Goal: Task Accomplishment & Management: Manage account settings

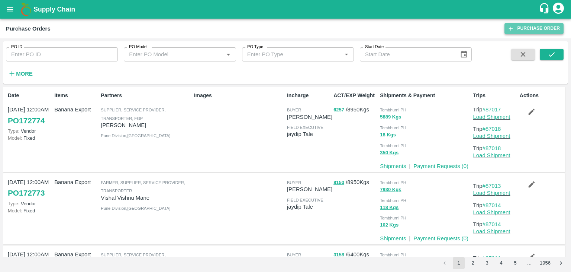
drag, startPoint x: 0, startPoint y: 0, endPoint x: 516, endPoint y: 28, distance: 516.7
click at [516, 28] on link "Purchase Order" at bounding box center [534, 28] width 59 height 11
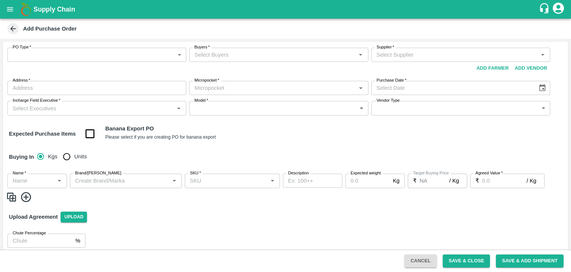
click at [39, 54] on body "Supply Chain Add Purchase Order PO Type   * ​ PO Type Buyers   * Buyers   * Sup…" at bounding box center [285, 136] width 571 height 272
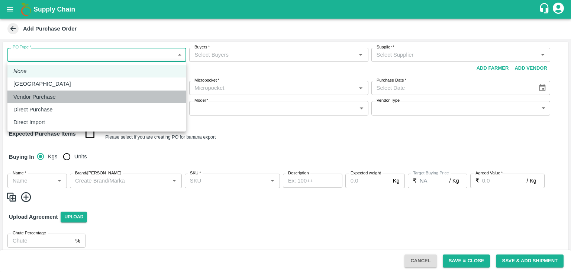
click at [50, 94] on p "Vendor Purchase" at bounding box center [34, 97] width 42 height 8
type input "2"
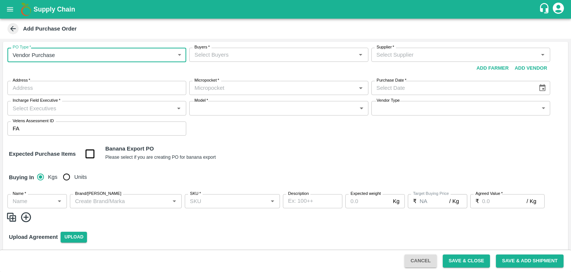
click at [260, 53] on input "Buyers   *" at bounding box center [273, 55] width 162 height 10
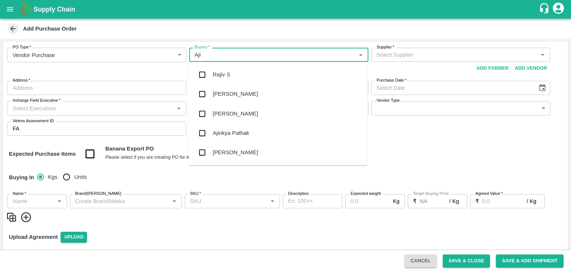
type input "Ajit"
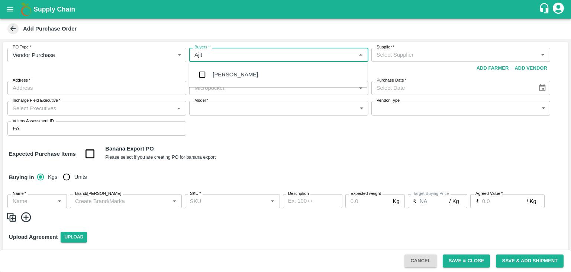
click at [242, 73] on div "Ajit Otari" at bounding box center [278, 74] width 179 height 19
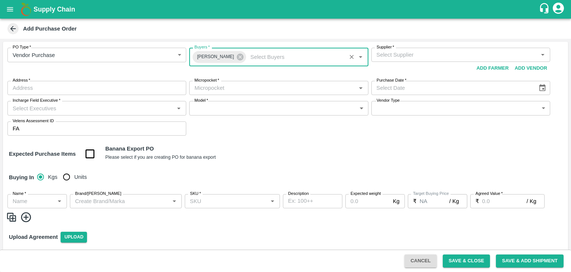
click at [421, 49] on div "Supplier   *" at bounding box center [461, 55] width 179 height 14
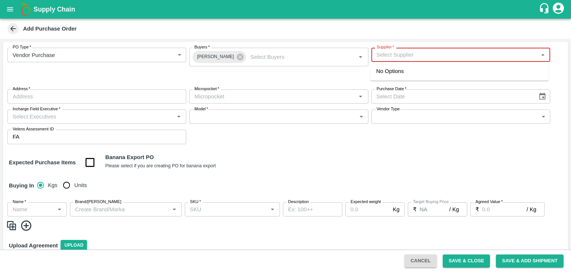
click at [389, 51] on input "Supplier   *" at bounding box center [455, 55] width 162 height 10
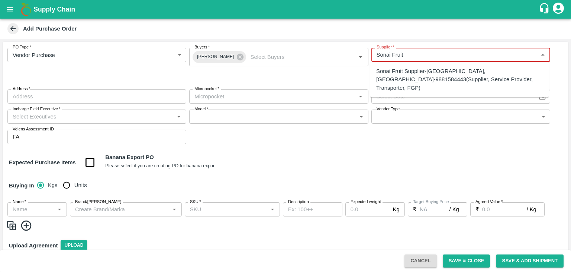
click at [416, 67] on div "Sonai Fruit Supplier-Babhulgaon, Solapur-9881584443(Supplier, Service Provider,…" at bounding box center [459, 79] width 167 height 25
type input "Sonai Fruit Supplier-Babhulgaon, Solapur-9881584443(Supplier, Service Provider,…"
type input "[GEOGRAPHIC_DATA], [GEOGRAPHIC_DATA], [GEOGRAPHIC_DATA], [GEOGRAPHIC_DATA]"
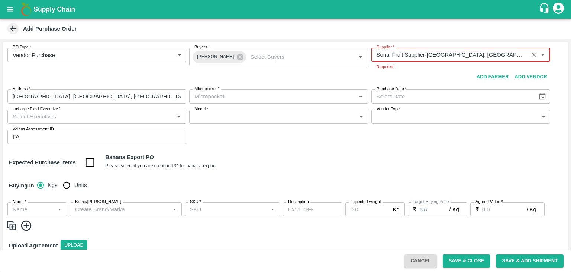
type input "Sonai Fruit Supplier-Babhulgaon, Solapur-9881584443(Supplier, Service Provider,…"
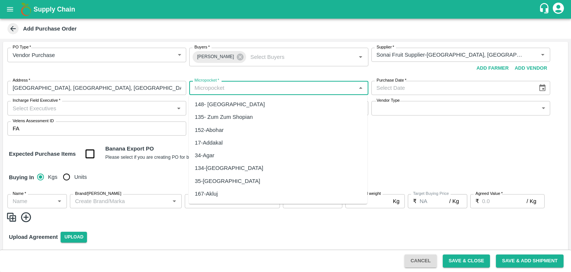
click at [263, 99] on body "Supply Chain Add Purchase Order PO Type   * Vendor Purchase 2 PO Type Buyers   …" at bounding box center [285, 136] width 571 height 272
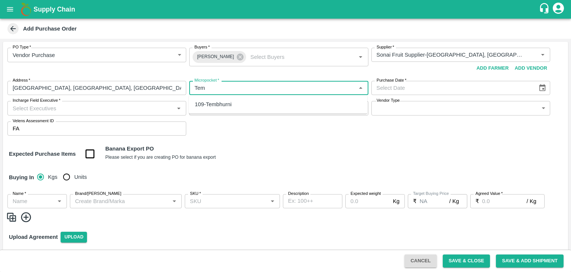
click at [240, 107] on div "109-Tembhurni" at bounding box center [278, 104] width 179 height 13
type input "109-Tembhurni"
click at [547, 85] on button "Choose date" at bounding box center [543, 88] width 14 height 14
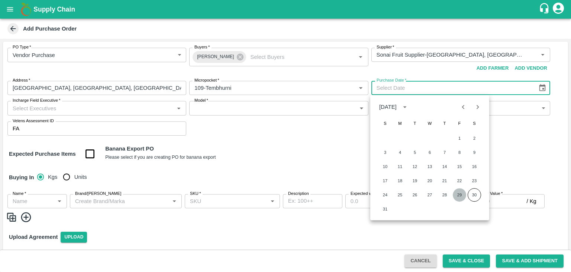
click at [457, 195] on button "29" at bounding box center [459, 194] width 13 height 13
type input "29/08/2025"
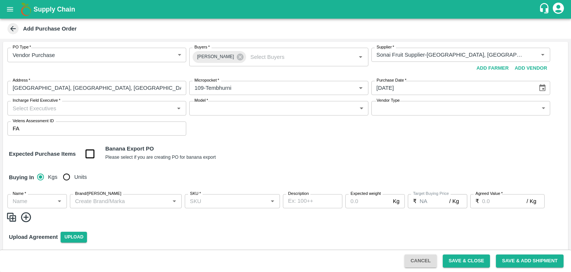
click at [166, 106] on input "Incharge Field Executive   *" at bounding box center [91, 108] width 162 height 10
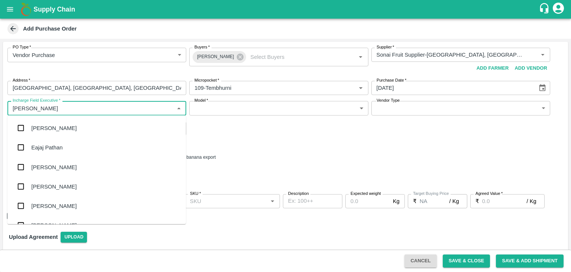
type input "Jay"
click at [85, 164] on div "jaydip Tale" at bounding box center [96, 166] width 179 height 19
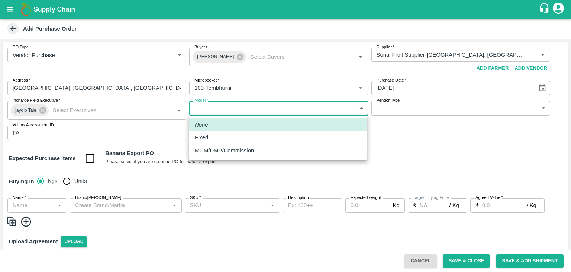
click at [249, 112] on body "Supply Chain Add Purchase Order PO Type   * Vendor Purchase 2 PO Type Buyers   …" at bounding box center [285, 136] width 571 height 272
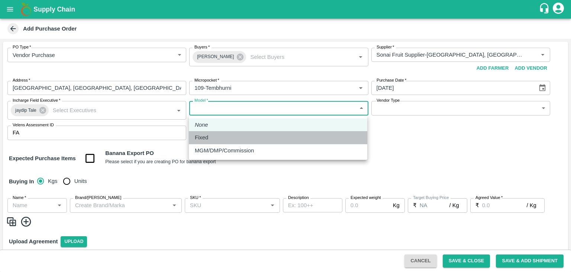
click at [233, 137] on div "Fixed" at bounding box center [278, 137] width 167 height 8
type input "Fixed"
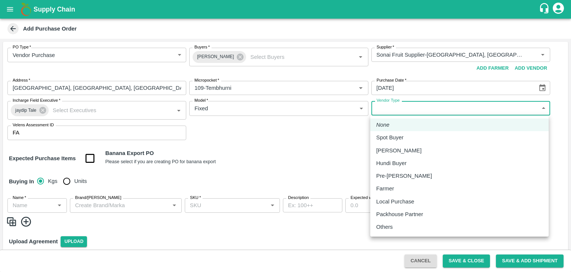
click at [410, 111] on body "Supply Chain Add Purchase Order PO Type   * Vendor Purchase 2 PO Type Buyers   …" at bounding box center [285, 136] width 571 height 272
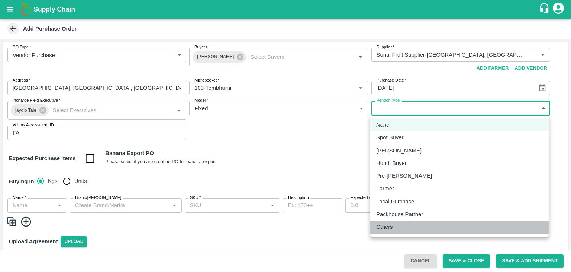
click at [393, 226] on div "Others" at bounding box center [386, 226] width 20 height 8
type input "OTHER"
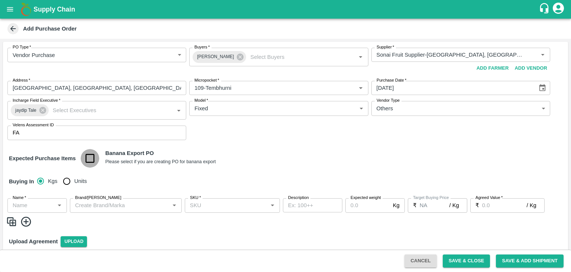
click at [92, 162] on input "checkbox" at bounding box center [90, 158] width 19 height 19
checkbox input "true"
type input "Banana Export"
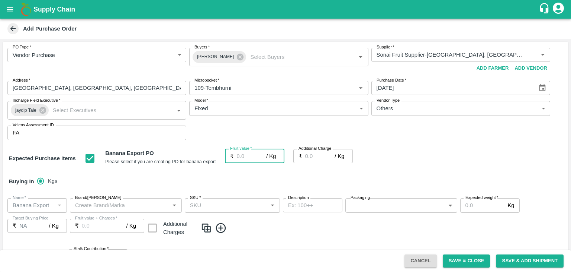
click at [243, 156] on input "Fruit value   *" at bounding box center [252, 156] width 30 height 14
type input "2"
type input "24"
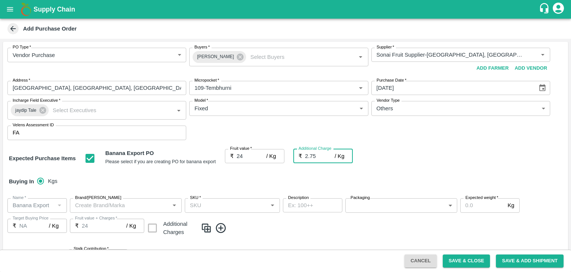
type input "2.75"
click at [251, 172] on div "Buying In Kgs" at bounding box center [285, 181] width 565 height 22
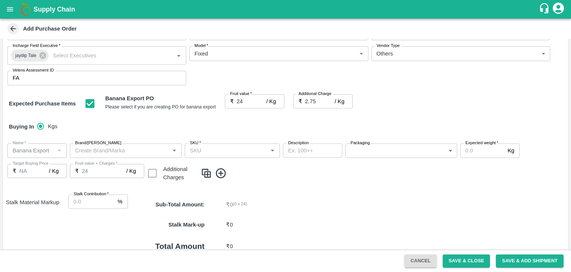
scroll to position [57, 0]
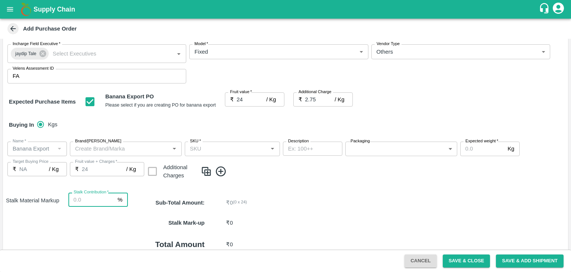
click at [91, 198] on input "Stalk Contribution   *" at bounding box center [91, 199] width 47 height 14
type input "8"
click at [339, 185] on div "Name   * Name   * Brand/Marka Brand/Marka SKU   * SKU   * Description x Descrip…" at bounding box center [285, 160] width 565 height 51
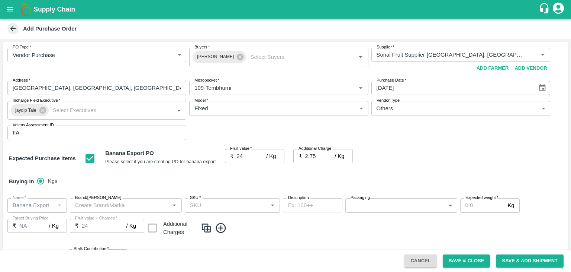
scroll to position [113, 0]
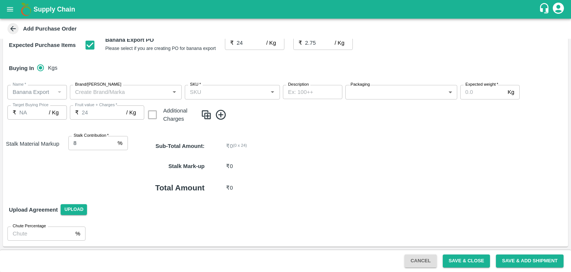
click at [221, 116] on icon at bounding box center [221, 114] width 10 height 10
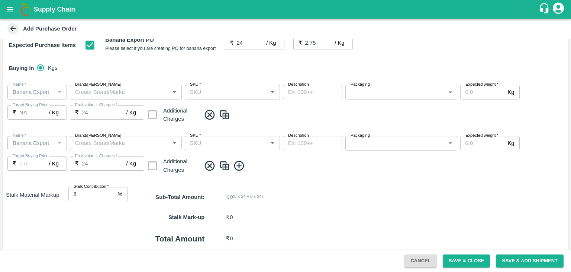
click at [234, 163] on icon at bounding box center [239, 166] width 12 height 12
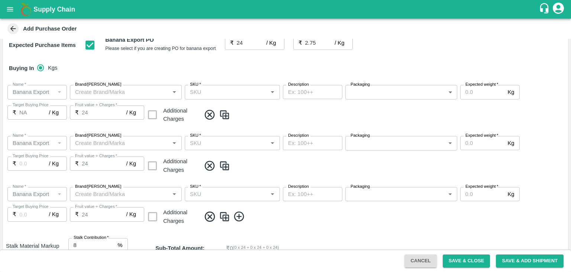
click at [243, 218] on icon at bounding box center [239, 216] width 10 height 10
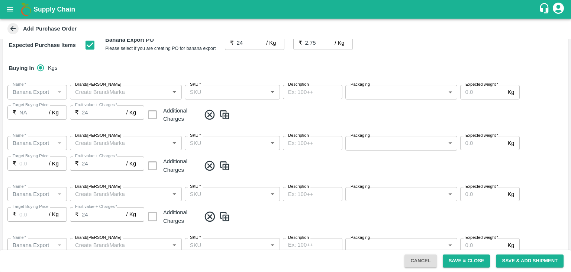
scroll to position [266, 0]
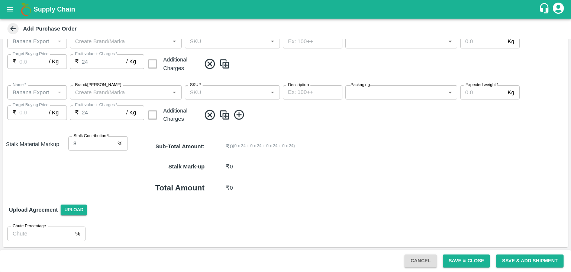
click at [238, 110] on icon at bounding box center [239, 115] width 12 height 12
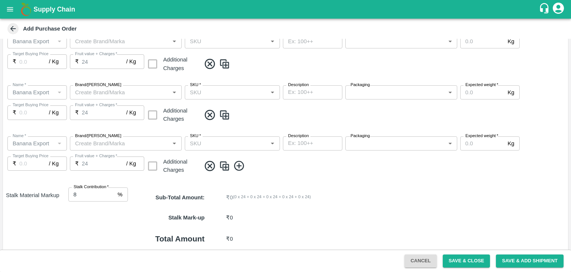
click at [237, 162] on icon at bounding box center [239, 166] width 12 height 12
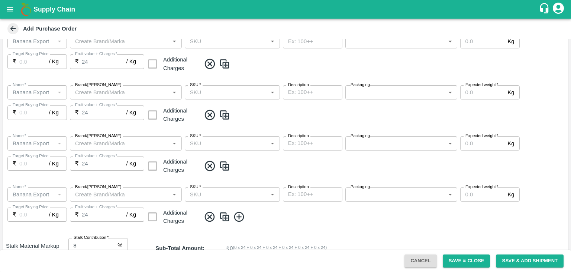
click at [241, 220] on icon at bounding box center [239, 217] width 10 height 10
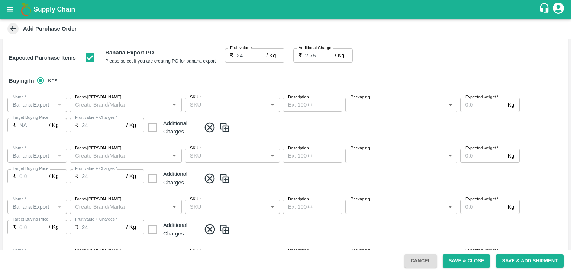
scroll to position [65, 0]
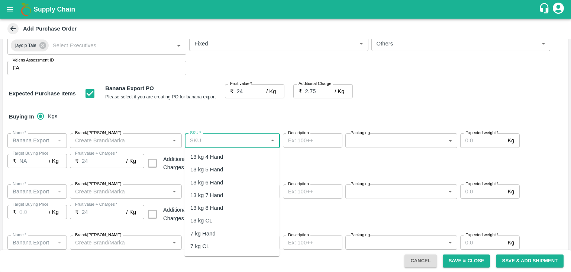
click at [244, 136] on input "SKU   *" at bounding box center [226, 140] width 78 height 10
click at [237, 152] on div "13 kg M N-CHL 4 Hand" at bounding box center [232, 156] width 95 height 13
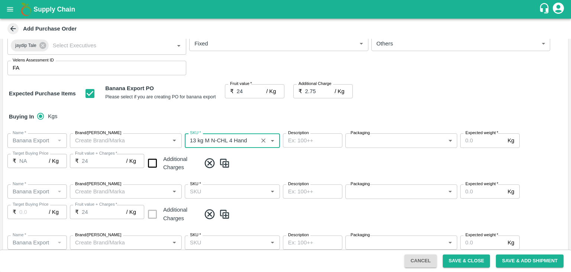
click at [241, 196] on div "SKU   *" at bounding box center [232, 191] width 95 height 14
type input "13 kg M N-CHL 4 Hand"
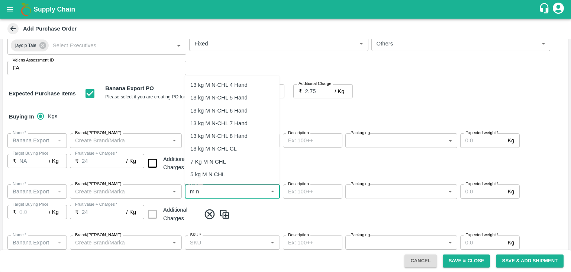
click at [229, 99] on div "13 kg M N-CHL 5 Hand" at bounding box center [218, 97] width 57 height 8
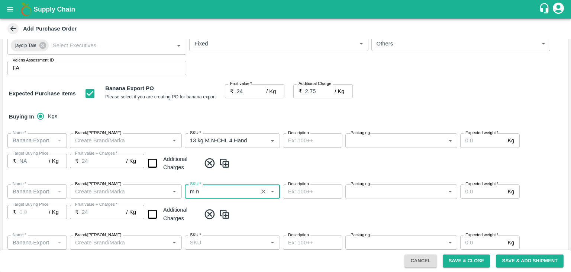
type input "13 kg M N-CHL 5 Hand"
type input "NA"
type input "13 kg M N-CHL 5 Hand"
click at [275, 213] on span at bounding box center [383, 214] width 365 height 12
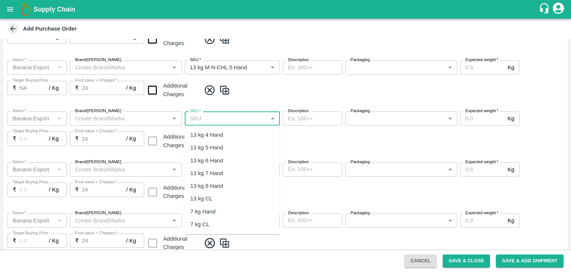
click at [251, 121] on input "SKU   *" at bounding box center [226, 118] width 78 height 10
click at [233, 160] on div "13 kg M N-CHL 6 Hand" at bounding box center [218, 160] width 57 height 8
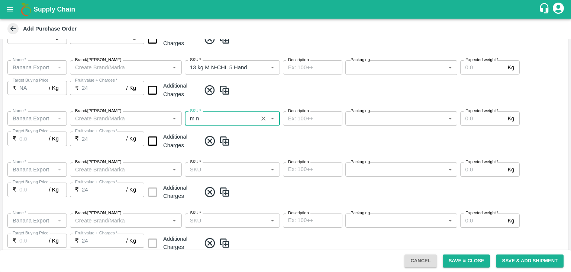
type input "13 kg M N-CHL 6 Hand"
type input "NA"
type input "13 kg M N-CHL 6 Hand"
click at [246, 170] on input "SKU   *" at bounding box center [226, 169] width 78 height 10
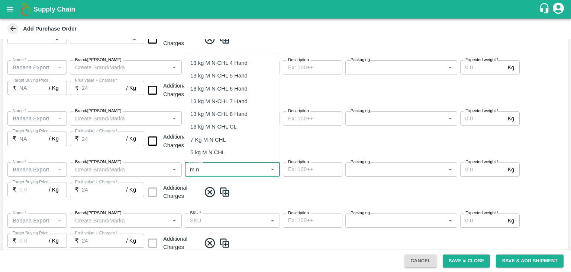
click at [232, 112] on div "13 kg M N-CHL 8 Hand" at bounding box center [218, 114] width 57 height 8
type input "13 kg M N-CHL 8 Hand"
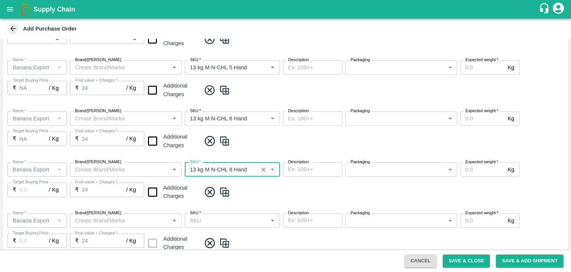
type input "NA"
click at [232, 215] on div "SKU   *" at bounding box center [232, 220] width 95 height 14
type input "13 kg M N-CHL 8 Hand"
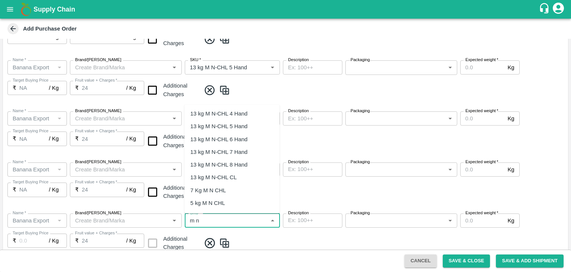
click at [221, 175] on div "13 kg M N-CHL CL" at bounding box center [213, 177] width 47 height 8
type input "13 kg M N-CHL CL"
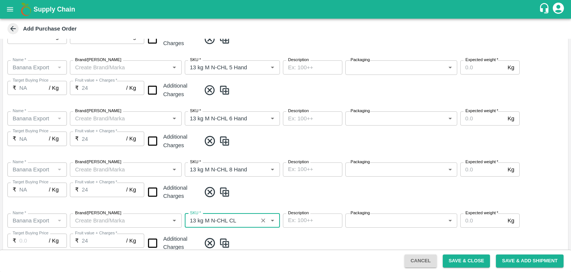
type input "NA"
type input "13 kg M N-CHL CL"
click at [151, 237] on input "checkbox" at bounding box center [152, 242] width 19 height 19
checkbox input "true"
type input "26.75"
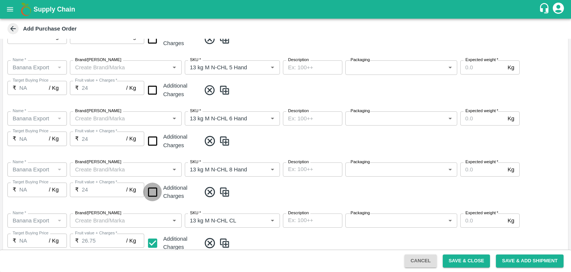
click at [150, 194] on input "checkbox" at bounding box center [152, 191] width 19 height 19
checkbox input "true"
type input "26.75"
click at [150, 145] on input "checkbox" at bounding box center [152, 140] width 19 height 19
checkbox input "true"
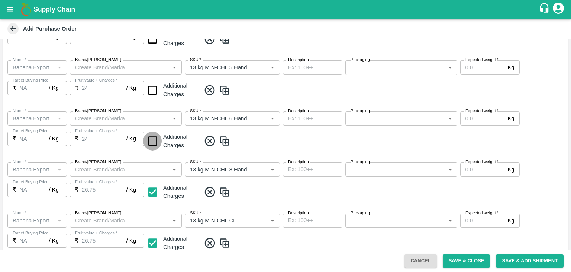
type input "26.75"
click at [151, 90] on input "checkbox" at bounding box center [152, 90] width 19 height 19
checkbox input "true"
type input "26.75"
click at [151, 44] on input "checkbox" at bounding box center [152, 39] width 19 height 19
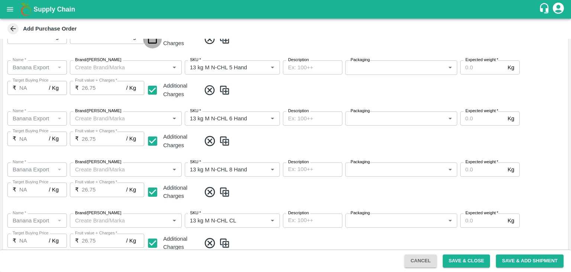
checkbox input "true"
type input "26.75"
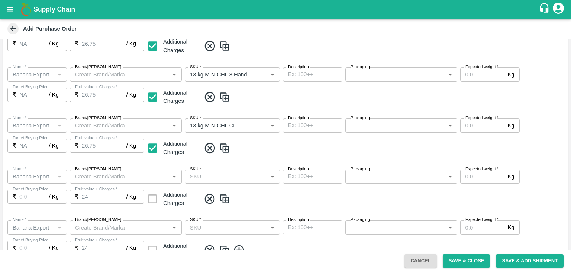
scroll to position [288, 0]
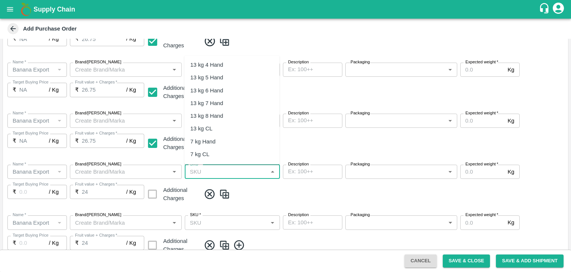
click at [244, 167] on input "SKU   *" at bounding box center [226, 172] width 78 height 10
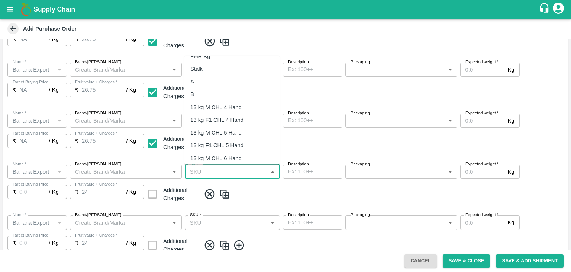
scroll to position [173, 0]
click at [213, 99] on div "PHR Kg" at bounding box center [232, 95] width 95 height 13
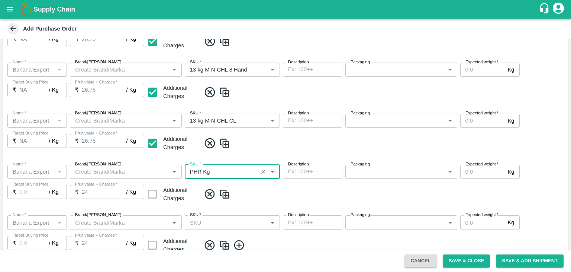
type input "PHR Kg"
type input "NA"
click at [242, 221] on input "SKU   *" at bounding box center [226, 222] width 78 height 10
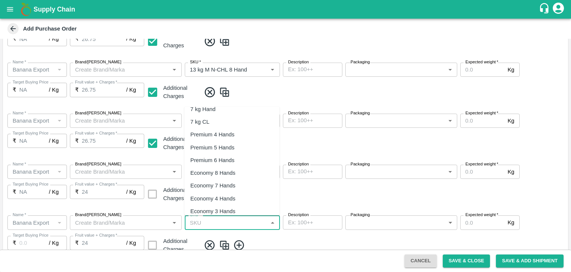
scroll to position [199, 0]
click at [208, 107] on div "C Class" at bounding box center [199, 108] width 19 height 8
type input "C Class"
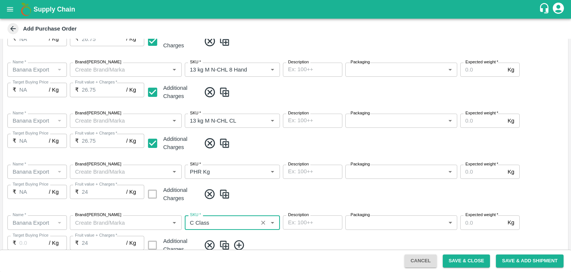
type input "NA"
click at [387, 237] on div "Name   * Name   * Brand/Marka Brand/Marka SKU   * SKU   * Description x Descrip…" at bounding box center [285, 234] width 565 height 51
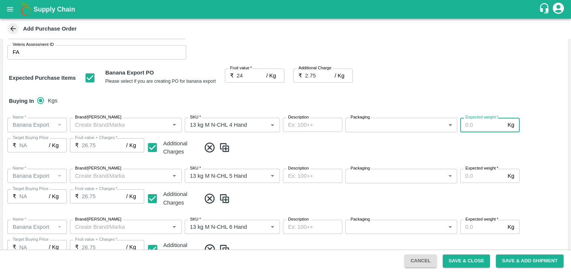
scroll to position [80, 0]
click at [479, 124] on input "Expected weight   *" at bounding box center [483, 125] width 45 height 14
type input "1200"
drag, startPoint x: 479, startPoint y: 169, endPoint x: 479, endPoint y: 174, distance: 5.6
click at [479, 174] on div "Expected weight   * Kg Expected weight" at bounding box center [491, 176] width 60 height 14
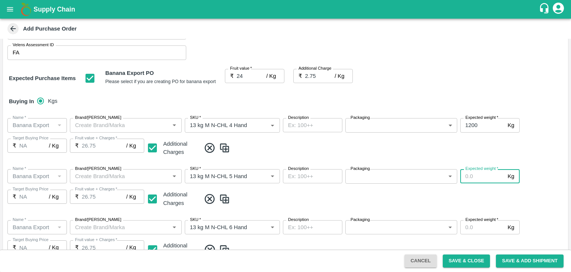
click at [479, 174] on input "Expected weight   *" at bounding box center [483, 176] width 45 height 14
type input "1500"
click at [480, 224] on input "Expected weight   *" at bounding box center [483, 227] width 45 height 14
type input "2000"
click at [531, 225] on div "Name   * Name   * Brand/Marka Brand/Marka SKU   * SKU   * Description x Descrip…" at bounding box center [285, 239] width 565 height 51
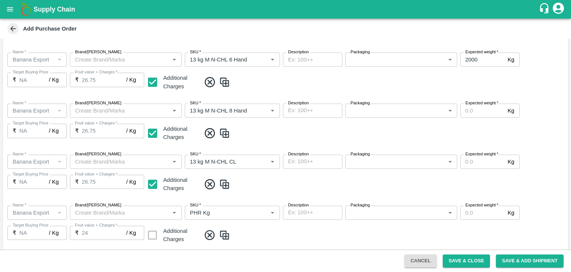
scroll to position [248, 0]
click at [476, 109] on input "Expected weight   *" at bounding box center [483, 110] width 45 height 14
type input "2000"
click at [485, 163] on input "Expected weight   *" at bounding box center [483, 161] width 45 height 14
type input "1500"
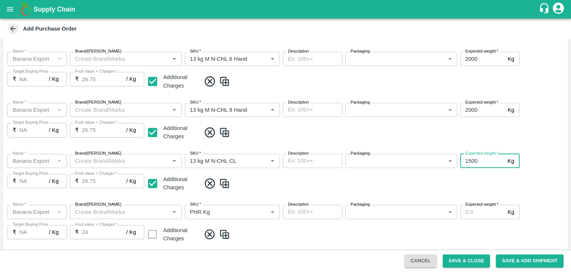
click at [484, 207] on input "Expected weight   *" at bounding box center [483, 212] width 45 height 14
type input "100"
click at [509, 240] on span at bounding box center [383, 234] width 365 height 12
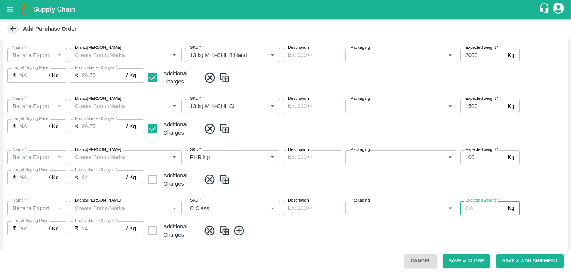
click at [489, 208] on input "Expected weight   *" at bounding box center [483, 208] width 45 height 14
type input "350"
click at [488, 240] on div "Name   * Name   * Brand/Marka Brand/Marka SKU   * SKU   * Description x Descrip…" at bounding box center [285, 220] width 565 height 51
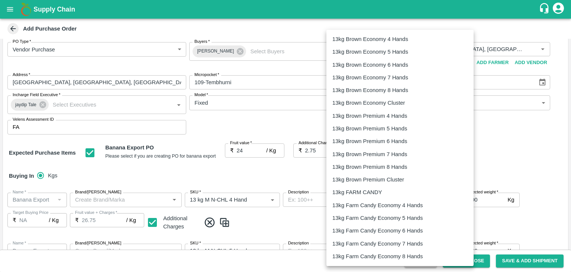
click at [383, 201] on body "Supply Chain Add Purchase Order PO Type   * Vendor Purchase 2 PO Type Buyers   …" at bounding box center [285, 136] width 571 height 272
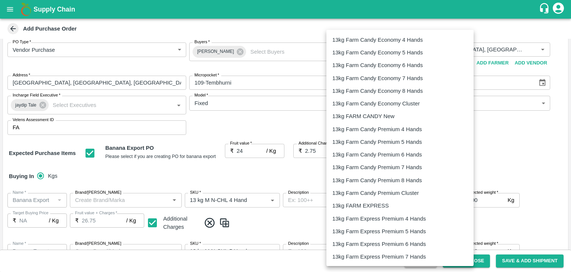
click at [370, 203] on p "13kg FARM EXPRESS" at bounding box center [361, 205] width 57 height 8
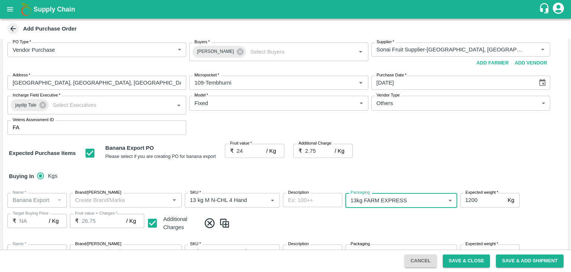
type input "468"
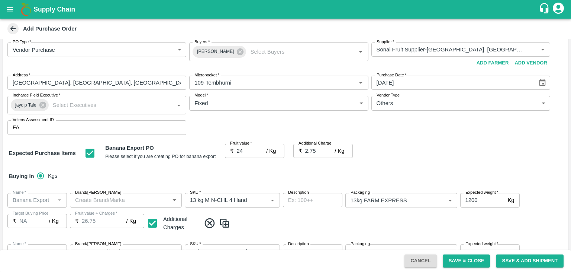
click at [394, 219] on span at bounding box center [383, 223] width 365 height 12
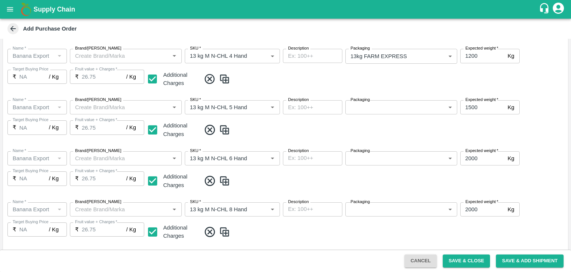
click at [385, 111] on body "Supply Chain Add Purchase Order PO Type   * Vendor Purchase 2 PO Type Buyers   …" at bounding box center [285, 136] width 571 height 272
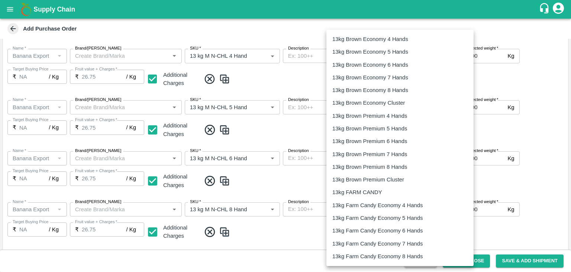
scroll to position [186, 0]
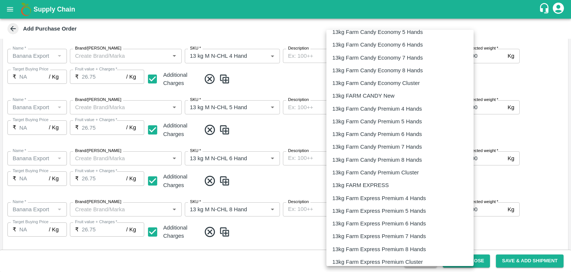
click at [378, 183] on p "13kg FARM EXPRESS" at bounding box center [361, 185] width 57 height 8
type input "468"
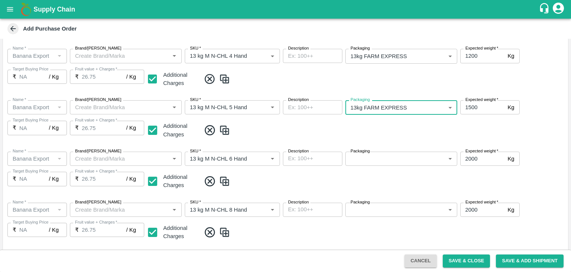
click at [404, 160] on body "Supply Chain Add Purchase Order PO Type   * Vendor Purchase 2 PO Type Buyers   …" at bounding box center [285, 136] width 571 height 272
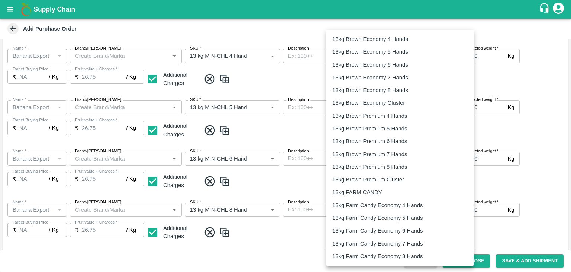
scroll to position [212, 0]
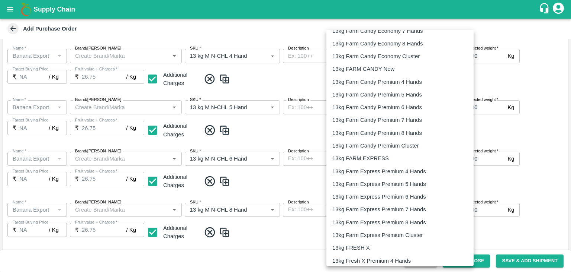
click at [372, 156] on p "13kg FARM EXPRESS" at bounding box center [361, 158] width 57 height 8
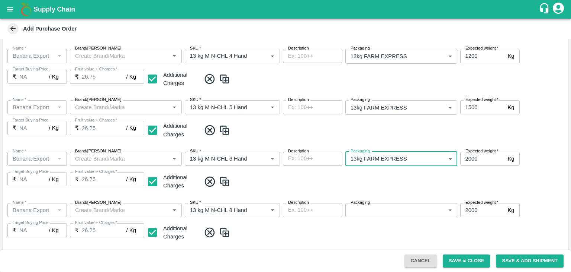
type input "468"
click at [397, 179] on span at bounding box center [383, 181] width 365 height 12
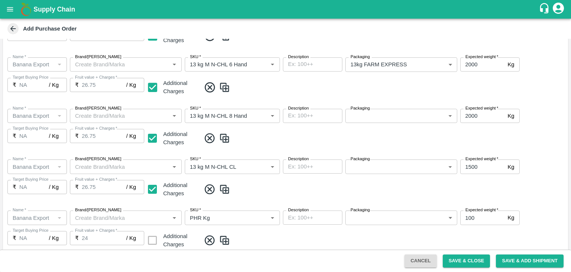
click at [387, 115] on body "Supply Chain Add Purchase Order PO Type   * Vendor Purchase 2 PO Type Buyers   …" at bounding box center [285, 136] width 571 height 272
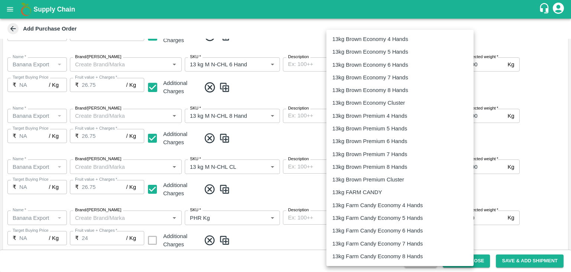
scroll to position [169, 0]
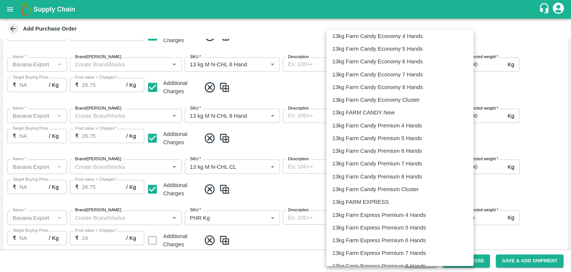
click at [372, 199] on p "13kg FARM EXPRESS" at bounding box center [361, 202] width 57 height 8
type input "468"
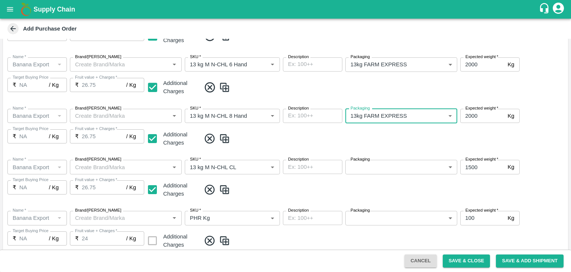
click at [392, 169] on body "Supply Chain Add Purchase Order PO Type   * Vendor Purchase 2 PO Type Buyers   …" at bounding box center [285, 136] width 571 height 272
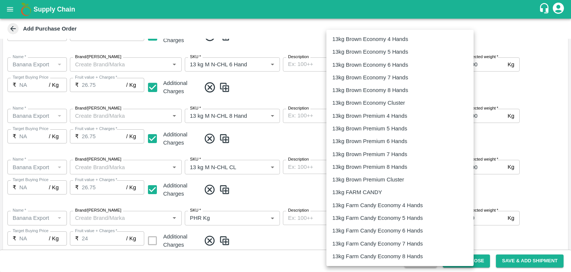
scroll to position [187, 0]
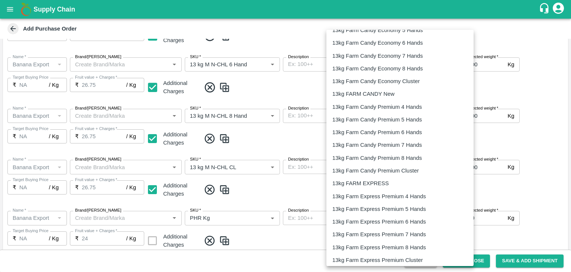
click at [372, 179] on p "13kg FARM EXPRESS" at bounding box center [361, 183] width 57 height 8
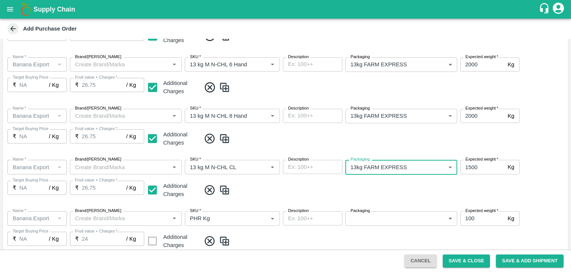
click at [397, 191] on p "13kg Farm Express Premium 5 Hands" at bounding box center [385, 193] width 70 height 5
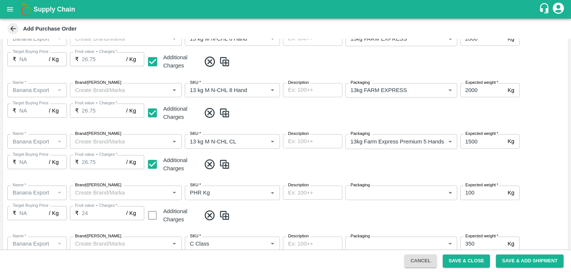
click at [390, 142] on body "Supply Chain Add Purchase Order PO Type   * Vendor Purchase 2 PO Type Buyers   …" at bounding box center [285, 136] width 571 height 272
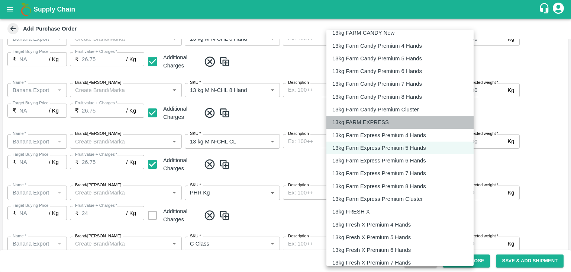
type input "468"
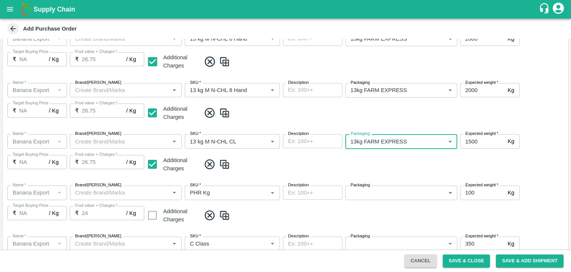
click at [385, 170] on span at bounding box center [383, 164] width 365 height 12
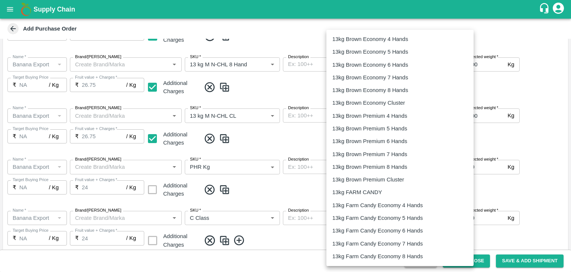
click at [381, 164] on body "Supply Chain Add Purchase Order PO Type   * Vendor Purchase 2 PO Type Buyers   …" at bounding box center [285, 136] width 571 height 272
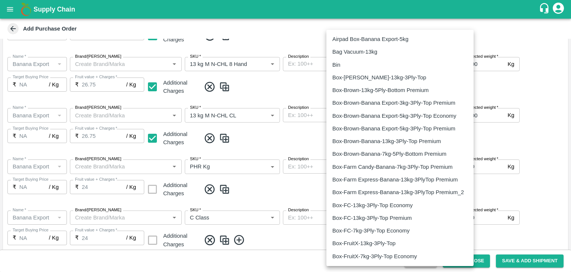
scroll to position [1199, 0]
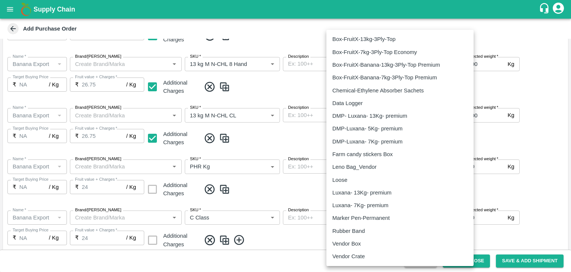
click at [355, 173] on li "Loose" at bounding box center [400, 179] width 147 height 13
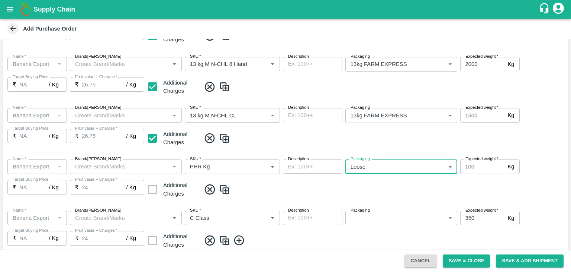
type input "258"
click at [388, 216] on body "Supply Chain Add Purchase Order PO Type   * Vendor Purchase 2 PO Type Buyers   …" at bounding box center [285, 136] width 571 height 272
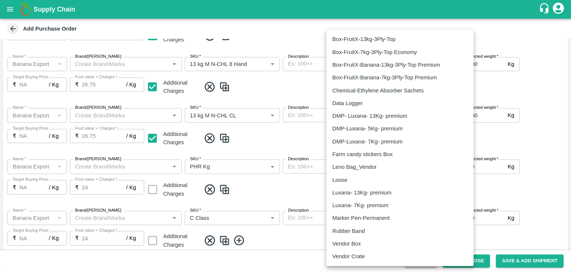
click at [352, 179] on div "Loose" at bounding box center [400, 180] width 135 height 8
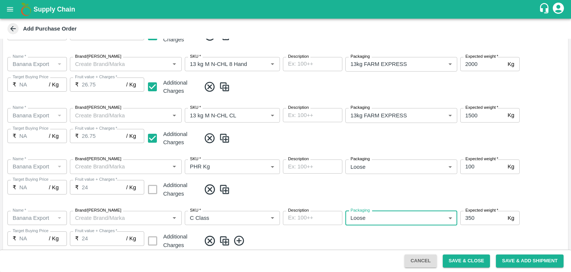
click at [388, 193] on div "Leno Bag_Vendor" at bounding box center [401, 192] width 102 height 5
click at [396, 221] on body "Supply Chain Add Purchase Order PO Type   * Vendor Purchase 2 PO Type Buyers   …" at bounding box center [285, 136] width 571 height 272
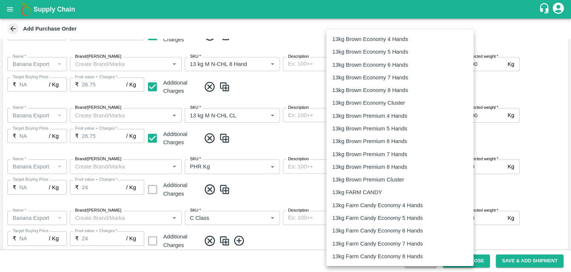
type input "258"
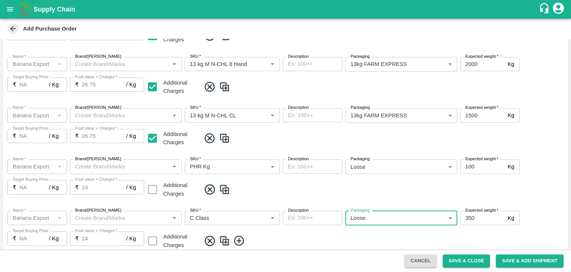
click at [360, 190] on span at bounding box center [383, 189] width 365 height 12
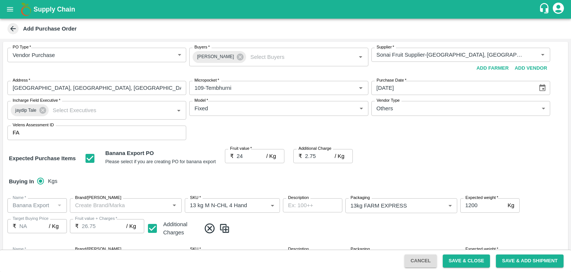
scroll to position [421, 0]
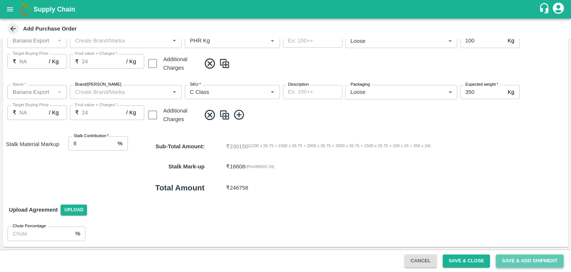
click at [518, 260] on button "Save & Add Shipment" at bounding box center [530, 260] width 68 height 13
click at [518, 260] on span "Save & Add Shipment" at bounding box center [530, 260] width 74 height 6
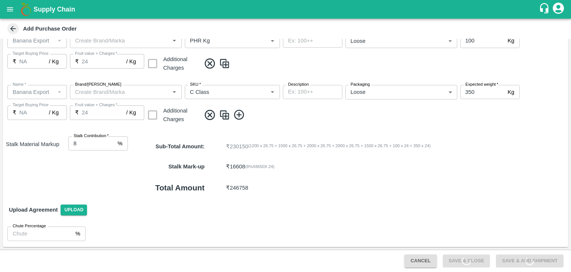
click at [518, 260] on span "Save & Add Shipment" at bounding box center [530, 260] width 74 height 6
click at [518, 260] on button "Save & Add Shipment" at bounding box center [530, 260] width 68 height 13
click at [518, 260] on span "Save & Add Shipment" at bounding box center [530, 260] width 74 height 6
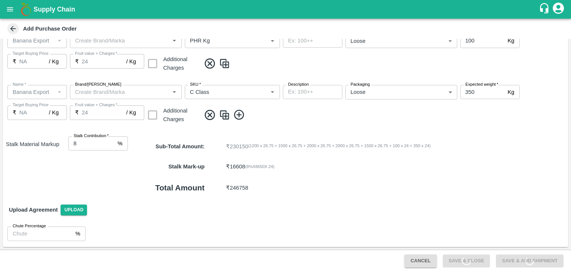
click at [518, 260] on span "Save & Add Shipment" at bounding box center [530, 260] width 74 height 6
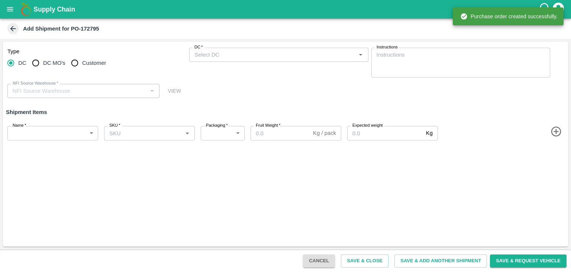
type input "40962-Sonai Fruit Supplier"
click at [15, 13] on button "open drawer" at bounding box center [9, 9] width 17 height 17
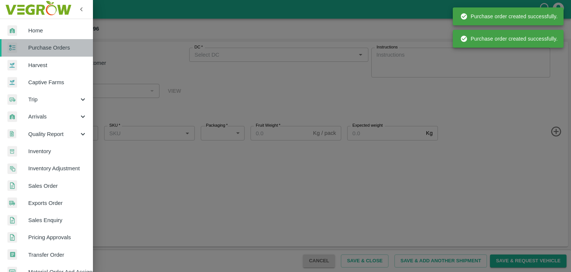
click at [51, 48] on span "Purchase Orders" at bounding box center [57, 48] width 59 height 8
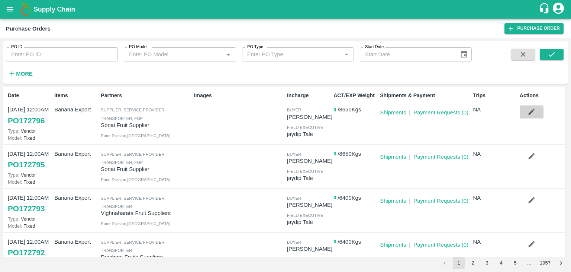
click at [530, 116] on icon "button" at bounding box center [532, 112] width 8 height 8
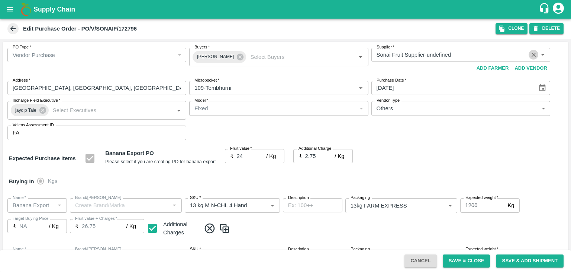
click at [530, 56] on icon "Clear" at bounding box center [533, 54] width 7 height 7
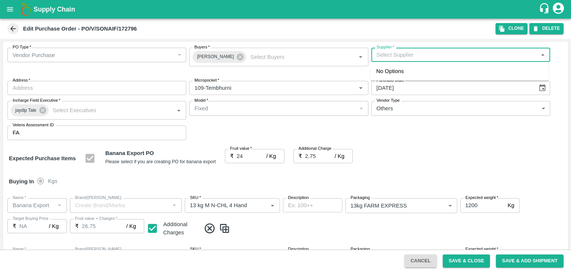
click at [422, 51] on input "Supplier   *" at bounding box center [455, 55] width 162 height 10
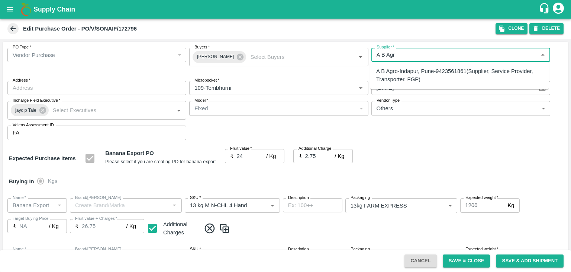
click at [417, 76] on div "A B Agro-Indapur, Pune-9423561861(Supplier, Service Provider, Transporter, FGP)" at bounding box center [459, 75] width 167 height 17
type input "A B Agro-Indapur, Pune-9423561861(Supplier, Service Provider, Transporter, FGP)"
type input "Indapur, Pune, Indapur, Maharashtra"
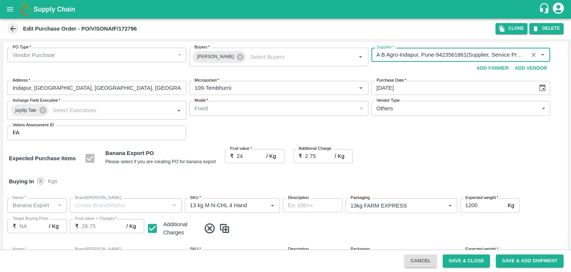
type input "A B Agro-Indapur, Pune-9423561861(Supplier, Service Provider, Transporter, FGP)"
click at [430, 150] on div "Expected Purchase Items Banana Export PO Please select if you are creating PO f…" at bounding box center [286, 158] width 554 height 19
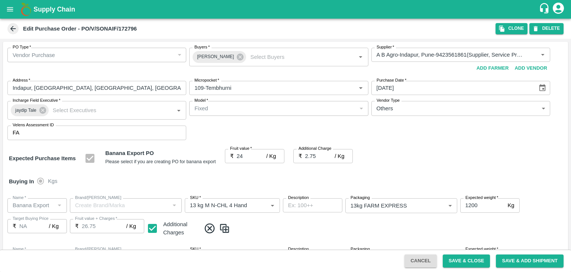
click at [211, 231] on icon at bounding box center [210, 228] width 12 height 12
type input "1500"
type input "2000"
type input "1500"
type input "258"
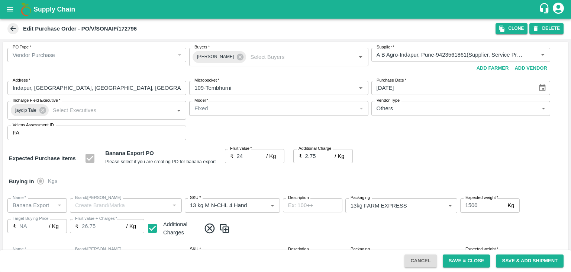
type input "100"
type input "24"
checkbox input "false"
type input "350"
type input "13 kg M N-CHL 5 Hand"
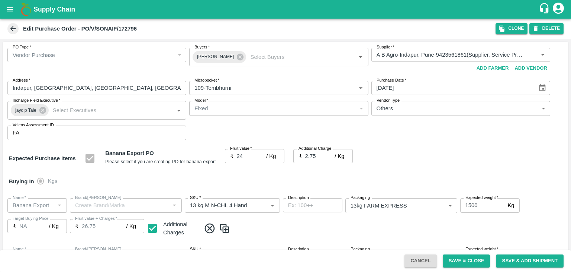
type input "13 kg M N-CHL 6 Hand"
type input "13 kg M N-CHL 8 Hand"
type input "13 kg M N-CHL CL"
type input "PHR Kg"
type input "C Class"
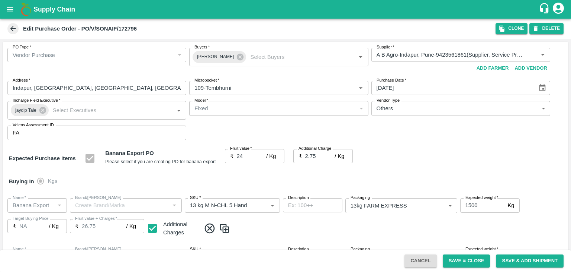
scroll to position [394, 0]
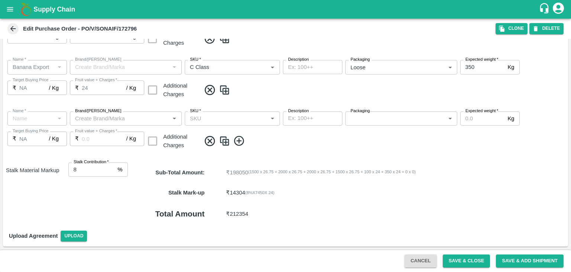
click at [207, 144] on icon at bounding box center [210, 141] width 10 height 10
click at [476, 262] on button "Save & Close" at bounding box center [467, 260] width 48 height 13
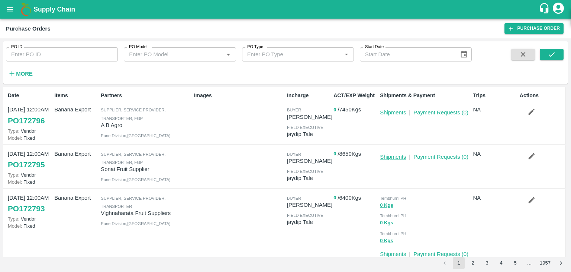
click at [388, 156] on link "Shipments" at bounding box center [393, 157] width 26 height 6
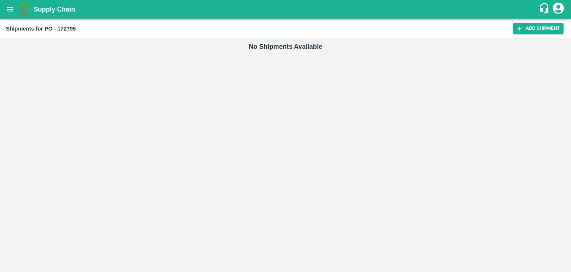
click at [534, 35] on div "Shipments for PO - 172795 Add Shipment" at bounding box center [285, 29] width 571 height 20
click at [539, 31] on link "Add Shipment" at bounding box center [538, 28] width 51 height 11
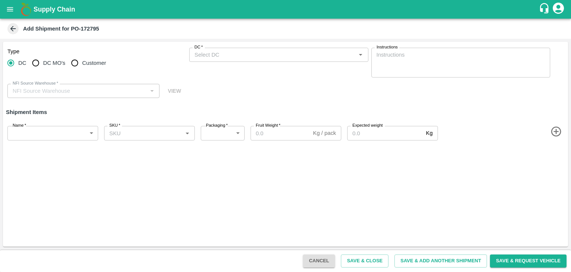
type input "40962-Sonai Fruit Supplier"
click at [258, 48] on div "DC   *" at bounding box center [278, 55] width 179 height 14
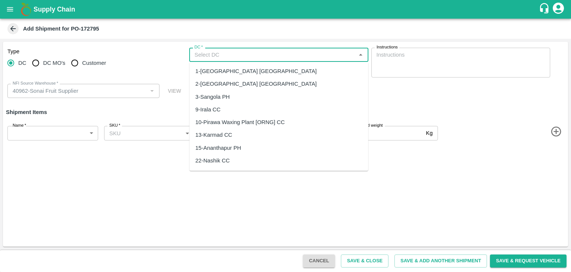
click at [275, 50] on input "DC   *" at bounding box center [273, 55] width 162 height 10
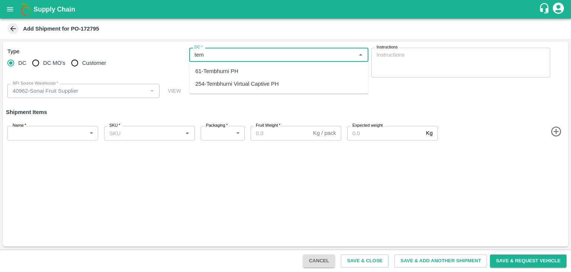
click at [250, 64] on ul "61-Tembhurni PH 254-Tembhurni Virtual Captive PH" at bounding box center [279, 78] width 179 height 32
click at [242, 70] on div "61-Tembhurni PH" at bounding box center [279, 71] width 179 height 13
type input "61-Tembhurni PH"
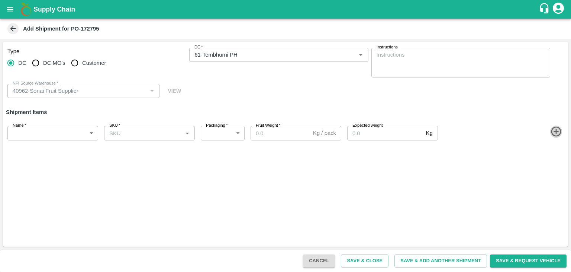
click at [554, 131] on icon "button" at bounding box center [556, 131] width 10 height 10
click at [554, 158] on icon "button" at bounding box center [557, 158] width 12 height 12
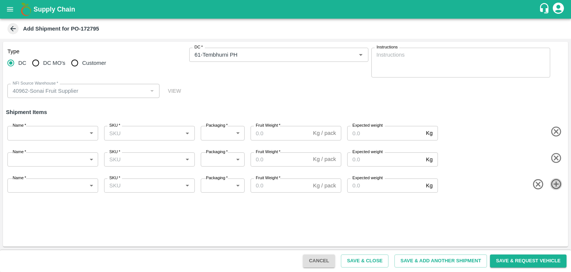
click at [558, 182] on icon "button" at bounding box center [557, 184] width 12 height 12
click at [555, 209] on icon "button" at bounding box center [557, 210] width 12 height 12
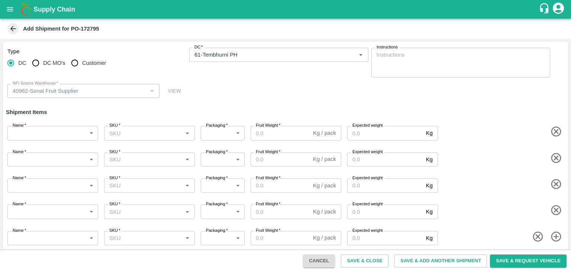
scroll to position [4, 0]
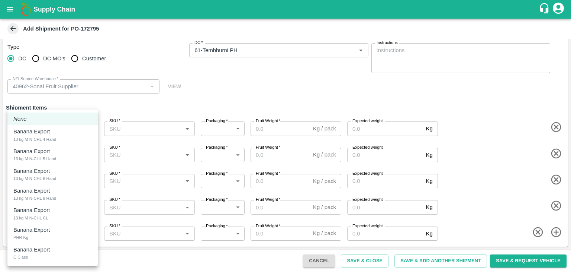
click at [34, 126] on body "Supply Chain Add Shipment for PO-172795 Type DC DC MO's Customer DC   * DC   * …" at bounding box center [285, 136] width 571 height 272
click at [40, 133] on p "Banana Export" at bounding box center [31, 131] width 36 height 8
type input "1967184"
type input "468"
type input "1200"
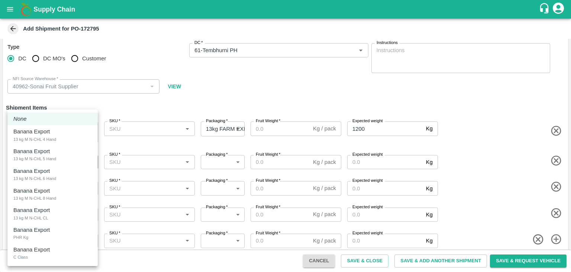
click at [54, 155] on body "Supply Chain Add Shipment for PO-172795 Type DC DC MO's Customer DC   * DC   * …" at bounding box center [285, 136] width 571 height 272
click at [54, 155] on div "13 kg M N-CHL 5 Hand" at bounding box center [34, 158] width 43 height 7
type input "1967185"
type input "468"
type input "1500"
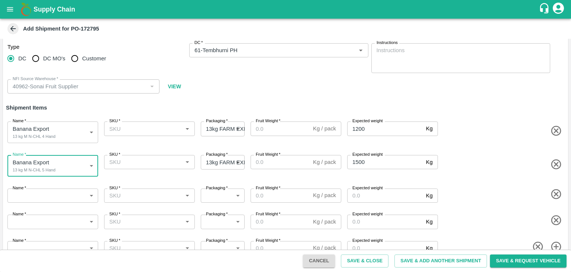
click at [62, 201] on body "Supply Chain Add Shipment for PO-172795 Type DC DC MO's Customer DC   * DC   * …" at bounding box center [285, 136] width 571 height 272
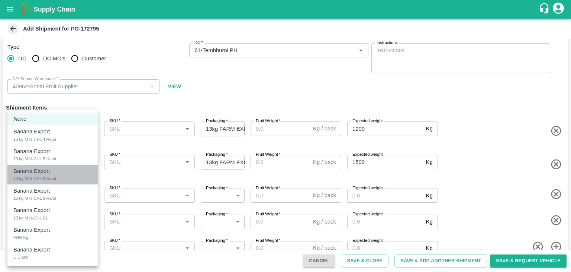
click at [68, 180] on div "Banana Export 13 kg M N-CHL 6 Hand" at bounding box center [52, 174] width 78 height 15
type input "1967186"
type input "468"
type input "2000"
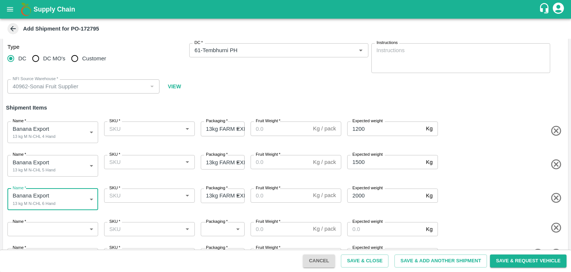
scroll to position [26, 0]
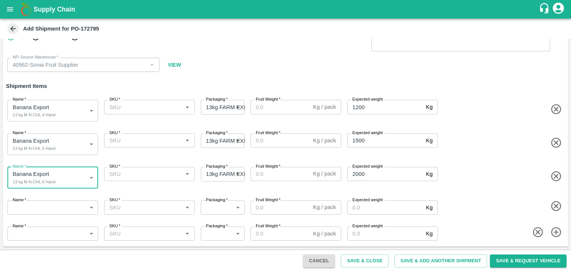
click at [61, 211] on body "Supply Chain Add Shipment for PO-172795 Type DC DC MO's Customer DC   * DC   * …" at bounding box center [285, 136] width 571 height 272
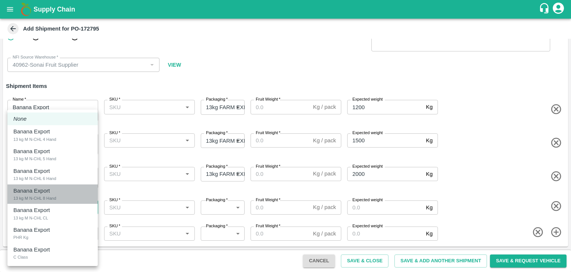
click at [65, 194] on div "Banana Export 13 kg M N-CHL 8 Hand" at bounding box center [52, 193] width 78 height 15
type input "1967187"
type input "468"
type input "2000"
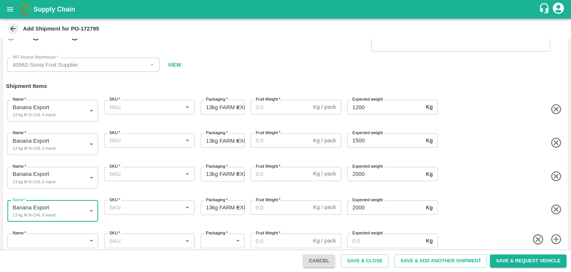
scroll to position [33, 0]
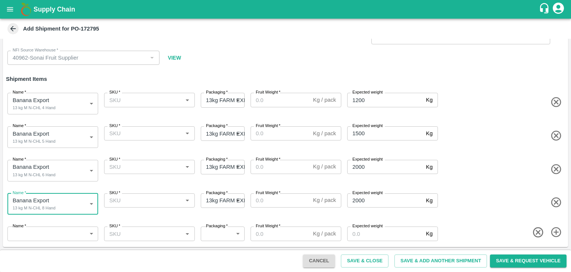
click at [59, 233] on body "Supply Chain Add Shipment for PO-172795 Type DC DC MO's Customer DC   * DC   * …" at bounding box center [285, 136] width 571 height 272
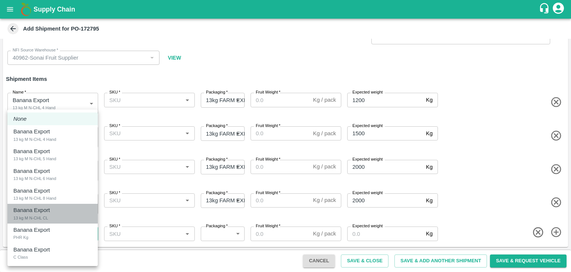
click at [61, 213] on div "Banana Export 13 kg M N-CHL CL" at bounding box center [52, 213] width 78 height 15
type input "1967188"
type input "468"
type input "1500"
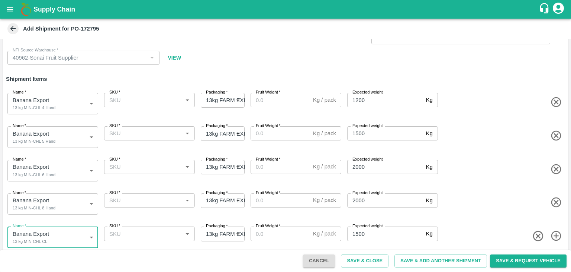
click at [160, 99] on input "SKU   *" at bounding box center [143, 100] width 74 height 10
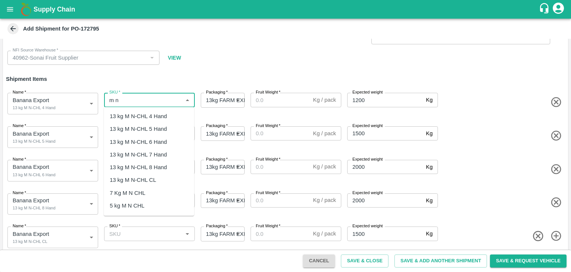
click at [152, 113] on div "13 kg M N-CHL 4 Hand" at bounding box center [138, 116] width 57 height 8
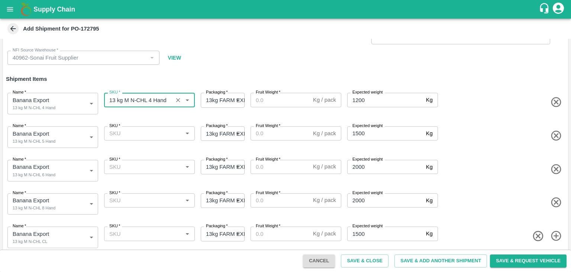
type input "13 kg M N-CHL 4 Hand"
click at [156, 133] on input "SKU   *" at bounding box center [143, 133] width 74 height 10
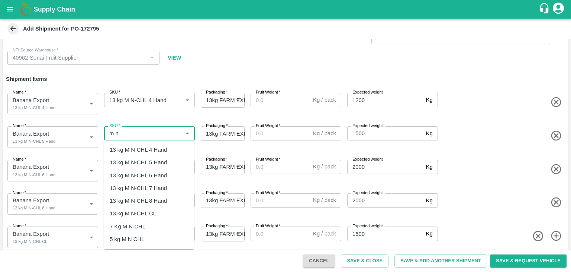
click at [157, 161] on div "13 kg M N-CHL 5 Hand" at bounding box center [138, 162] width 57 height 8
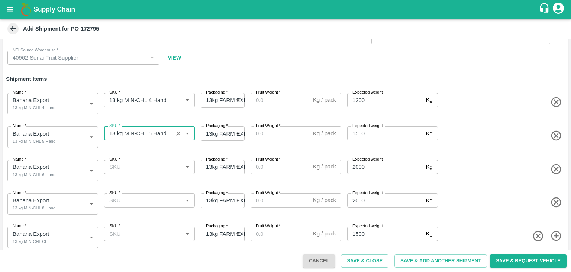
type input "13 kg M N-CHL 5 Hand"
click at [161, 169] on input "SKU   *" at bounding box center [143, 167] width 74 height 10
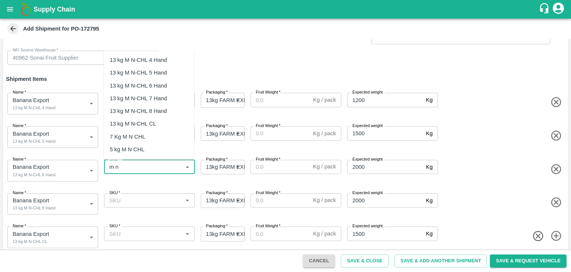
click at [162, 84] on div "13 kg M N-CHL 6 Hand" at bounding box center [138, 85] width 57 height 8
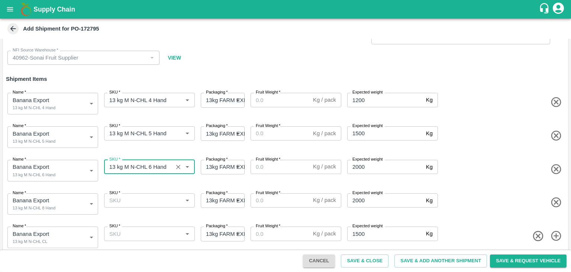
type input "13 kg M N-CHL 6 Hand"
click at [158, 198] on input "SKU   *" at bounding box center [143, 200] width 74 height 10
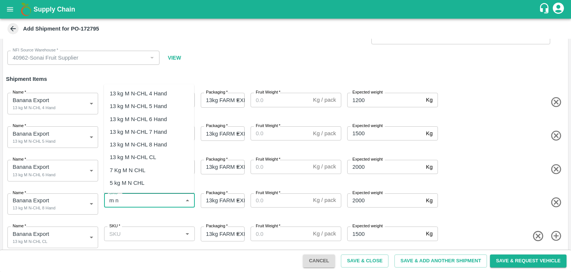
click at [157, 142] on div "13 kg M N-CHL 8 Hand" at bounding box center [138, 144] width 57 height 8
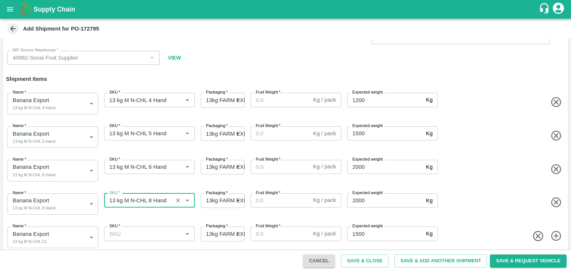
type input "13 kg M N-CHL 8 Hand"
drag, startPoint x: 158, startPoint y: 241, endPoint x: 167, endPoint y: 231, distance: 13.2
click at [167, 231] on div "SKU   * SKU   *" at bounding box center [148, 235] width 94 height 25
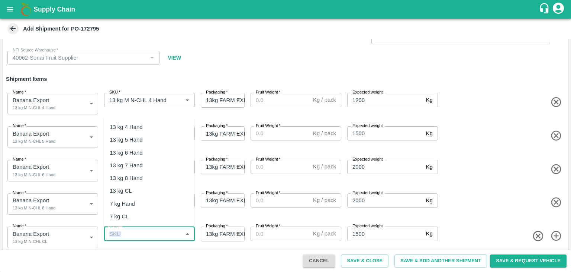
click at [167, 231] on input "SKU   *" at bounding box center [143, 233] width 74 height 10
click at [159, 190] on div "13 kg M N-CHL CL" at bounding box center [149, 190] width 90 height 13
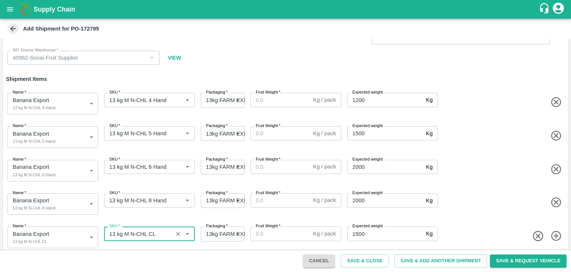
type input "13 kg M N-CHL CL"
click at [290, 102] on input "Fruit Weight   *" at bounding box center [281, 100] width 60 height 14
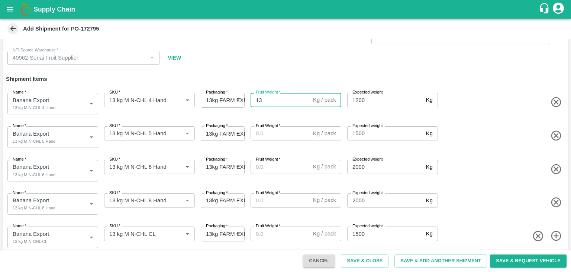
type input "13"
click at [277, 131] on input "Fruit Weight   *" at bounding box center [281, 133] width 60 height 14
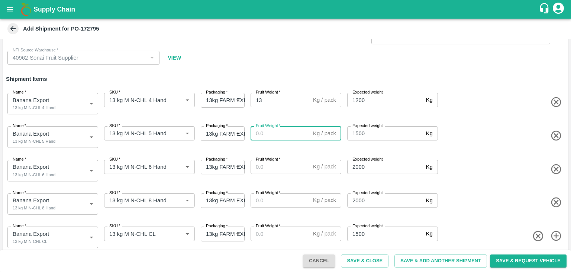
click at [277, 131] on input "Fruit Weight   *" at bounding box center [281, 133] width 60 height 14
type input "13"
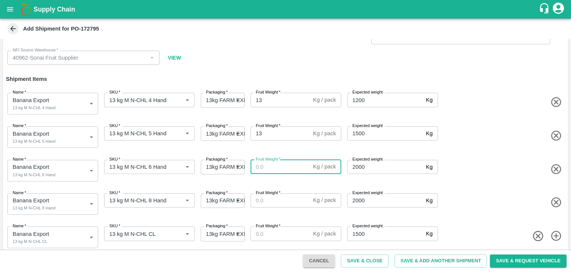
click at [274, 169] on input "Fruit Weight   *" at bounding box center [281, 167] width 60 height 14
type input "13"
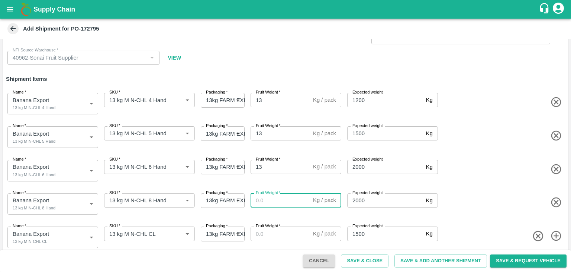
click at [287, 200] on input "Fruit Weight   *" at bounding box center [281, 200] width 60 height 14
type input "13"
click at [279, 233] on input "Fruit Weight   *" at bounding box center [281, 233] width 60 height 14
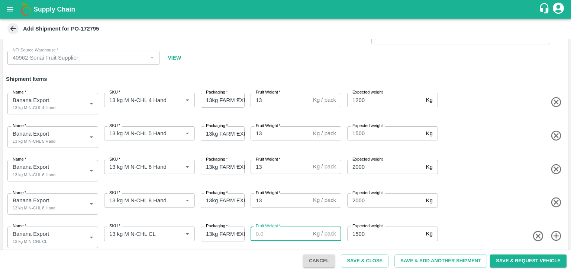
click at [279, 233] on input "Fruit Weight   *" at bounding box center [281, 233] width 60 height 14
click at [279, 233] on input "1" at bounding box center [281, 233] width 60 height 14
type input "13"
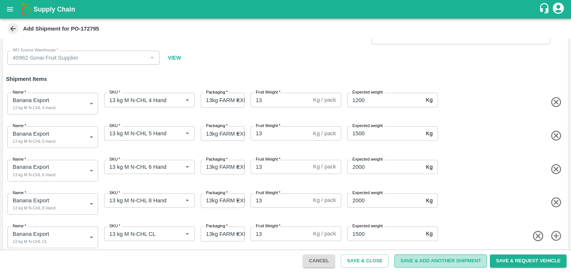
click at [426, 262] on button "Save & Add Another Shipment" at bounding box center [441, 260] width 93 height 13
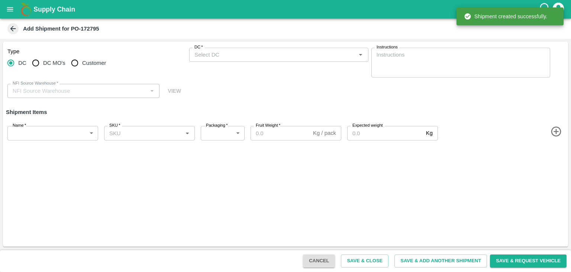
scroll to position [0, 0]
click at [31, 60] on input "DC MO's" at bounding box center [35, 62] width 15 height 15
radio input "true"
type input "40962-Sonai Fruit Supplier"
click at [13, 65] on input "DC" at bounding box center [10, 62] width 15 height 15
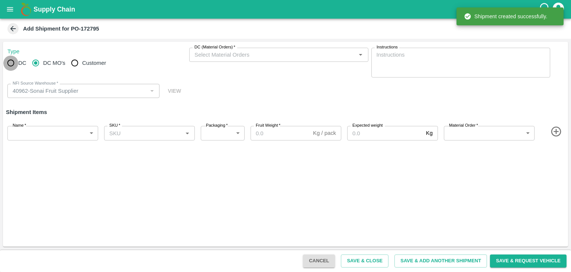
radio input "true"
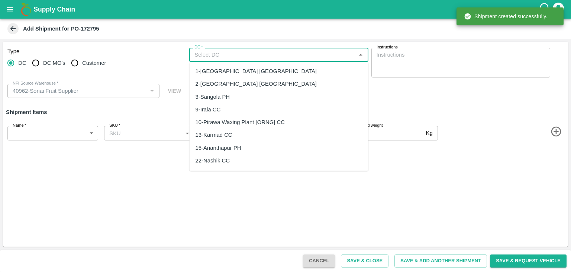
click at [209, 54] on input "DC   *" at bounding box center [273, 55] width 162 height 10
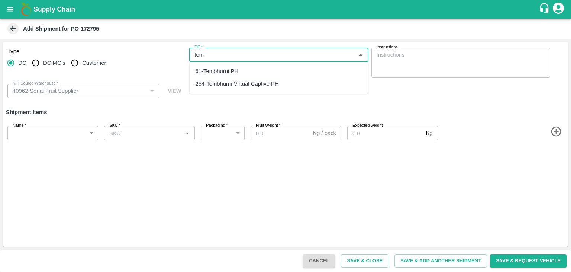
click at [219, 67] on div "61-Tembhurni PH" at bounding box center [217, 71] width 43 height 8
type input "61-Tembhurni PH"
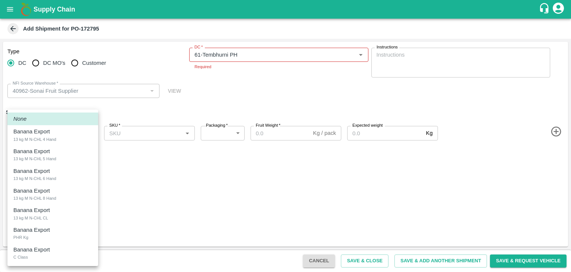
click at [62, 132] on body "Supply Chain Add Shipment for PO-172795 Type DC DC MO's Customer DC   * DC   * …" at bounding box center [285, 136] width 571 height 272
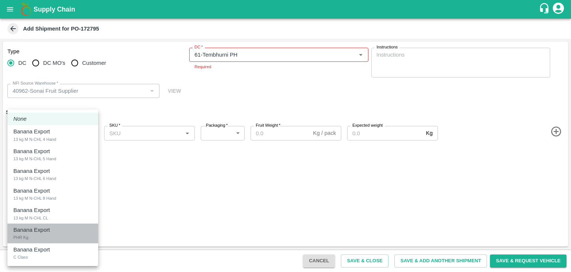
click at [39, 235] on div "Banana Export PHR Kg" at bounding box center [52, 232] width 79 height 15
type input "1967189"
type input "258"
type input "100"
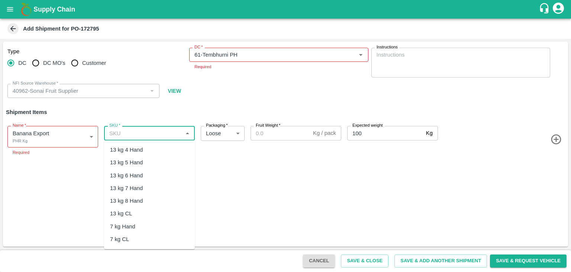
click at [176, 129] on input "SKU   *" at bounding box center [143, 133] width 74 height 10
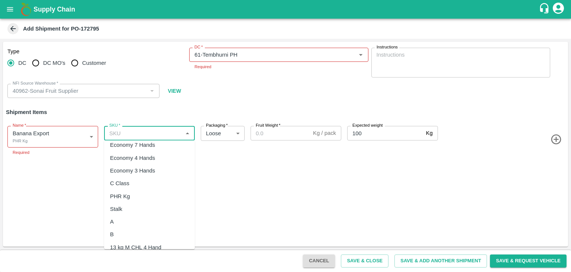
scroll to position [158, 0]
click at [135, 191] on div "PHR Kg" at bounding box center [149, 195] width 91 height 13
type input "PHR Kg"
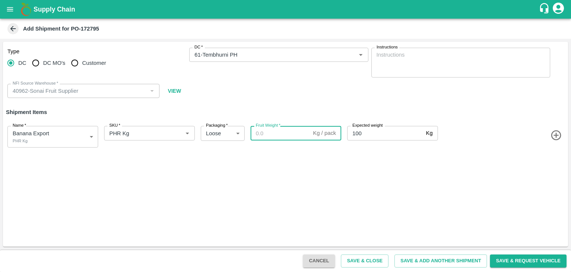
click at [277, 129] on input "Fruit Weight   *" at bounding box center [281, 133] width 60 height 14
paste input "124"
type input "124"
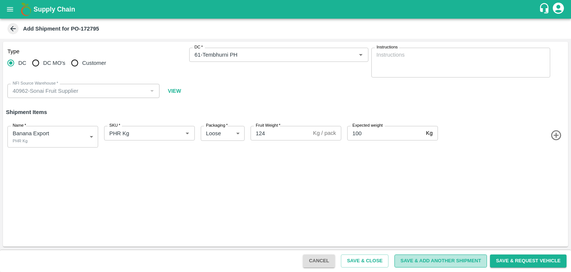
click at [423, 254] on button "Save & Add Another Shipment" at bounding box center [441, 260] width 93 height 13
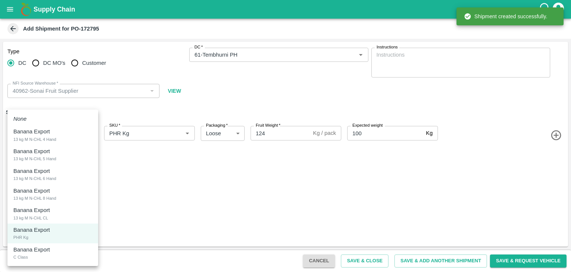
click at [34, 142] on body "Supply Chain Add Shipment for PO-172795 Type DC DC MO's Customer DC   * DC   * …" at bounding box center [285, 136] width 571 height 272
click at [35, 252] on p "Banana Export" at bounding box center [31, 249] width 36 height 8
type input "1967190"
type input "350"
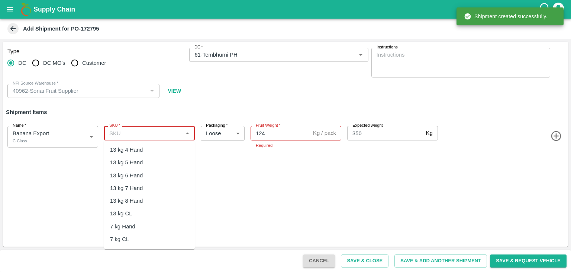
drag, startPoint x: 161, startPoint y: 128, endPoint x: 151, endPoint y: 230, distance: 102.5
click at [151, 230] on body "Supply Chain Add Shipment for PO-172795 Type DC DC MO's Customer DC   * DC   * …" at bounding box center [285, 136] width 571 height 272
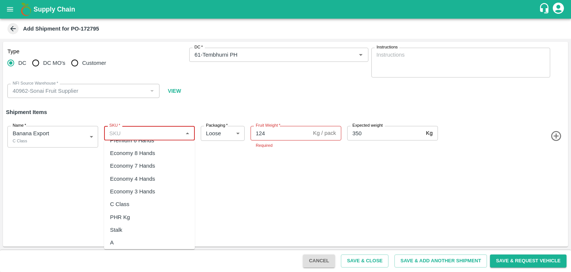
scroll to position [141, 0]
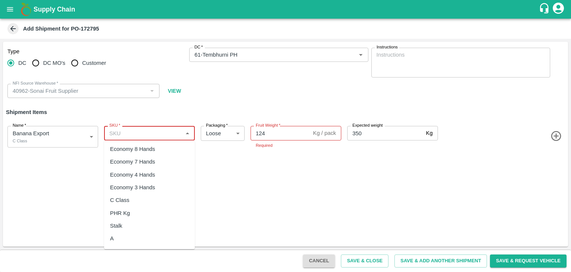
click at [132, 197] on div "C Class" at bounding box center [149, 199] width 91 height 13
type input "C Class"
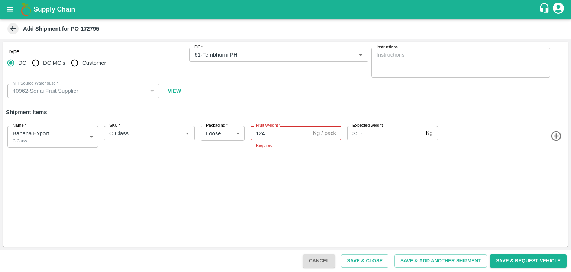
click at [275, 134] on input "124" at bounding box center [281, 133] width 60 height 14
type input "1"
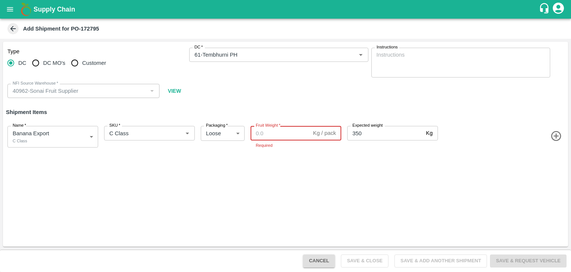
paste input "225"
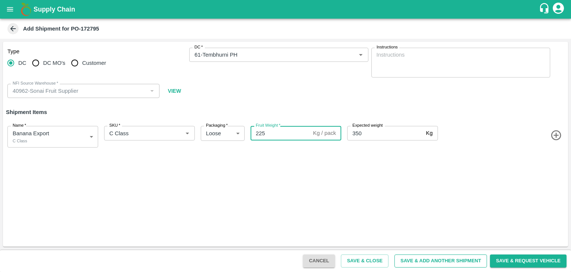
type input "225"
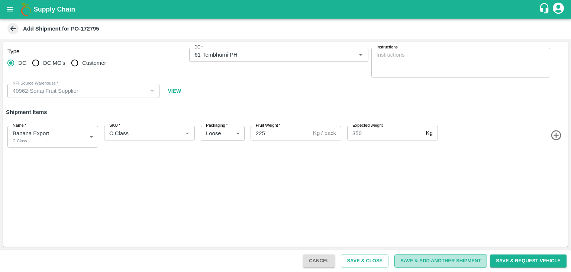
click at [445, 262] on button "Save & Add Another Shipment" at bounding box center [441, 260] width 93 height 13
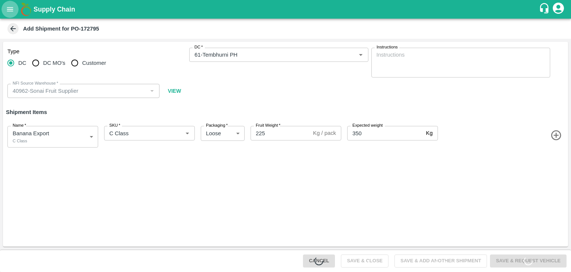
click at [6, 12] on icon "open drawer" at bounding box center [10, 9] width 8 height 8
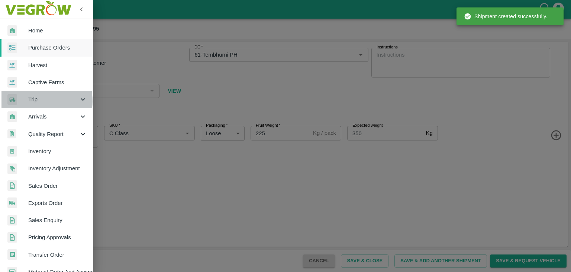
click at [31, 101] on span "Trip" at bounding box center [53, 99] width 51 height 8
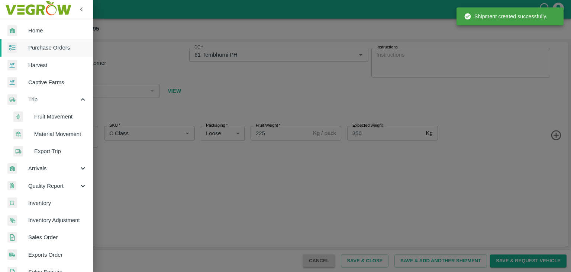
click at [54, 116] on span "Fruit Movement" at bounding box center [60, 116] width 53 height 8
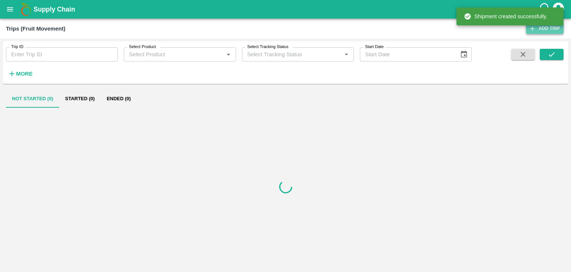
click at [539, 29] on link "Add Trip" at bounding box center [545, 28] width 38 height 11
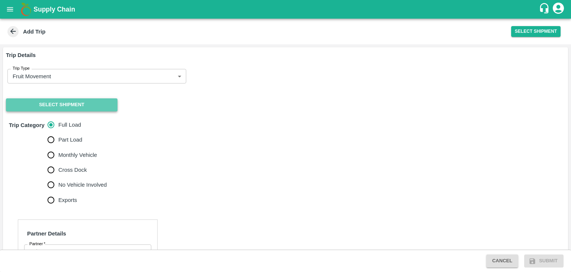
click at [51, 107] on button "Select Shipment" at bounding box center [62, 104] width 112 height 13
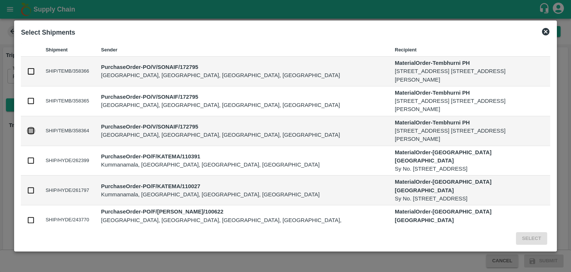
click at [31, 131] on input "checkbox" at bounding box center [31, 130] width 8 height 8
checkbox input "true"
click at [543, 239] on button "Select" at bounding box center [531, 238] width 31 height 13
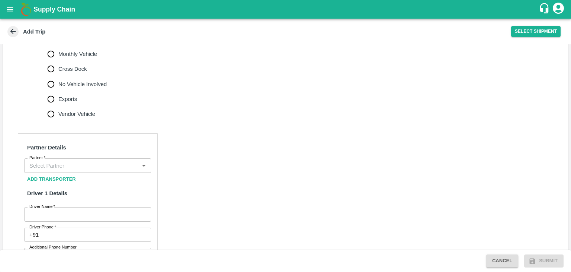
scroll to position [274, 0]
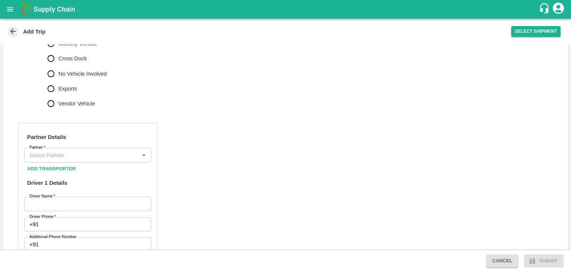
click at [96, 160] on input "Partner   *" at bounding box center [81, 155] width 110 height 10
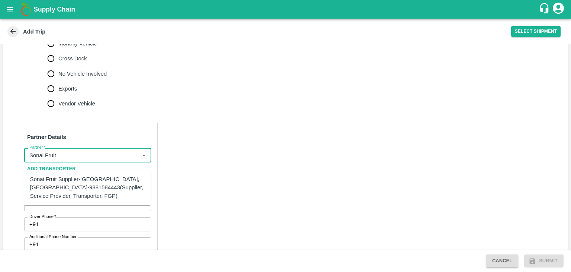
click at [87, 183] on div "Sonai Fruit Supplier-Babhulgaon, Solapur-9881584443(Supplier, Service Provider,…" at bounding box center [87, 187] width 115 height 25
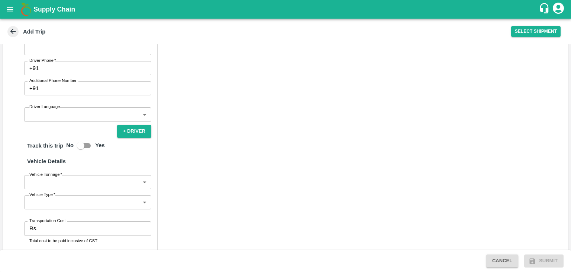
scroll to position [378, 0]
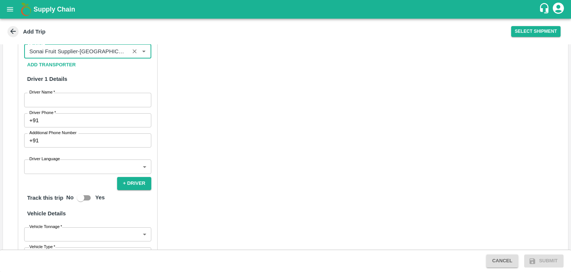
type input "Sonai Fruit Supplier-Babhulgaon, Solapur-9881584443(Supplier, Service Provider,…"
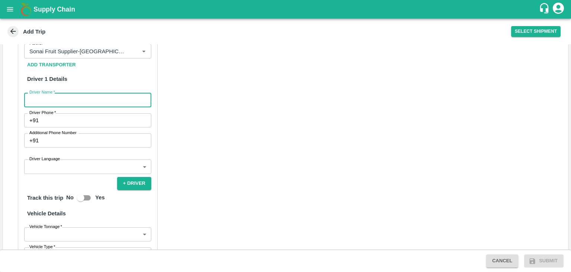
click at [49, 107] on input "Driver Name   *" at bounding box center [87, 100] width 127 height 14
type input "Sachin"
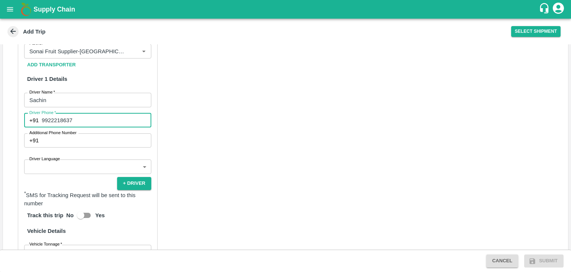
type input "9922218637"
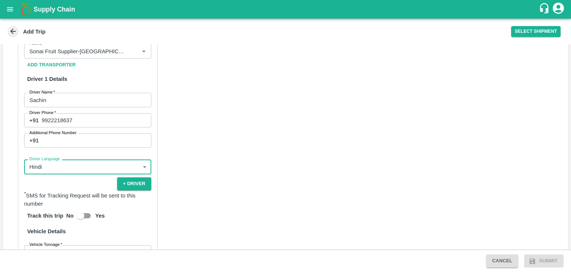
type input "hi"
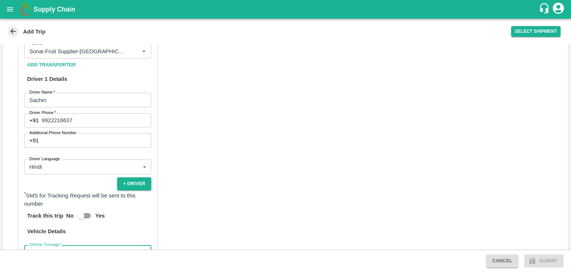
scroll to position [491, 0]
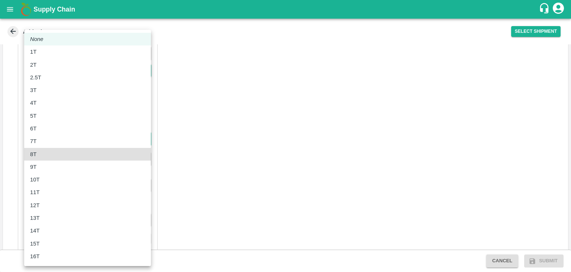
type input "8000"
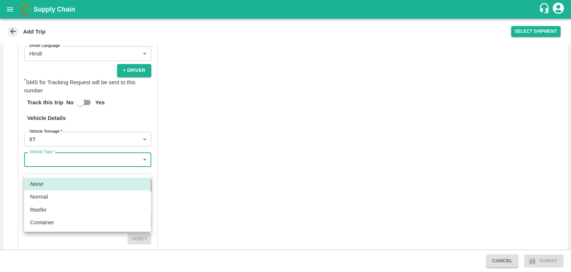
click at [48, 171] on body "Supply Chain Add Trip Select Shipment Trip Details Trip Type Fruit Movement 1 T…" at bounding box center [285, 136] width 571 height 272
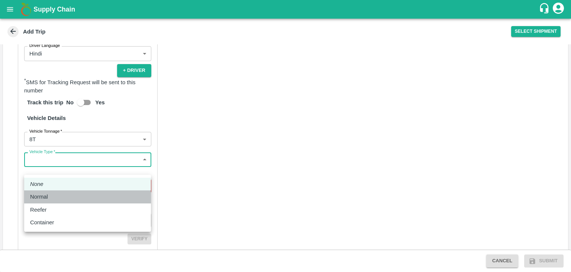
click at [51, 193] on div "Normal" at bounding box center [41, 196] width 22 height 8
type input "Normal"
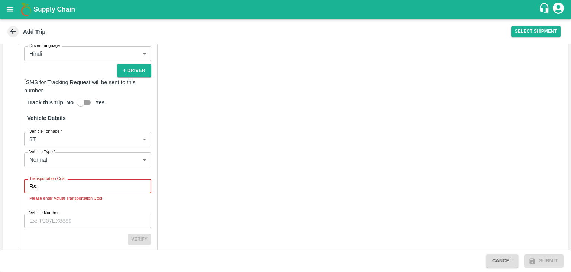
click at [51, 193] on input "Transportation Cost" at bounding box center [96, 186] width 111 height 14
type input "5000"
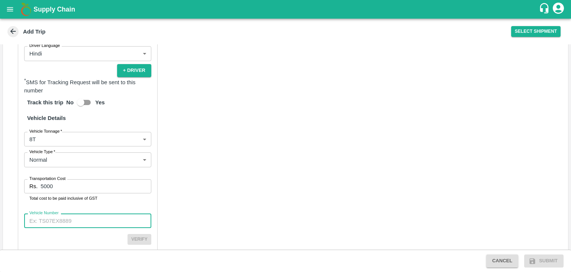
paste input "MH450769"
type input "MH450769"
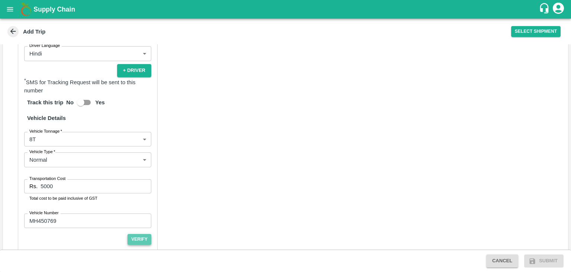
click at [147, 244] on button "Verify" at bounding box center [140, 239] width 24 height 11
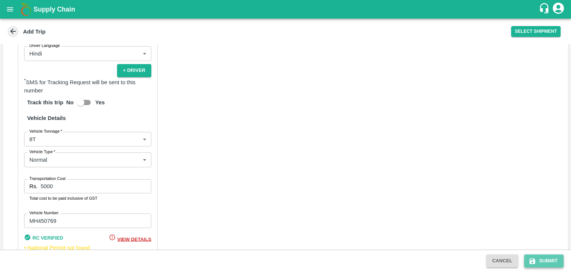
click at [551, 262] on button "Submit" at bounding box center [544, 260] width 39 height 13
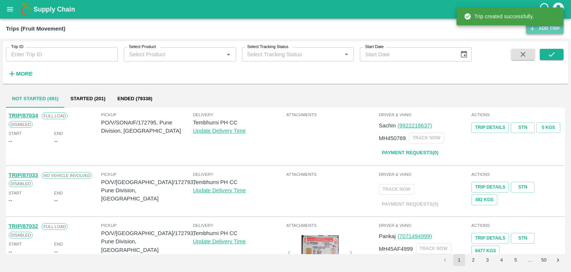
click at [548, 30] on link "Add Trip" at bounding box center [545, 28] width 38 height 11
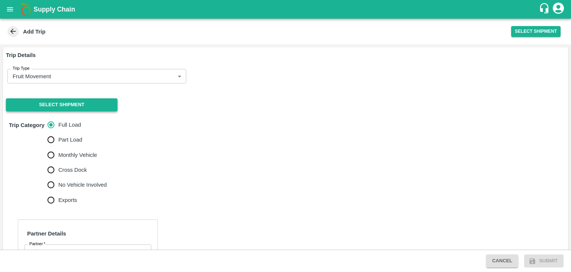
drag, startPoint x: 49, startPoint y: 113, endPoint x: 48, endPoint y: 106, distance: 7.7
click at [48, 106] on button "Select Shipment" at bounding box center [62, 104] width 112 height 13
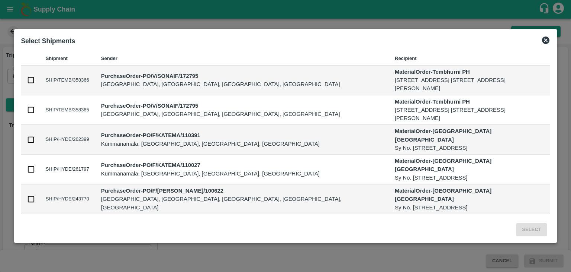
click at [31, 76] on input "checkbox" at bounding box center [31, 80] width 8 height 8
checkbox input "true"
click at [30, 107] on input "checkbox" at bounding box center [31, 110] width 8 height 8
checkbox input "true"
click at [530, 229] on button "Select" at bounding box center [531, 229] width 31 height 13
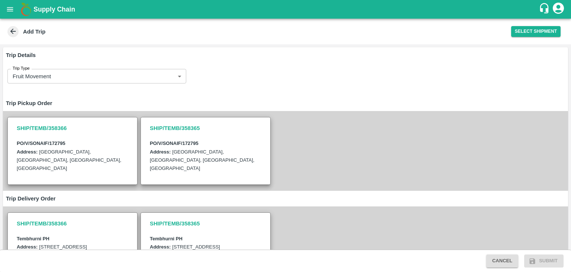
scroll to position [236, 0]
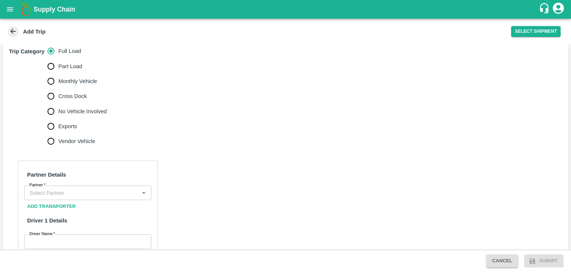
click at [74, 115] on span "No Vehicle Involved" at bounding box center [82, 111] width 48 height 8
click at [58, 119] on input "No Vehicle Involved" at bounding box center [51, 111] width 15 height 15
radio input "true"
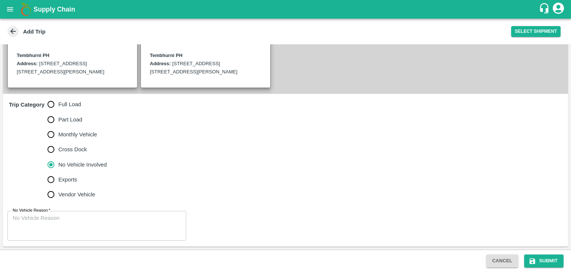
scroll to position [191, 0]
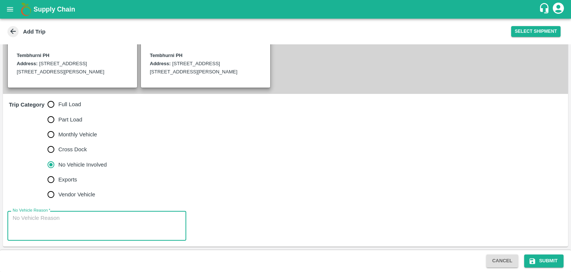
click at [83, 222] on textarea "No Vehicle Reason   *" at bounding box center [97, 225] width 169 height 23
type textarea "Field Dump"
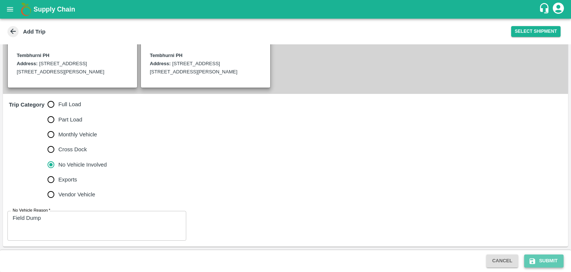
click at [552, 264] on button "Submit" at bounding box center [544, 260] width 39 height 13
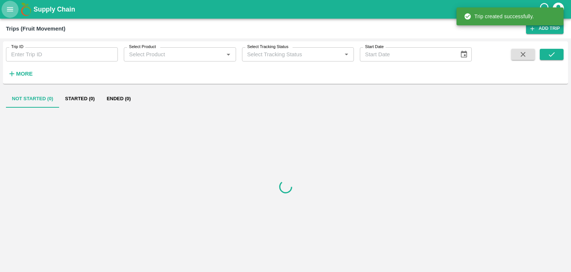
click at [10, 5] on button "open drawer" at bounding box center [9, 9] width 17 height 17
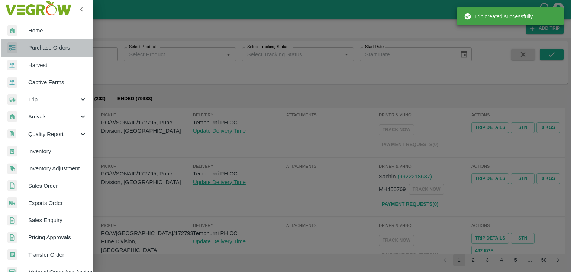
click at [61, 52] on link "Purchase Orders" at bounding box center [46, 47] width 93 height 17
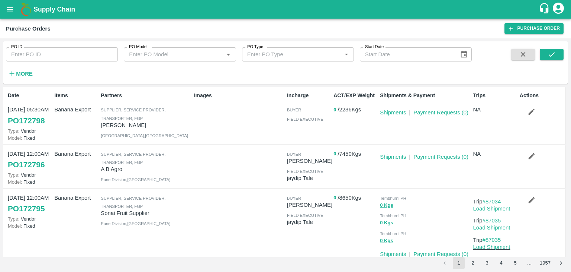
click at [497, 207] on link "Load Shipment" at bounding box center [492, 208] width 37 height 6
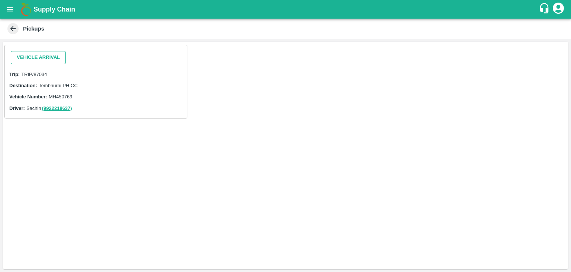
click at [48, 57] on button "Vehicle Arrival" at bounding box center [38, 57] width 55 height 13
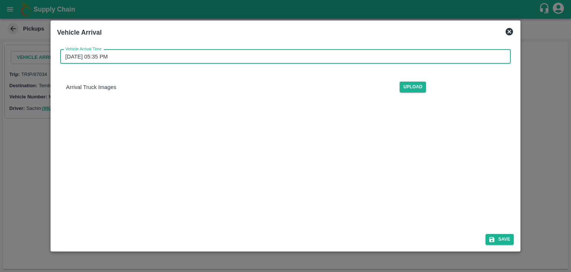
click at [267, 60] on input "[DATE] 05:35 PM" at bounding box center [283, 56] width 446 height 14
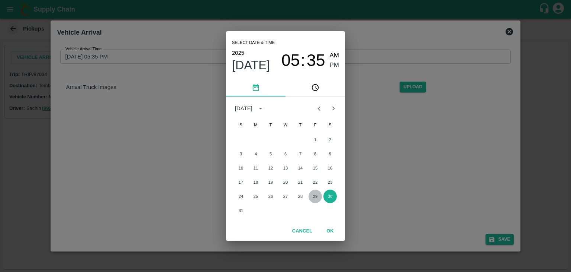
click at [315, 195] on button "29" at bounding box center [315, 195] width 13 height 13
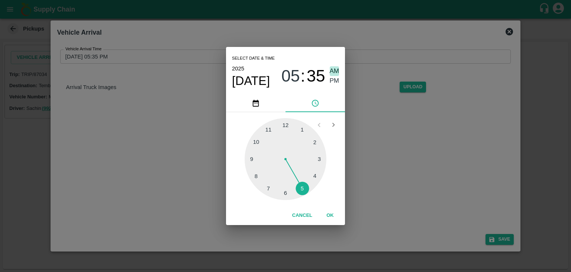
click at [336, 68] on span "AM" at bounding box center [335, 71] width 10 height 10
click at [251, 158] on div at bounding box center [286, 159] width 82 height 82
type input "[DATE] 09:45 AM"
click at [339, 220] on button "OK" at bounding box center [330, 215] width 24 height 13
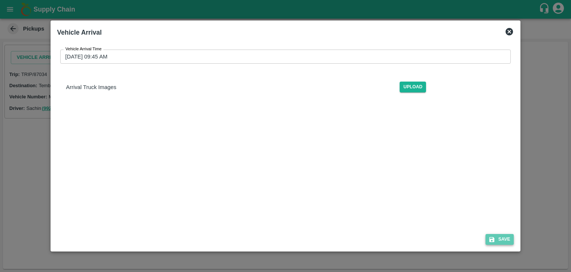
click at [500, 236] on button "Save" at bounding box center [500, 239] width 28 height 11
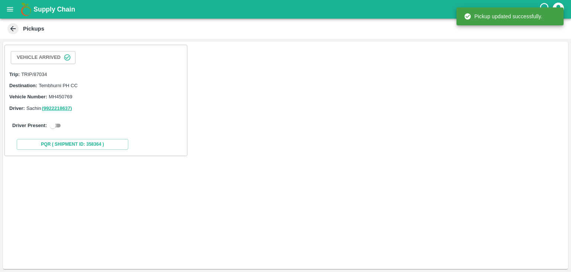
click at [48, 122] on input "checkbox" at bounding box center [52, 125] width 27 height 9
checkbox input "true"
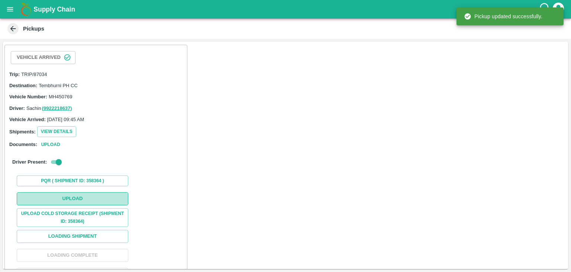
click at [103, 199] on button "Upload" at bounding box center [73, 198] width 112 height 13
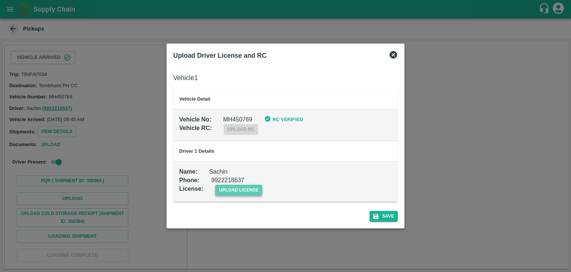
click at [220, 187] on span "upload license" at bounding box center [238, 190] width 47 height 11
click at [0, 0] on input "upload license" at bounding box center [0, 0] width 0 height 0
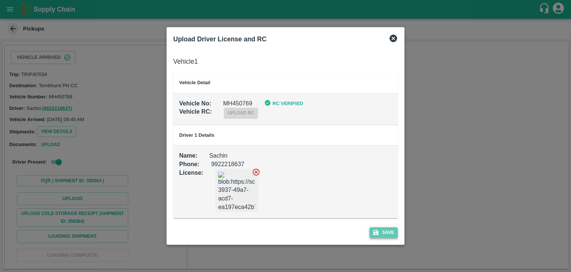
click at [388, 231] on button "Save" at bounding box center [384, 232] width 28 height 11
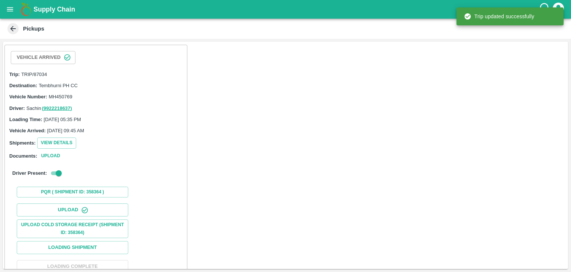
scroll to position [77, 0]
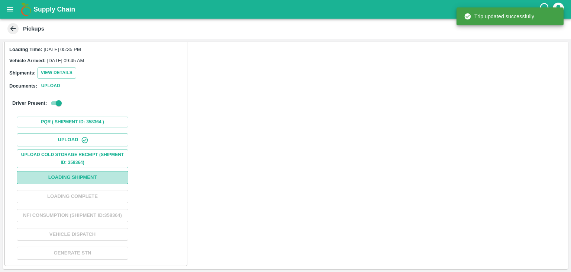
click at [88, 171] on button "Loading Shipment" at bounding box center [73, 177] width 112 height 13
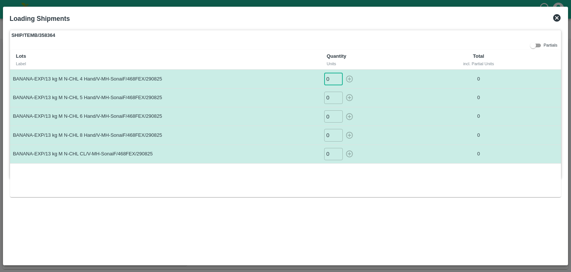
click at [334, 79] on input "0" at bounding box center [333, 79] width 19 height 12
click at [354, 76] on button "button" at bounding box center [350, 79] width 12 height 12
type input "0"
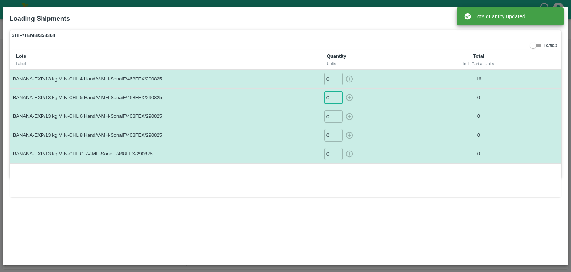
click at [333, 98] on input "0" at bounding box center [333, 98] width 19 height 12
click at [351, 99] on icon "button" at bounding box center [350, 97] width 8 height 8
type input "0"
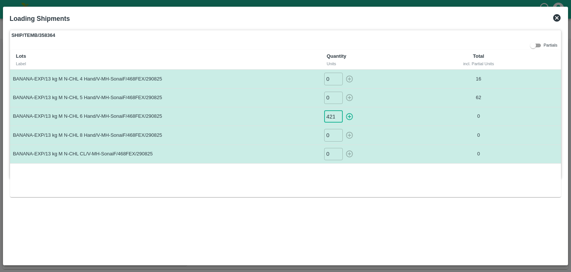
scroll to position [0, 0]
type input "421"
click at [344, 110] on button "button" at bounding box center [350, 116] width 12 height 12
type input "0"
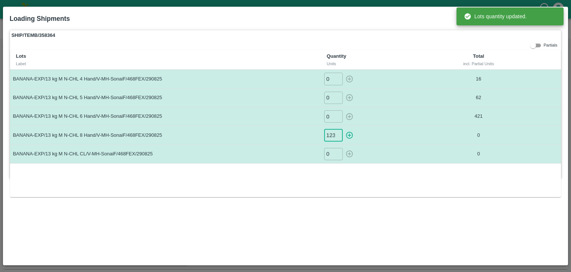
scroll to position [0, 0]
type input "123"
click at [344, 129] on button "button" at bounding box center [350, 135] width 12 height 12
type input "0"
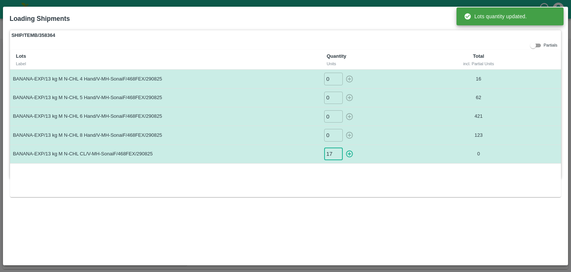
type input "17"
click at [344, 148] on button "button" at bounding box center [350, 154] width 12 height 12
type input "0"
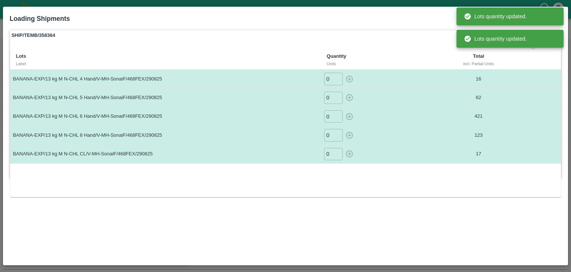
click at [427, 176] on div "Lots Label Quantity Units Total incl. Partial Units BANANA-EXP/13 kg M N-CHL 4 …" at bounding box center [286, 123] width 552 height 147
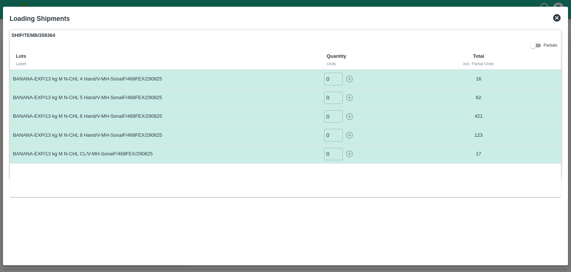
click at [555, 18] on icon at bounding box center [557, 17] width 7 height 7
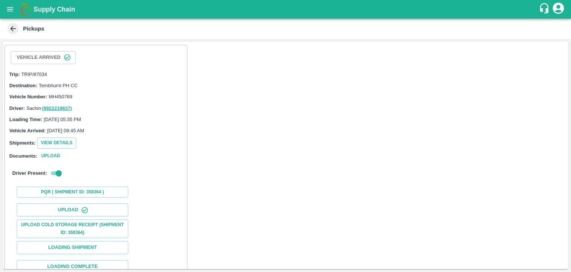
scroll to position [77, 0]
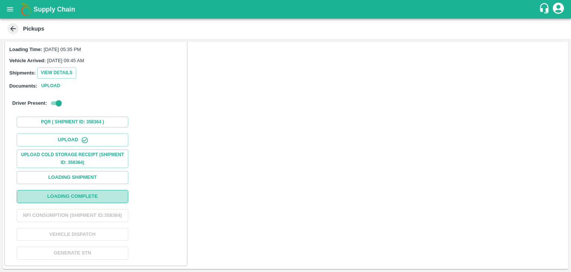
click at [97, 190] on button "Loading Complete" at bounding box center [73, 196] width 112 height 13
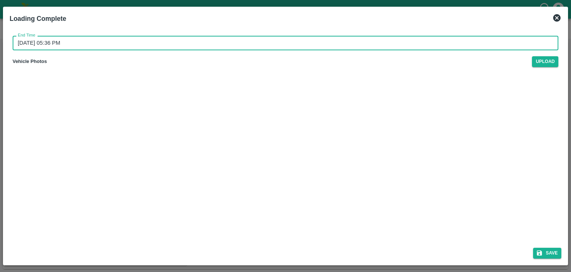
click at [278, 43] on input "30/08/2025 05:36 PM" at bounding box center [283, 43] width 541 height 14
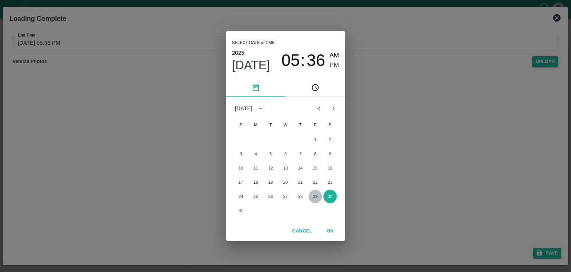
click at [314, 195] on button "29" at bounding box center [315, 195] width 13 height 13
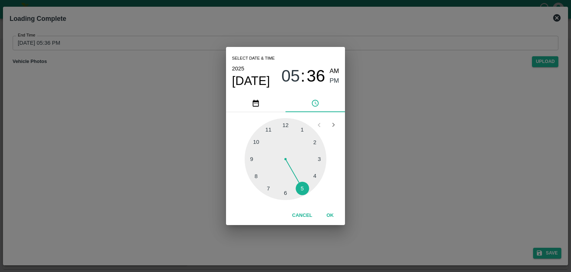
click at [311, 187] on div at bounding box center [286, 159] width 82 height 82
click at [337, 219] on button "OK" at bounding box center [330, 215] width 24 height 13
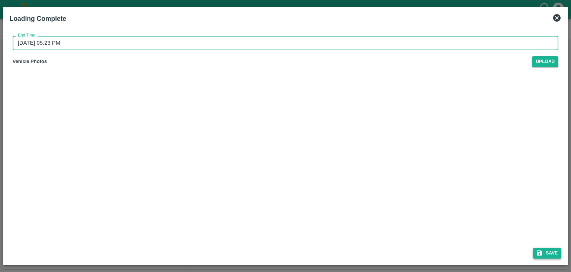
click at [550, 254] on button "Save" at bounding box center [547, 252] width 28 height 11
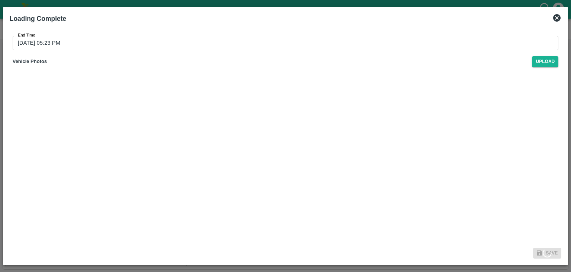
type input "30/08/2025 05:36 PM"
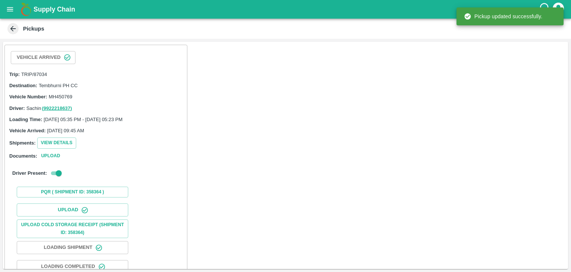
scroll to position [49, 0]
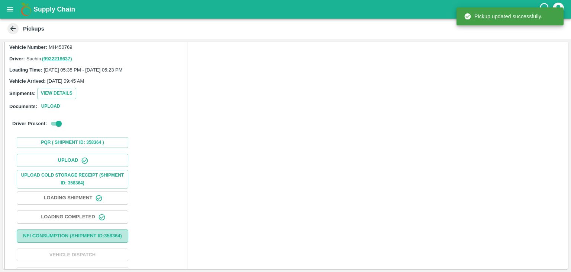
click at [96, 235] on button "Nfi Consumption (SHIPMENT ID: 358364 )" at bounding box center [73, 235] width 112 height 13
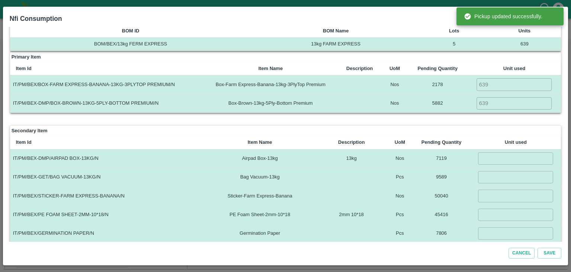
scroll to position [17, 0]
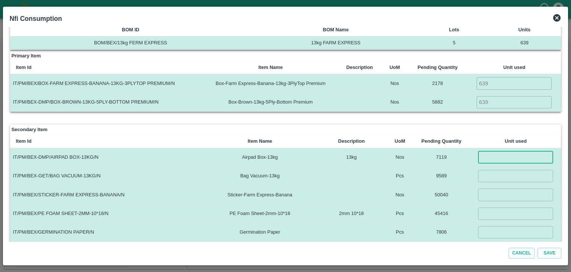
click at [506, 158] on input "number" at bounding box center [515, 157] width 75 height 12
type input "639"
type input "9"
type input "639"
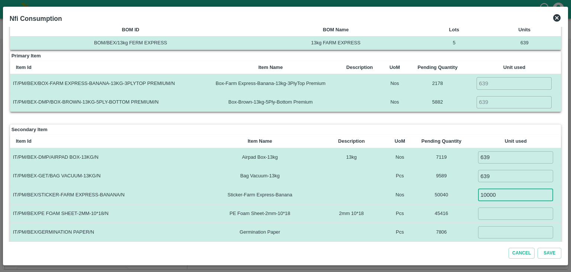
type input "10000"
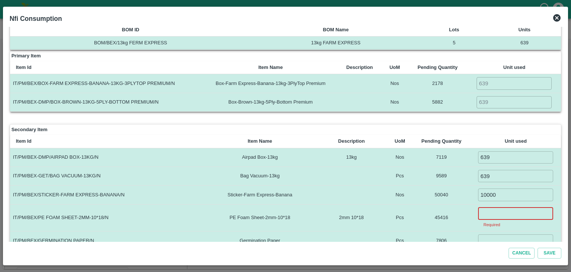
click at [497, 212] on input "number" at bounding box center [515, 213] width 75 height 12
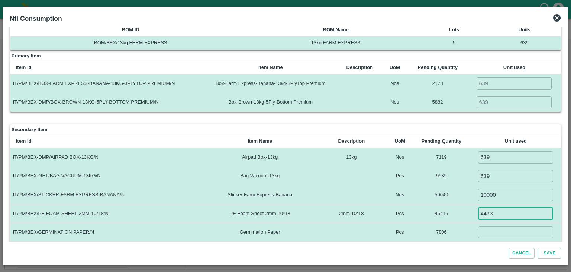
type input "4473"
type input "639"
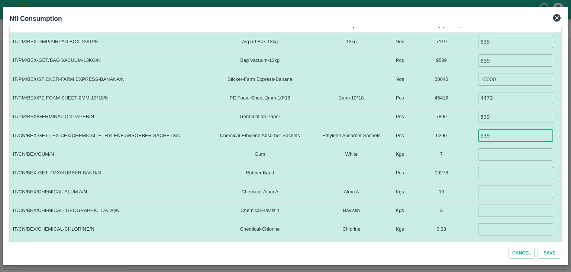
type input "639"
type input "4"
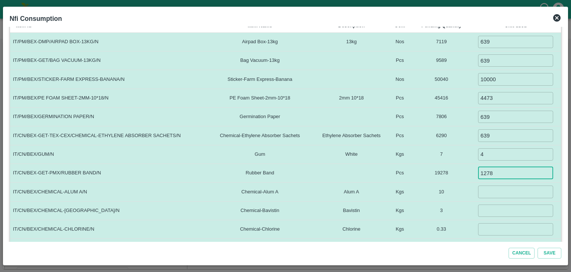
type input "1278"
type input "5"
type input "1.5"
type input "0.1"
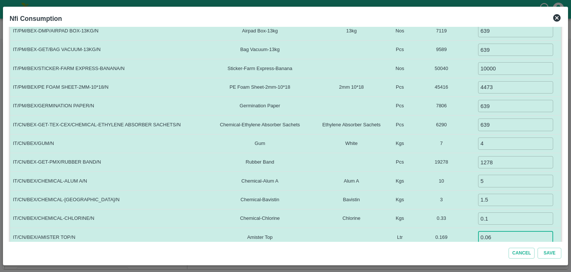
type input "0.06"
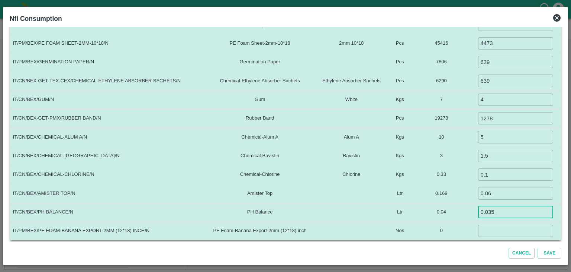
type input "0.035"
type input "0"
click at [538, 247] on button "Save" at bounding box center [550, 252] width 24 height 11
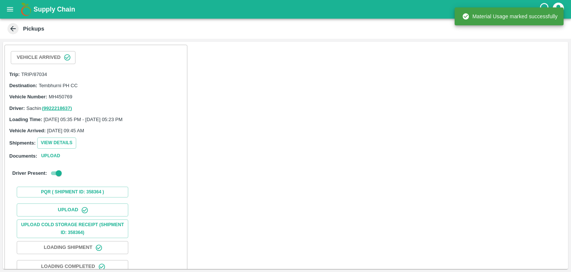
scroll to position [77, 0]
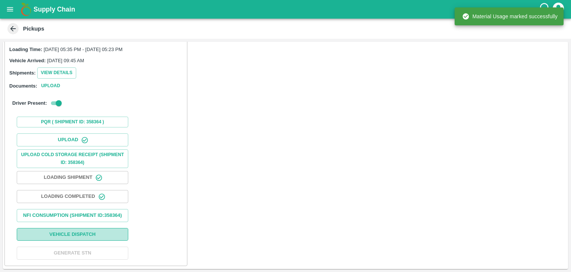
click at [95, 235] on button "Vehicle Dispatch" at bounding box center [73, 234] width 112 height 13
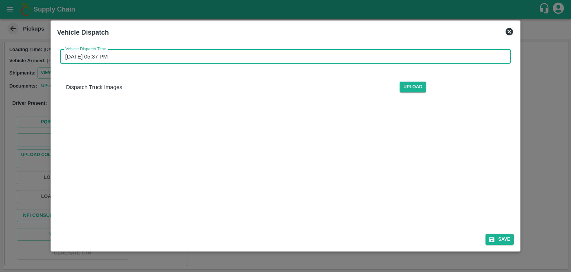
click at [291, 63] on input "30/08/2025 05:37 PM" at bounding box center [283, 56] width 446 height 14
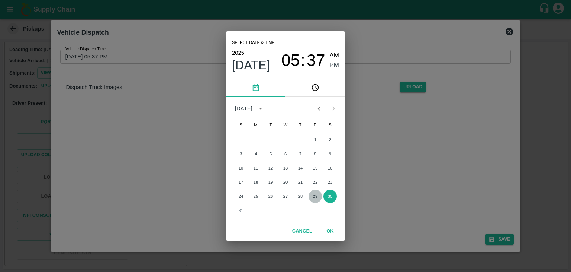
click at [314, 197] on button "29" at bounding box center [315, 195] width 13 height 13
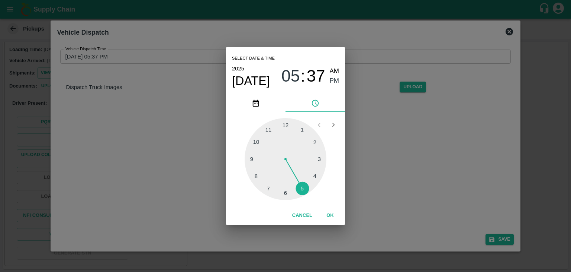
click at [292, 195] on div at bounding box center [286, 159] width 82 height 82
type input "29/08/2025 06:28 PM"
click at [329, 213] on button "OK" at bounding box center [330, 215] width 24 height 13
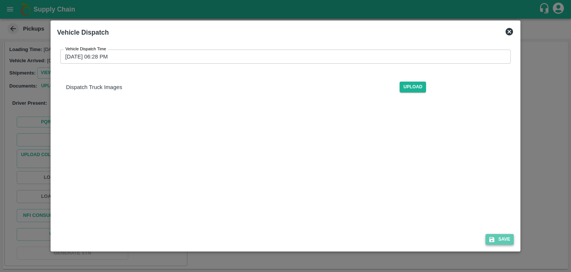
click at [506, 237] on button "Save" at bounding box center [500, 239] width 28 height 11
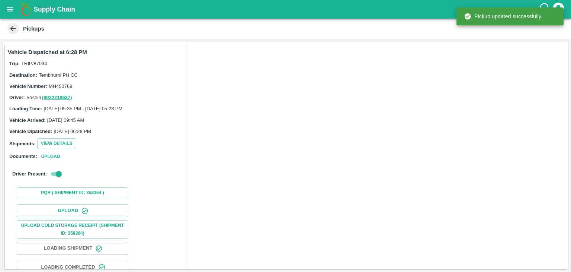
scroll to position [78, 0]
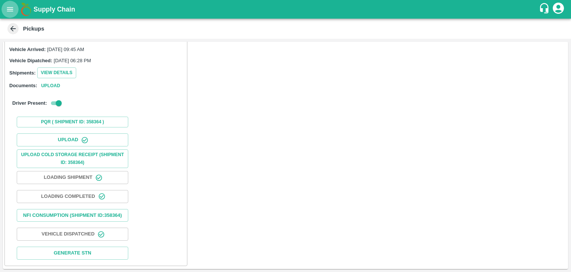
click at [10, 9] on icon "open drawer" at bounding box center [10, 9] width 8 height 8
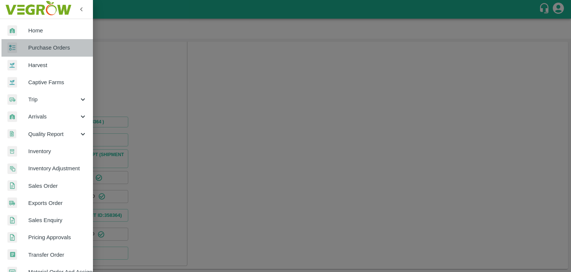
click at [62, 54] on link "Purchase Orders" at bounding box center [46, 47] width 93 height 17
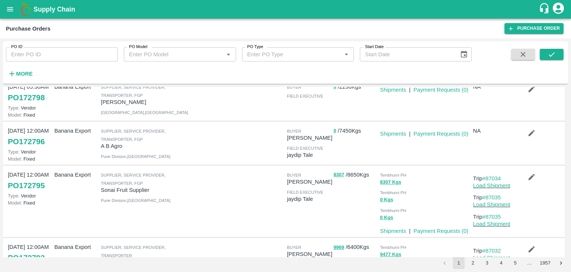
scroll to position [67, 0]
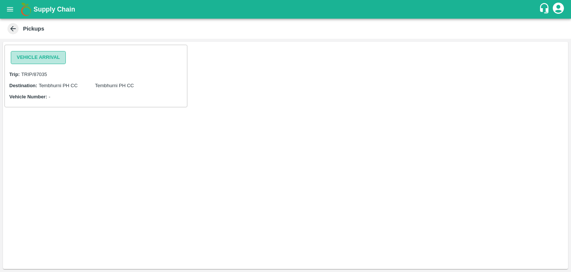
click at [44, 58] on button "Vehicle Arrival" at bounding box center [38, 57] width 55 height 13
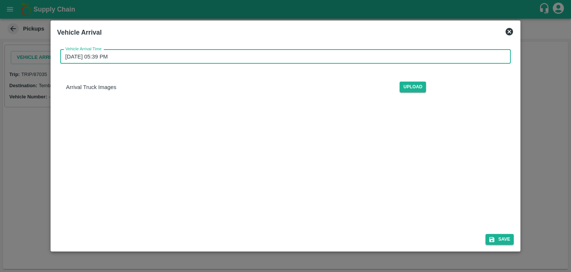
click at [240, 53] on input "[DATE] 05:39 PM" at bounding box center [283, 56] width 446 height 14
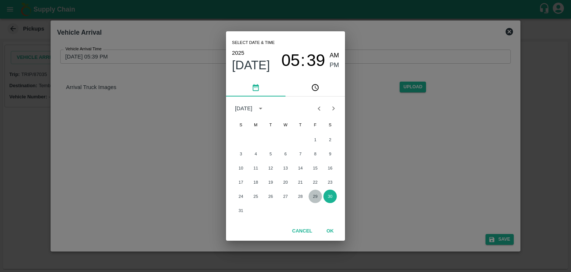
click at [317, 200] on button "29" at bounding box center [315, 195] width 13 height 13
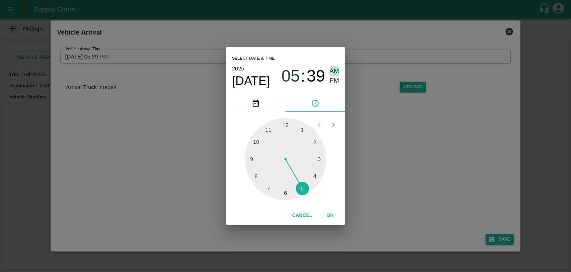
click at [330, 70] on span "AM" at bounding box center [335, 71] width 10 height 10
click at [252, 156] on div at bounding box center [286, 159] width 82 height 82
type input "[DATE] 09:46 AM"
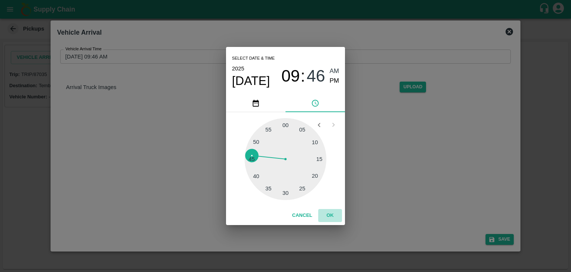
click at [329, 215] on button "OK" at bounding box center [330, 215] width 24 height 13
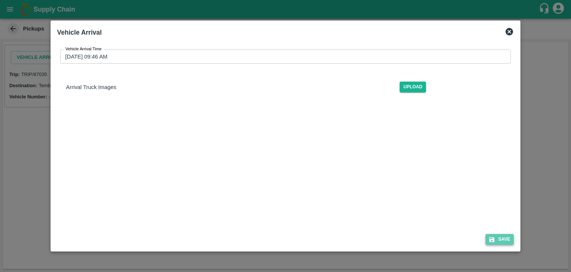
click at [495, 234] on button "Save" at bounding box center [500, 239] width 28 height 11
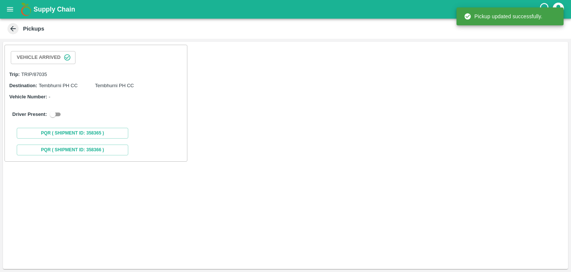
click at [58, 109] on div "Driver Present:" at bounding box center [96, 114] width 176 height 21
click at [57, 113] on input "checkbox" at bounding box center [52, 114] width 27 height 9
checkbox input "true"
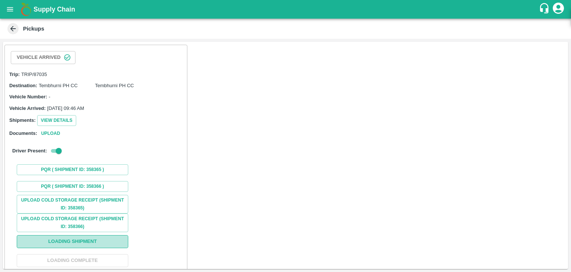
click at [104, 244] on button "Loading Shipment" at bounding box center [73, 241] width 112 height 13
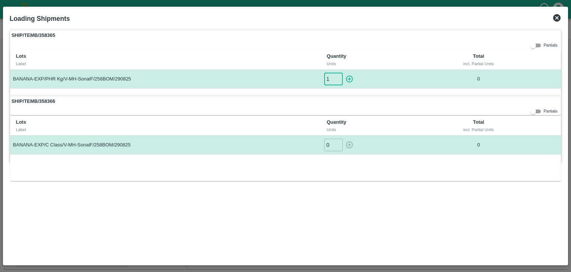
click at [338, 78] on input "1" at bounding box center [333, 79] width 19 height 12
click at [346, 78] on icon "button" at bounding box center [349, 79] width 7 height 7
type input "0"
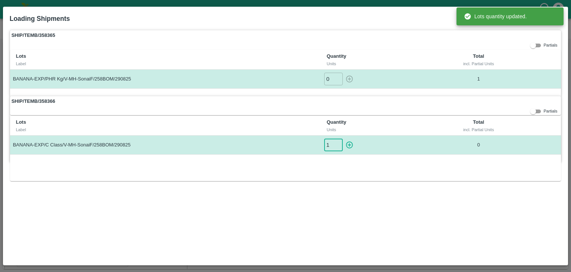
click at [339, 141] on input "1" at bounding box center [333, 144] width 19 height 12
click at [349, 142] on icon "button" at bounding box center [350, 145] width 8 height 8
type input "0"
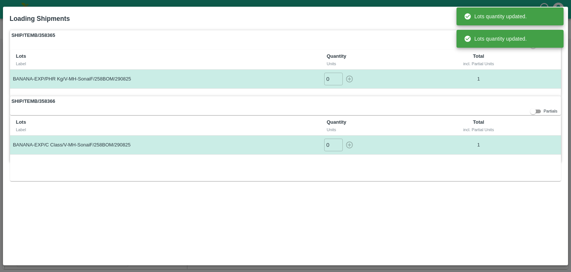
click at [426, 118] on th "Quantity Units" at bounding box center [376, 126] width 110 height 20
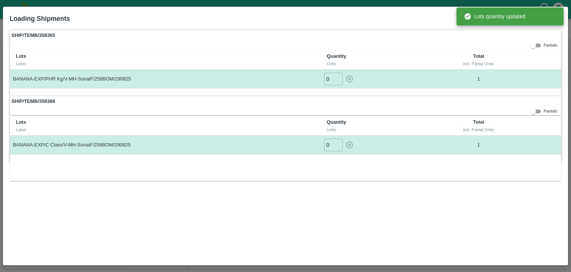
click at [509, 38] on label "SHIP/TEMB/358365" at bounding box center [286, 35] width 552 height 10
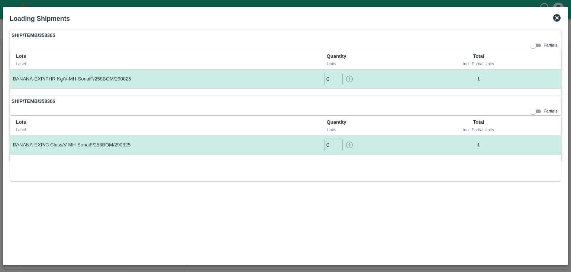
click at [553, 20] on icon at bounding box center [557, 17] width 9 height 9
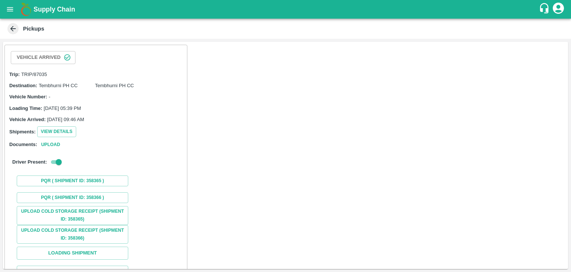
scroll to position [55, 0]
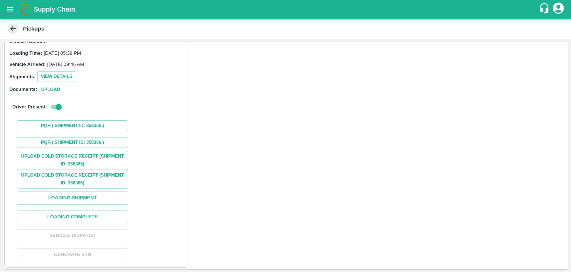
click at [100, 223] on div "Upload Cold Storage Receipt (SHIPMENT ID: 358365) Upload Cold Storage Receipt (…" at bounding box center [96, 207] width 176 height 113
click at [110, 213] on button "Loading Complete" at bounding box center [73, 216] width 112 height 13
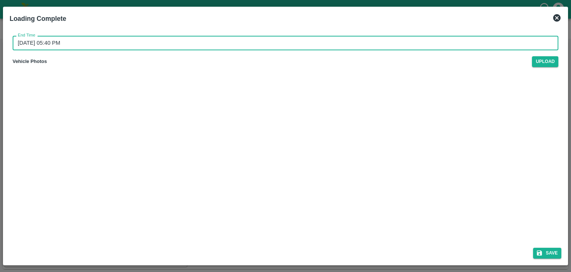
click at [274, 41] on input "[DATE] 05:40 PM" at bounding box center [283, 43] width 541 height 14
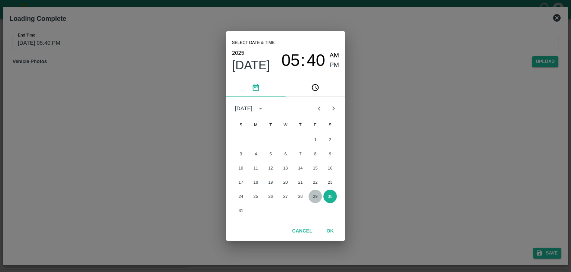
click at [311, 201] on button "29" at bounding box center [315, 195] width 13 height 13
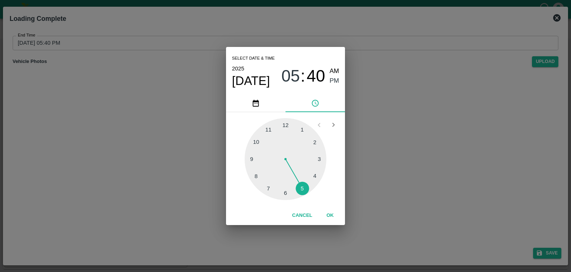
click at [310, 183] on div at bounding box center [286, 159] width 82 height 82
click at [328, 210] on button "OK" at bounding box center [330, 215] width 24 height 13
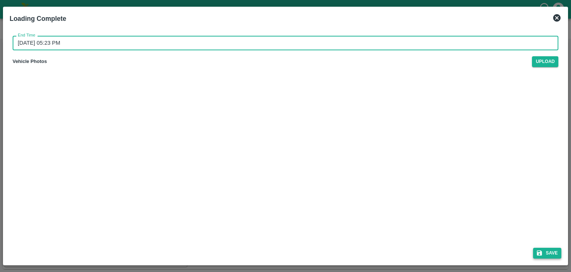
click at [550, 250] on button "Save" at bounding box center [547, 252] width 28 height 11
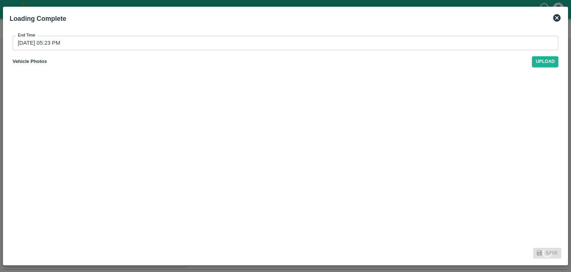
type input "[DATE] 05:40 PM"
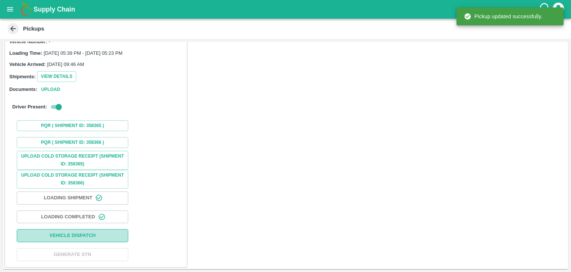
click at [90, 237] on button "Vehicle Dispatch" at bounding box center [73, 235] width 112 height 13
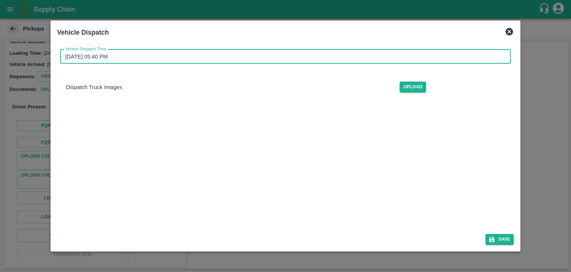
click at [311, 55] on input "[DATE] 05:40 PM" at bounding box center [283, 56] width 446 height 14
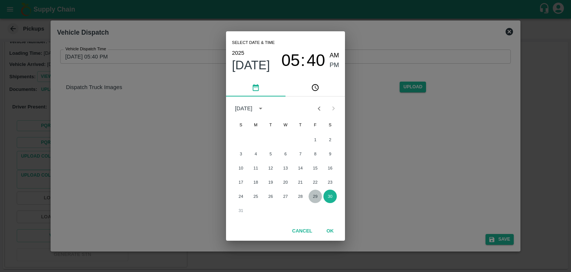
click at [312, 192] on button "29" at bounding box center [315, 195] width 13 height 13
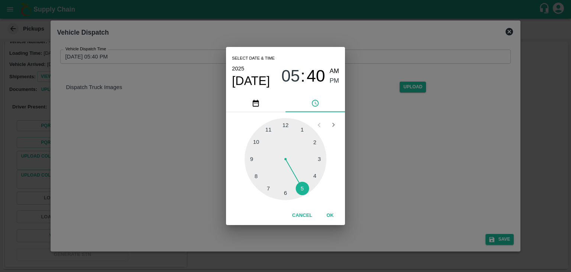
click at [290, 193] on div at bounding box center [286, 159] width 82 height 82
type input "[DATE] 06:29 PM"
click at [336, 214] on button "OK" at bounding box center [330, 215] width 24 height 13
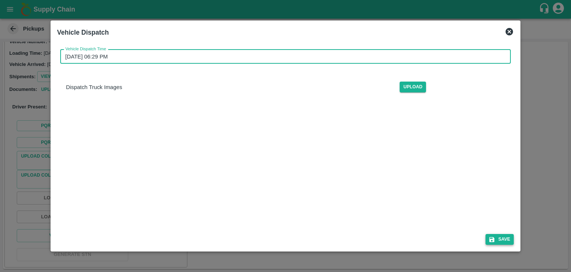
click at [503, 236] on button "Save" at bounding box center [500, 239] width 28 height 11
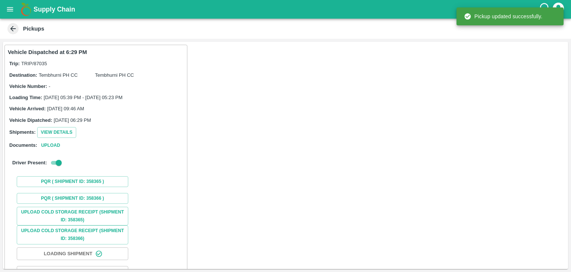
scroll to position [56, 0]
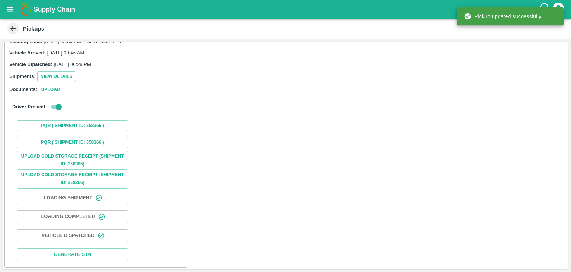
click at [0, 10] on div "Supply Chain" at bounding box center [285, 9] width 571 height 19
click at [8, 10] on icon "open drawer" at bounding box center [10, 9] width 8 height 8
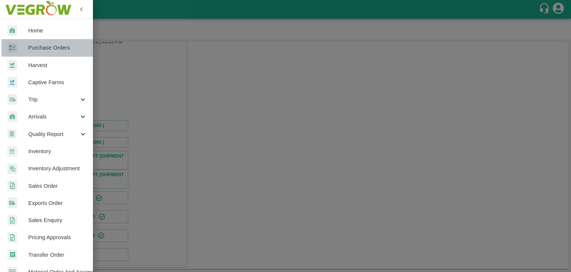
click at [60, 46] on span "Purchase Orders" at bounding box center [57, 48] width 59 height 8
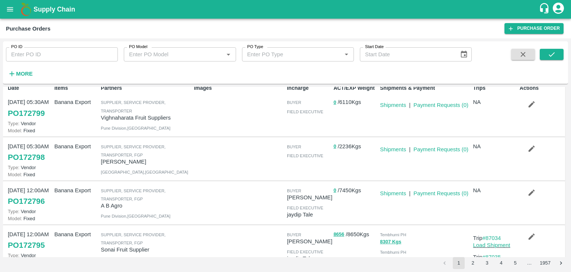
scroll to position [7, 0]
click at [398, 192] on link "Shipments" at bounding box center [393, 193] width 26 height 6
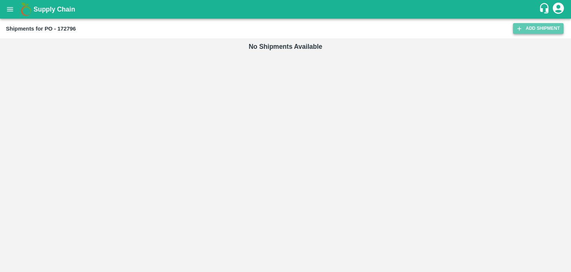
click at [538, 31] on link "Add Shipment" at bounding box center [538, 28] width 51 height 11
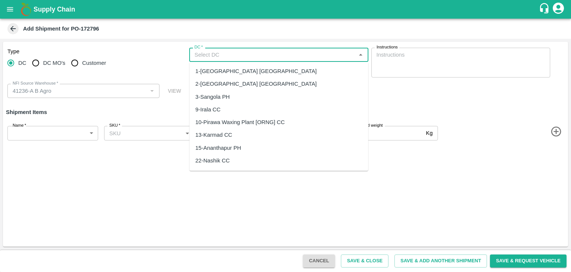
click at [235, 53] on input "DC   *" at bounding box center [273, 55] width 162 height 10
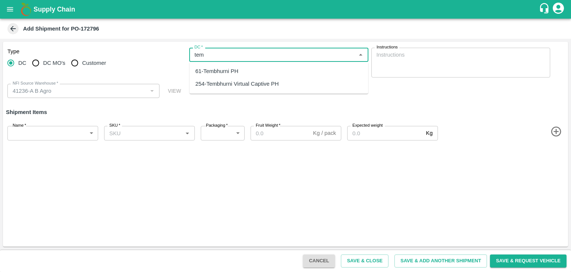
click at [228, 73] on div "61-Tembhurni PH" at bounding box center [217, 71] width 43 height 8
type input "61-Tembhurni PH"
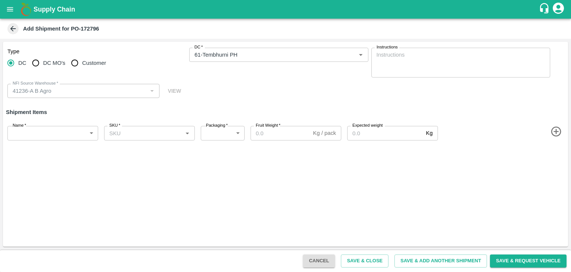
click at [559, 131] on icon "button" at bounding box center [556, 131] width 10 height 10
click at [552, 158] on icon "button" at bounding box center [557, 158] width 12 height 12
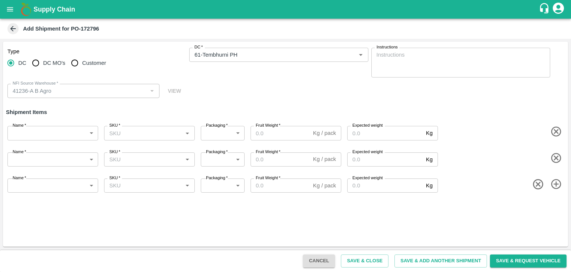
click at [555, 189] on icon "button" at bounding box center [557, 184] width 12 height 12
drag, startPoint x: 49, startPoint y: 142, endPoint x: 39, endPoint y: 136, distance: 11.6
click at [39, 136] on div "Name   * ​ Name SKU   * SKU   * Packaging   * ​ Packaging Fruit Weight   * Kg /…" at bounding box center [284, 131] width 568 height 29
click at [39, 136] on body "Supply Chain Add Shipment for PO-172796 Type DC DC MO's Customer DC   * DC   * …" at bounding box center [285, 136] width 571 height 272
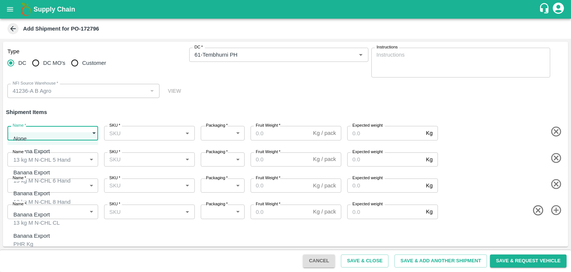
click at [51, 150] on div "Banana Export" at bounding box center [41, 151] width 57 height 8
type input "1967192"
type input "468"
type input "1500"
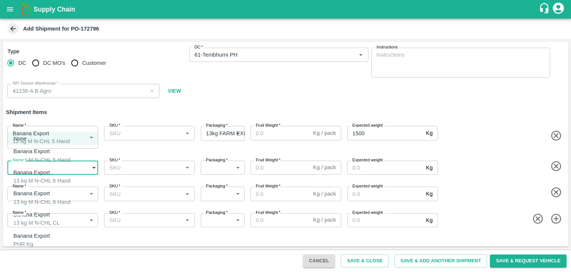
click at [55, 164] on body "Supply Chain Add Shipment for PO-172796 Type DC DC MO's Customer DC   * DC   * …" at bounding box center [285, 136] width 571 height 272
click at [56, 172] on div "Banana Export 13 kg M N-CHL 6 Hand" at bounding box center [41, 176] width 57 height 17
type input "1967193"
type input "468"
type input "2000"
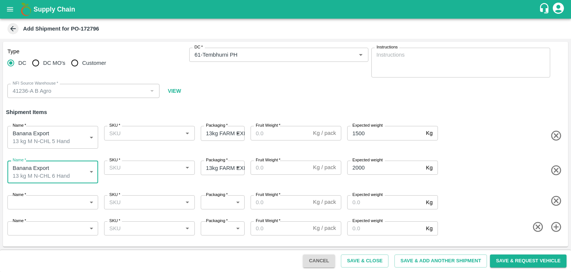
click at [55, 198] on body "Supply Chain Add Shipment for PO-172796 Type DC DC MO's Customer DC   * DC   * …" at bounding box center [285, 136] width 571 height 272
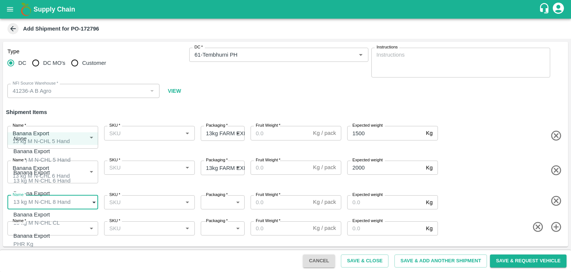
click at [56, 193] on div "Banana Export 13 kg M N-CHL 8 Hand" at bounding box center [41, 197] width 57 height 17
type input "1967194"
type input "468"
type input "2000"
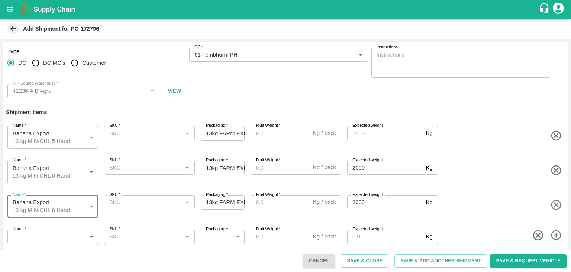
click at [58, 231] on body "Supply Chain Add Shipment for PO-172796 Type DC DC MO's Customer DC   * DC   * …" at bounding box center [285, 136] width 571 height 272
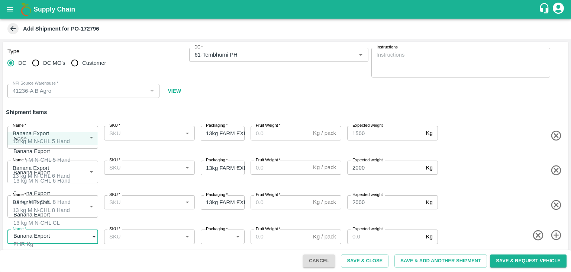
click at [56, 216] on div "Banana Export 13 kg M N-CHL CL" at bounding box center [36, 218] width 47 height 17
type input "1967195"
type input "468"
type input "1500"
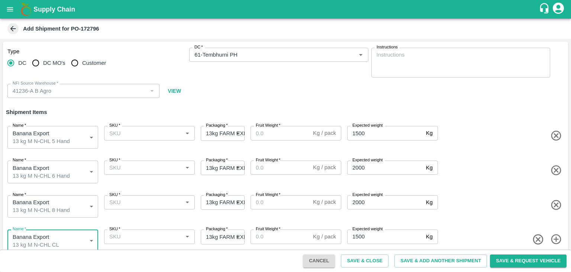
click at [140, 131] on input "SKU   *" at bounding box center [143, 133] width 74 height 10
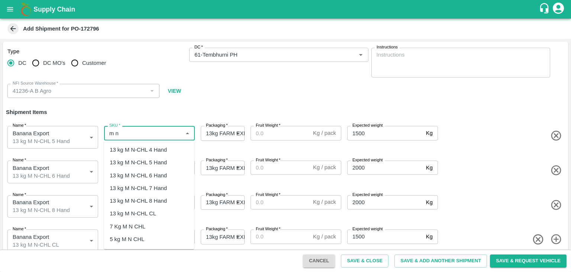
click at [156, 160] on div "13 kg M N-CHL 5 Hand" at bounding box center [138, 162] width 57 height 8
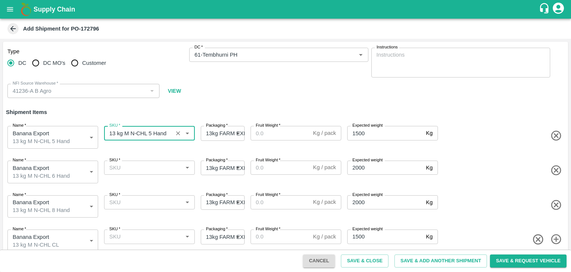
type input "13 kg M N-CHL 5 Hand"
click at [156, 164] on input "SKU   *" at bounding box center [143, 168] width 74 height 10
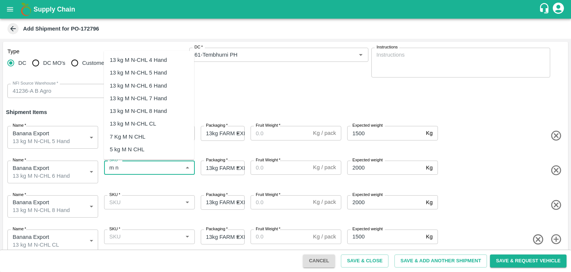
click at [167, 85] on div "13 kg M N-CHL 6 Hand" at bounding box center [149, 85] width 90 height 13
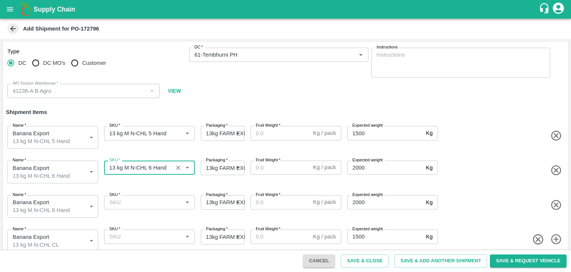
type input "13 kg M N-CHL 6 Hand"
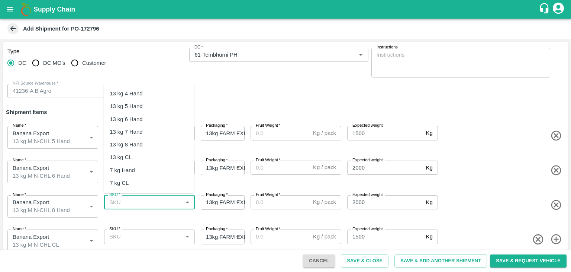
click at [158, 202] on input "SKU   *" at bounding box center [143, 202] width 74 height 10
click at [170, 141] on div "13 kg M N-CHL 8 Hand" at bounding box center [149, 144] width 90 height 13
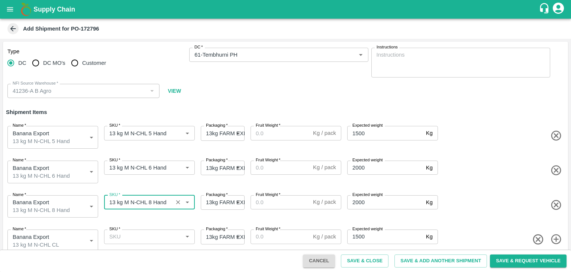
type input "13 kg M N-CHL 8 Hand"
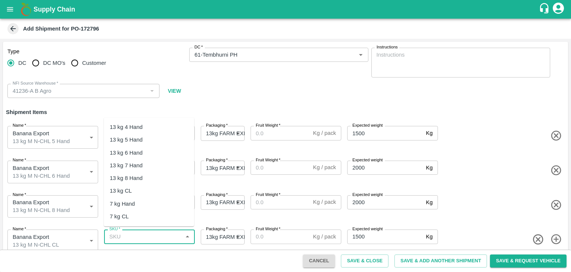
click at [161, 231] on input "SKU   *" at bounding box center [143, 236] width 74 height 10
click at [161, 193] on div "13 kg M N-CHL CL" at bounding box center [149, 190] width 90 height 13
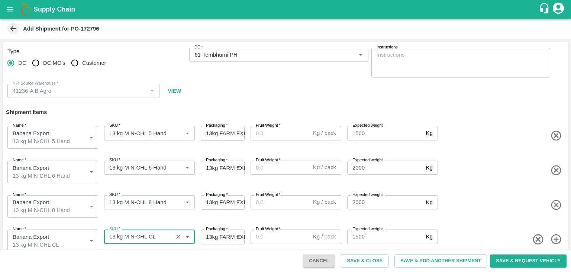
type input "13 kg M N-CHL CL"
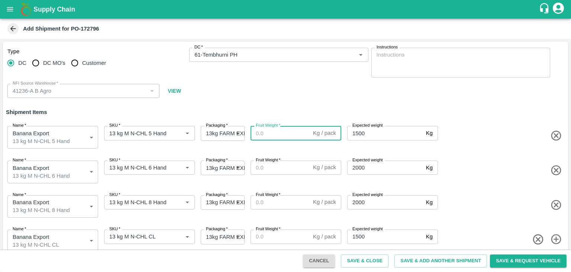
click at [263, 131] on input "Fruit Weight   *" at bounding box center [281, 133] width 60 height 14
type input "13"
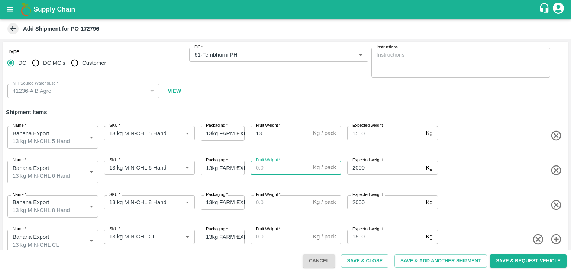
click at [266, 167] on input "Fruit Weight   *" at bounding box center [281, 167] width 60 height 14
type input "13"
click at [270, 201] on input "Fruit Weight   *" at bounding box center [281, 202] width 60 height 14
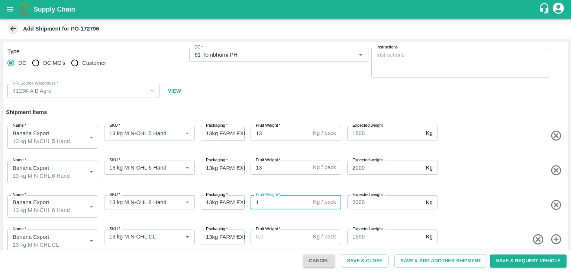
click at [270, 201] on input "1" at bounding box center [281, 202] width 60 height 14
type input "13"
click at [271, 235] on input "Fruit Weight   *" at bounding box center [281, 236] width 60 height 14
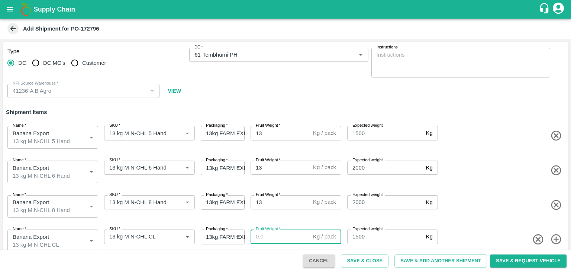
click at [271, 235] on input "Fruit Weight   *" at bounding box center [281, 236] width 60 height 14
type input "13"
click at [418, 265] on button "Save & Add Another Shipment" at bounding box center [441, 260] width 93 height 13
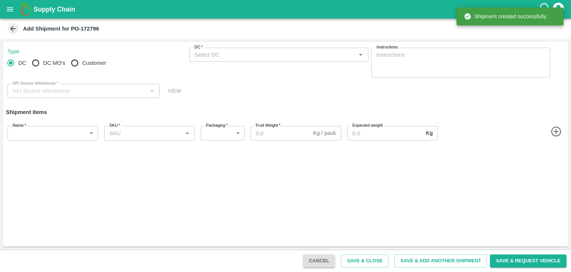
click at [34, 63] on input "DC MO's" at bounding box center [35, 62] width 15 height 15
radio input "true"
type input "41236-A B Agro"
click at [5, 64] on input "DC" at bounding box center [10, 62] width 15 height 15
radio input "true"
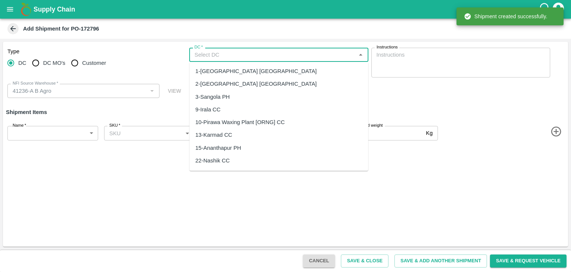
click at [217, 51] on input "DC   *" at bounding box center [273, 55] width 162 height 10
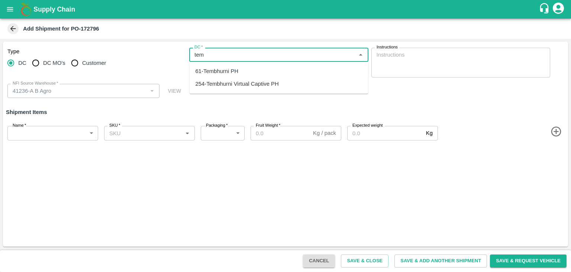
click at [227, 66] on div "61-Tembhurni PH" at bounding box center [279, 71] width 179 height 13
type input "61-Tembhurni PH"
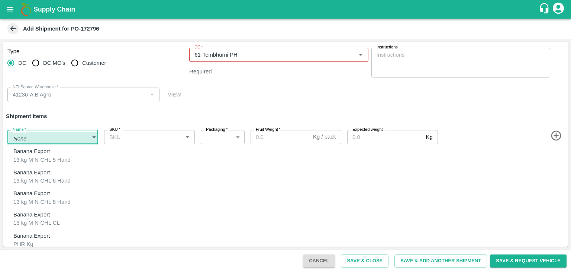
click at [61, 135] on body "Supply Chain Add Shipment for PO-172796 Type DC DC MO's Customer DC   * DC   * …" at bounding box center [285, 136] width 571 height 272
click at [34, 232] on p "Banana Export" at bounding box center [31, 235] width 36 height 8
type input "1967196"
type input "258"
type input "100"
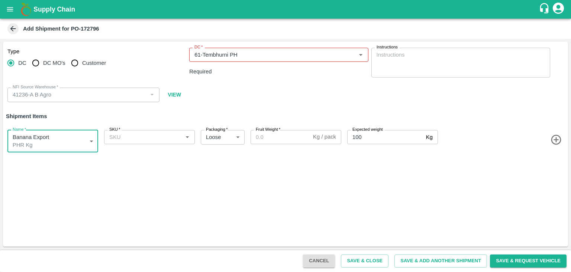
click at [153, 132] on input "SKU   *" at bounding box center [143, 137] width 74 height 10
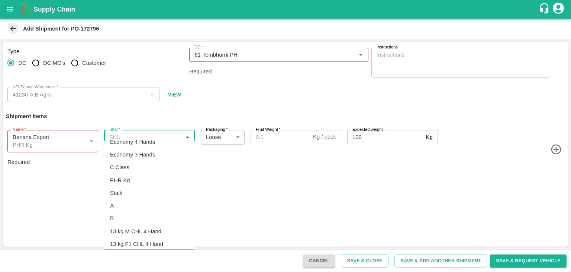
scroll to position [178, 0]
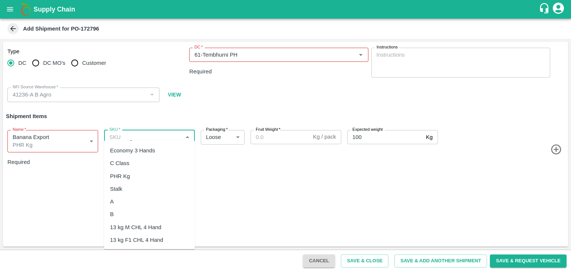
click at [131, 180] on div "PHR Kg" at bounding box center [149, 175] width 91 height 13
type input "PHR Kg"
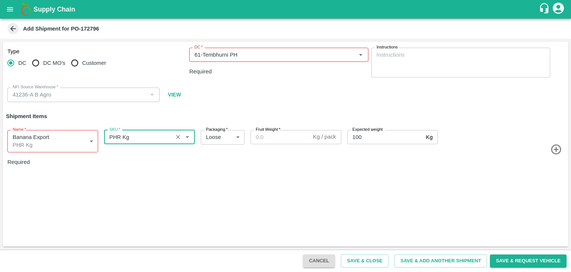
click at [283, 130] on input "Fruit Weight   *" at bounding box center [281, 137] width 60 height 14
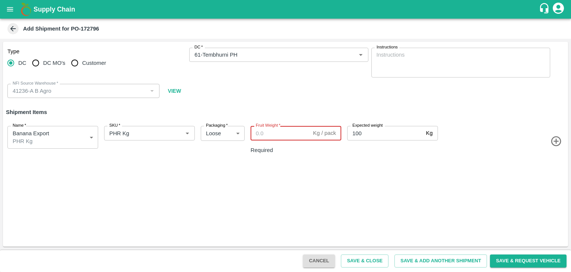
paste input "41"
type input "41"
click at [437, 265] on button "Save & Add Another Shipment" at bounding box center [441, 260] width 93 height 13
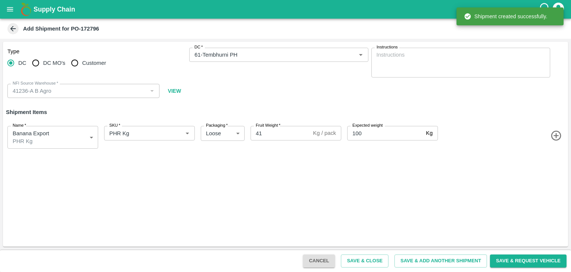
drag, startPoint x: 46, startPoint y: 150, endPoint x: 52, endPoint y: 142, distance: 9.8
click at [52, 142] on div "Name   * Banana Export PHR Kg 1967196 Name SKU   * SKU   * Packaging   * Loose …" at bounding box center [284, 136] width 568 height 38
click at [52, 142] on body "Supply Chain Add Shipment for PO-172796 Type DC DC MO's Customer DC   * DC   * …" at bounding box center [285, 136] width 571 height 272
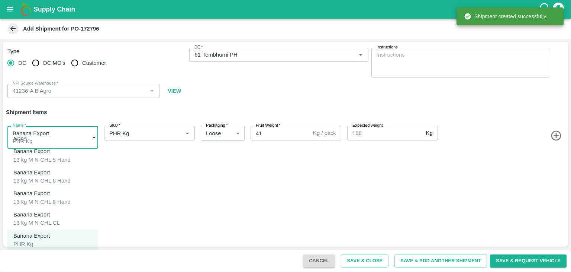
click at [49, 252] on p "Banana Export" at bounding box center [31, 256] width 36 height 8
type input "1967197"
type input "350"
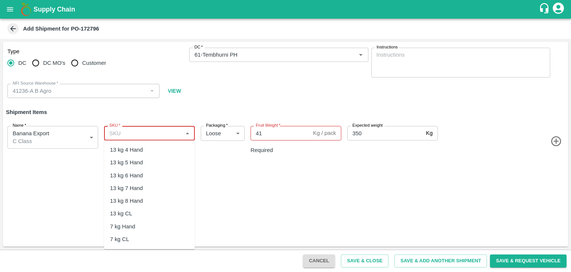
click at [163, 130] on input "SKU   *" at bounding box center [143, 133] width 74 height 10
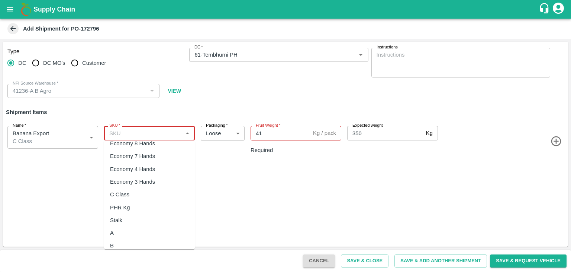
scroll to position [147, 0]
click at [140, 191] on div "C Class" at bounding box center [149, 193] width 91 height 13
type input "C Class"
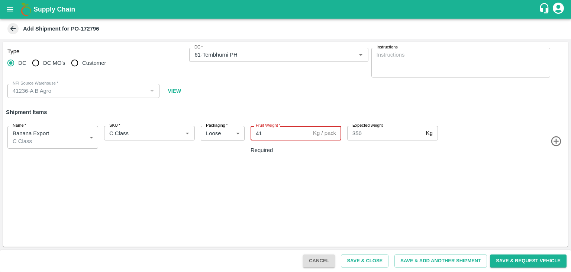
click at [284, 133] on input "41" at bounding box center [281, 133] width 60 height 14
type input "4"
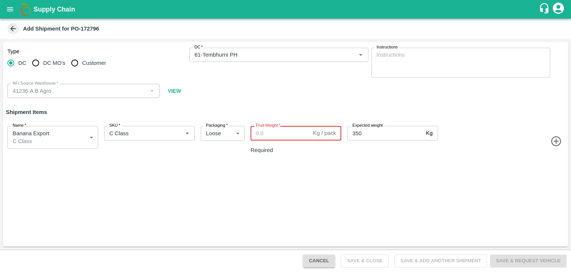
paste input "166"
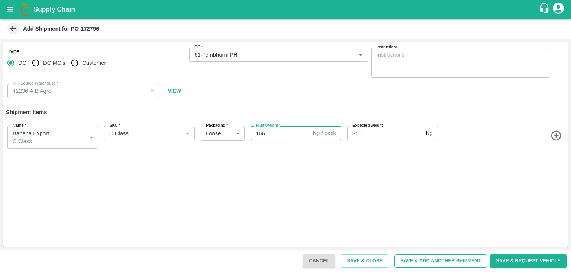
type input "166"
click at [460, 260] on button "Save & Add Another Shipment" at bounding box center [441, 260] width 93 height 13
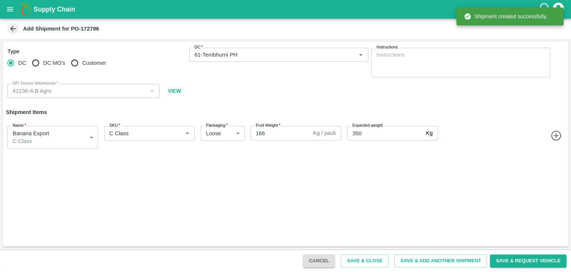
click at [7, 8] on icon "open drawer" at bounding box center [10, 9] width 8 height 8
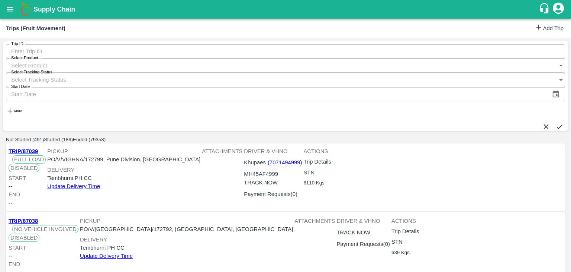
click at [538, 29] on link "Add Trip" at bounding box center [549, 28] width 29 height 11
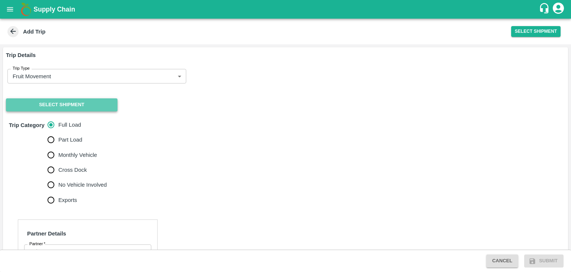
click at [85, 102] on button "Select Shipment" at bounding box center [62, 104] width 112 height 13
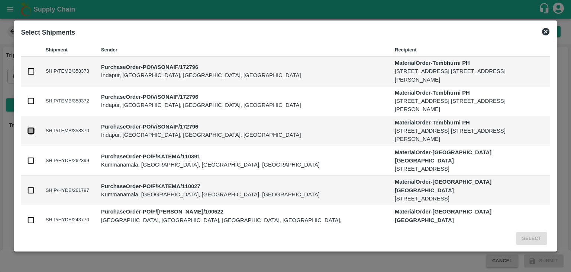
click at [27, 128] on input "checkbox" at bounding box center [31, 130] width 8 height 8
checkbox input "true"
click at [536, 235] on button "Select" at bounding box center [531, 238] width 31 height 13
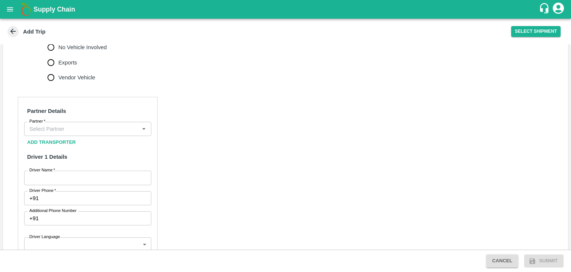
scroll to position [293, 0]
click at [79, 132] on input "Partner   *" at bounding box center [81, 127] width 110 height 10
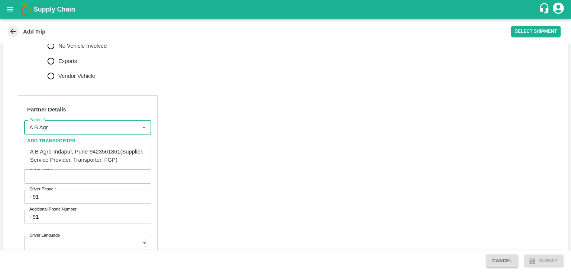
click at [89, 150] on div "A B Agro-Indapur, Pune-9423561861(Supplier, Service Provider, Transporter, FGP)" at bounding box center [87, 155] width 115 height 17
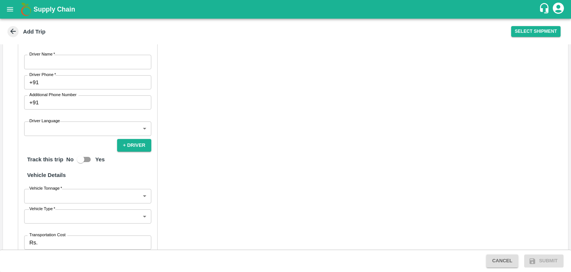
scroll to position [410, 0]
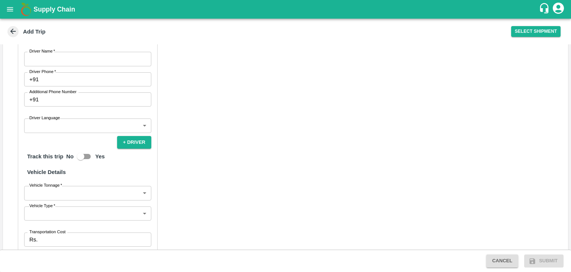
type input "A B Agro-Indapur, Pune-9423561861(Supplier, Service Provider, Transporter, FGP)"
click at [49, 66] on input "Driver Name   *" at bounding box center [87, 59] width 127 height 14
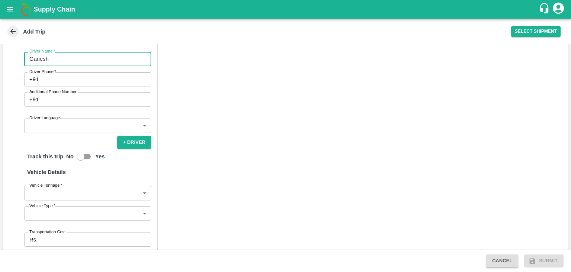
type input "Ganesh"
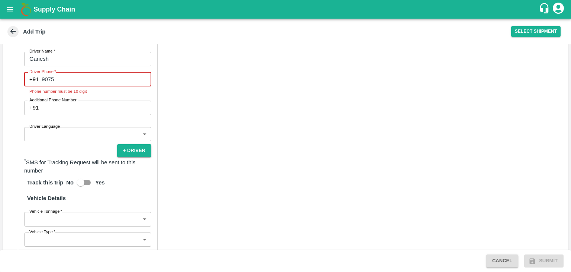
type input "9075446137"
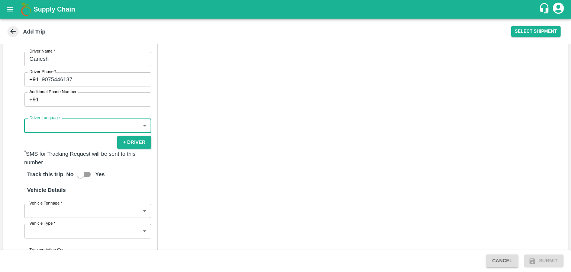
click button "+ Driver" at bounding box center [134, 142] width 34 height 13
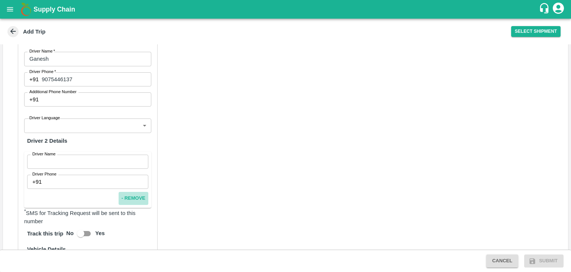
click at [133, 202] on button "- Remove" at bounding box center [134, 198] width 30 height 13
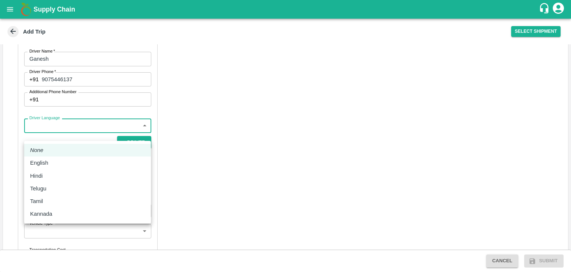
click at [52, 130] on body "Supply Chain Add Trip Select Shipment Trip Details Trip Type Fruit Movement 1 T…" at bounding box center [285, 136] width 571 height 272
click at [56, 174] on div "Hindi" at bounding box center [87, 175] width 115 height 8
type input "hi"
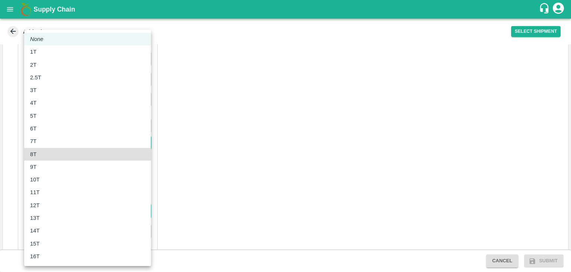
type input "8000"
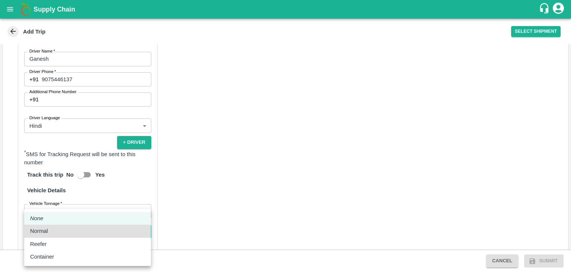
type input "Normal"
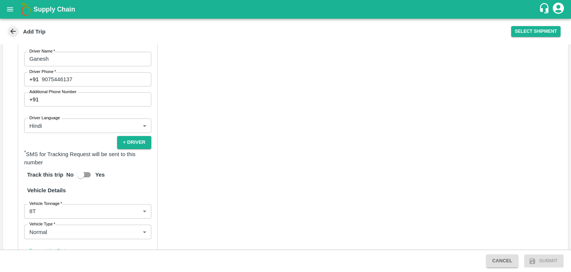
scroll to position [515, 0]
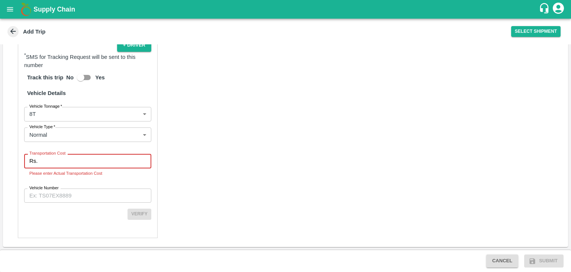
type input "5"
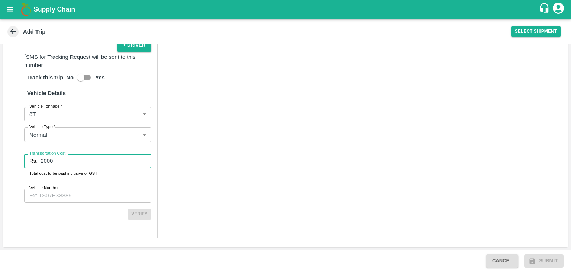
type input "2000"
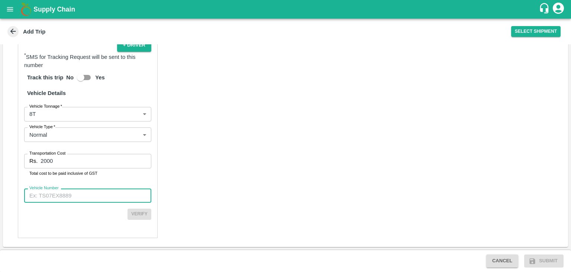
paste input "MH13CU5020"
type input "MH13CU5020"
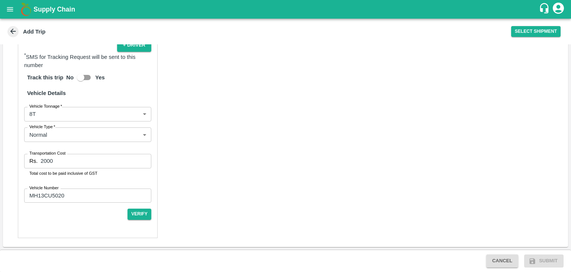
click at [152, 213] on div "Partner Details Partner   * Partner Add Transporter Driver 1 Details Driver Nam…" at bounding box center [88, 59] width 140 height 357
click at [147, 213] on button "Verify" at bounding box center [140, 213] width 24 height 11
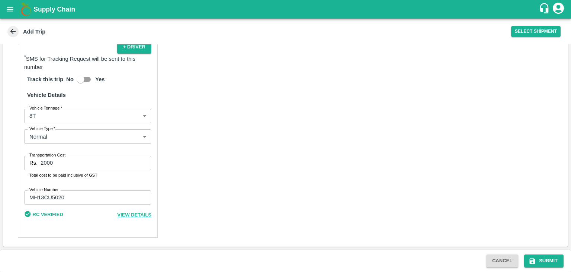
scroll to position [513, 0]
click at [546, 263] on button "Submit" at bounding box center [544, 260] width 39 height 13
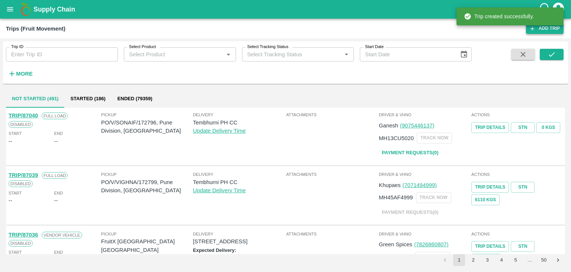
click at [544, 32] on link "Add Trip" at bounding box center [545, 28] width 38 height 11
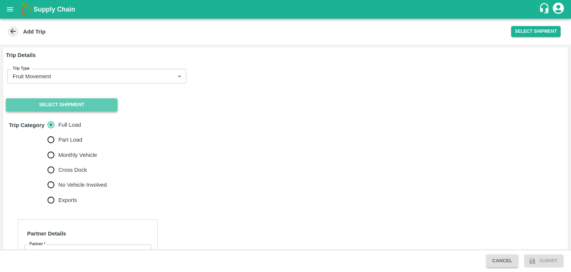
click at [69, 105] on button "Select Shipment" at bounding box center [62, 104] width 112 height 13
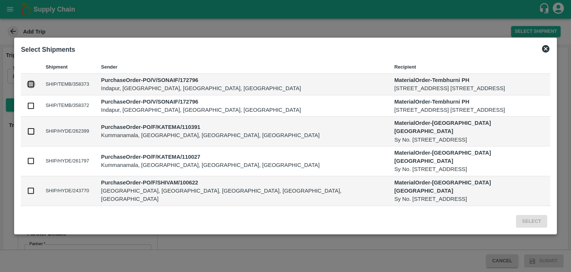
click at [28, 80] on input "checkbox" at bounding box center [31, 84] width 8 height 8
checkbox input "true"
click at [28, 108] on input "checkbox" at bounding box center [31, 106] width 8 height 8
checkbox input "true"
click at [527, 224] on button "Select" at bounding box center [531, 221] width 31 height 13
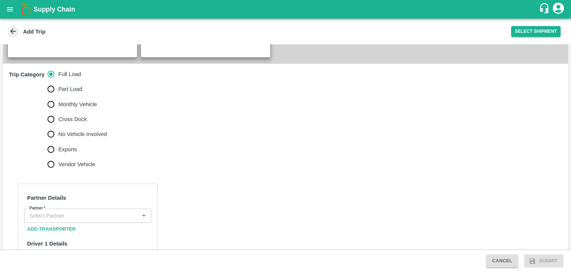
scroll to position [205, 0]
click at [73, 138] on span "No Vehicle Involved" at bounding box center [82, 133] width 48 height 8
click at [58, 140] on input "No Vehicle Involved" at bounding box center [51, 133] width 15 height 15
radio input "true"
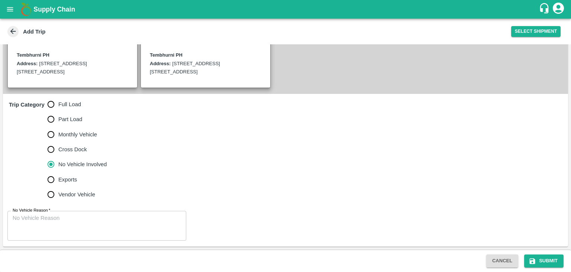
scroll to position [183, 0]
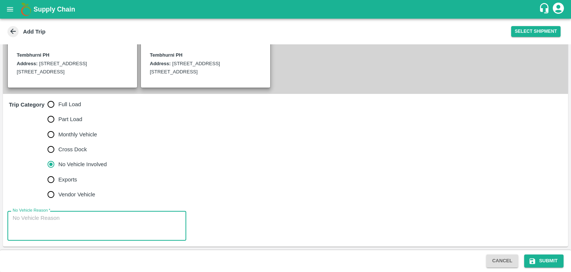
click at [93, 223] on textarea "No Vehicle Reason   *" at bounding box center [97, 225] width 169 height 23
type textarea "Field Dump"
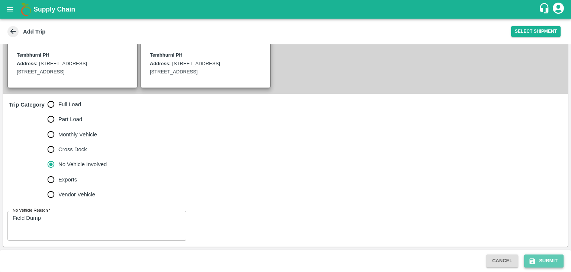
click at [546, 255] on button "Submit" at bounding box center [544, 260] width 39 height 13
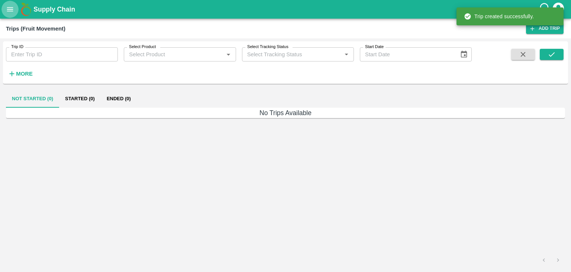
click at [6, 12] on button "open drawer" at bounding box center [9, 9] width 17 height 17
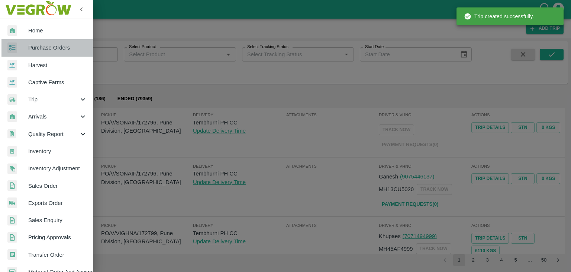
click at [52, 46] on span "Purchase Orders" at bounding box center [57, 48] width 59 height 8
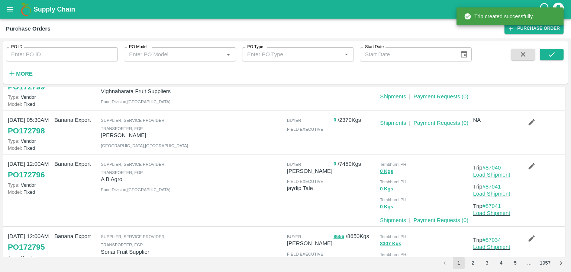
scroll to position [39, 0]
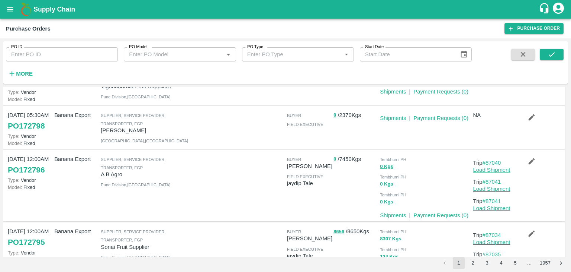
click at [498, 170] on link "Load Shipment" at bounding box center [492, 170] width 37 height 6
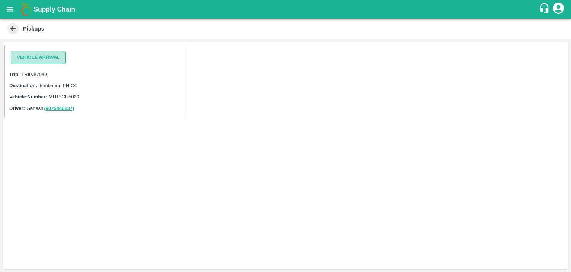
click at [38, 62] on button "Vehicle Arrival" at bounding box center [38, 57] width 55 height 13
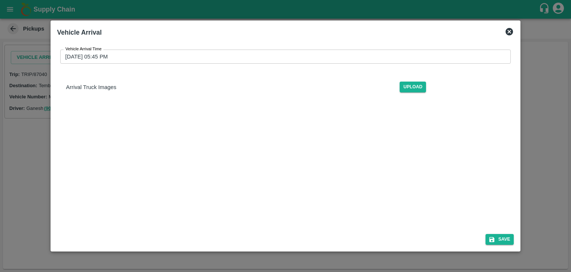
click at [251, 64] on div "Vehicle Arrival Time [DATE] 05:45 PM Vehicle Arrival Time Arrival Truck Images …" at bounding box center [285, 74] width 457 height 61
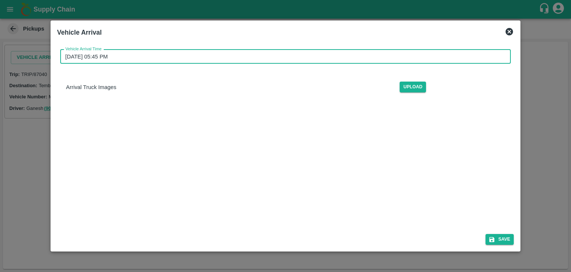
click at [259, 57] on input "[DATE] 05:45 PM" at bounding box center [283, 56] width 446 height 14
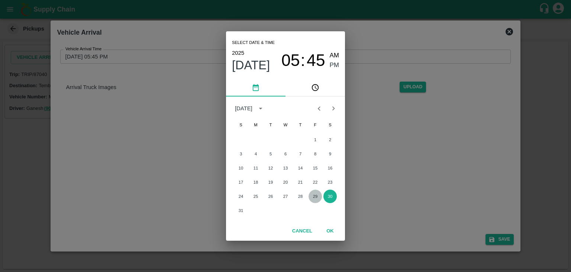
click at [315, 192] on button "29" at bounding box center [315, 195] width 13 height 13
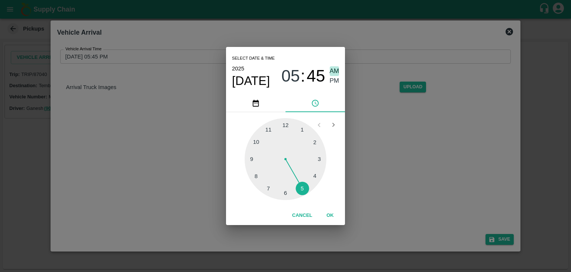
click at [333, 71] on span "AM" at bounding box center [335, 71] width 10 height 10
click at [252, 161] on div at bounding box center [286, 159] width 82 height 82
type input "[DATE] 09:44 AM"
drag, startPoint x: 318, startPoint y: 208, endPoint x: 332, endPoint y: 214, distance: 15.5
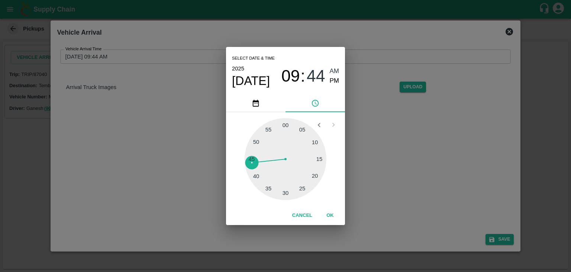
click at [332, 214] on div "Cancel OK" at bounding box center [285, 215] width 119 height 19
click at [332, 214] on button "OK" at bounding box center [330, 215] width 24 height 13
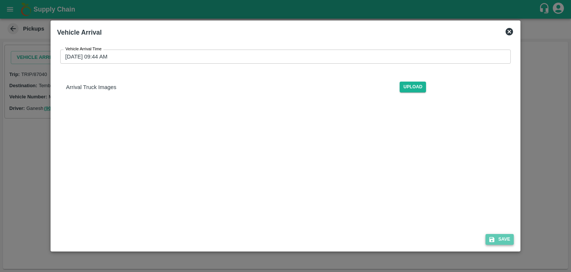
click at [509, 239] on button "Save" at bounding box center [500, 239] width 28 height 11
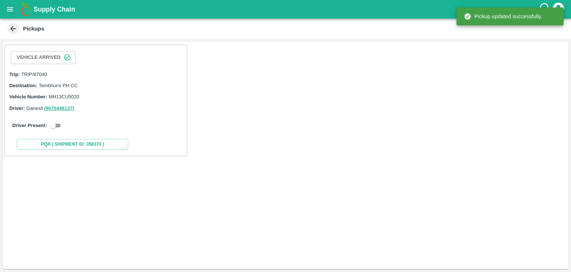
click at [64, 126] on div "Driver Present:" at bounding box center [95, 125] width 167 height 9
click at [60, 125] on input "checkbox" at bounding box center [52, 125] width 27 height 9
checkbox input "true"
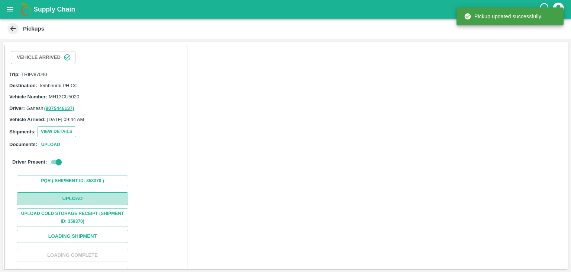
click at [65, 201] on button "Upload" at bounding box center [73, 198] width 112 height 13
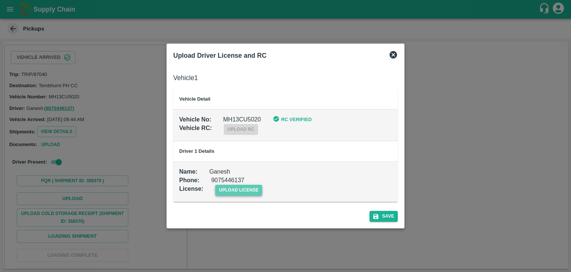
click at [222, 192] on span "upload license" at bounding box center [238, 190] width 47 height 11
click at [0, 0] on input "upload license" at bounding box center [0, 0] width 0 height 0
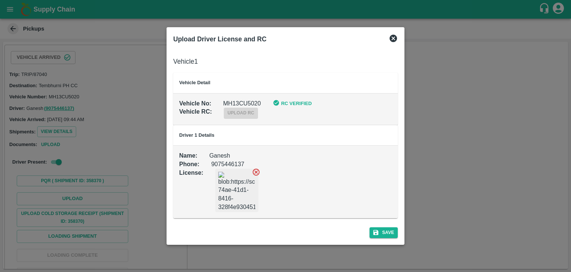
click at [388, 225] on div "Save" at bounding box center [285, 231] width 231 height 20
click at [394, 231] on button "Save" at bounding box center [384, 232] width 28 height 11
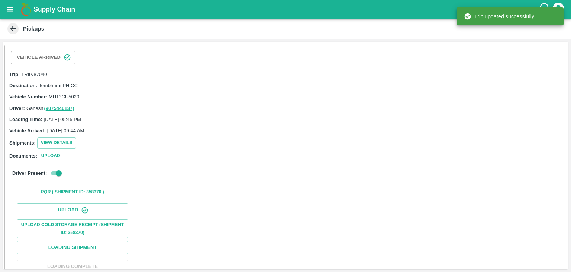
scroll to position [77, 0]
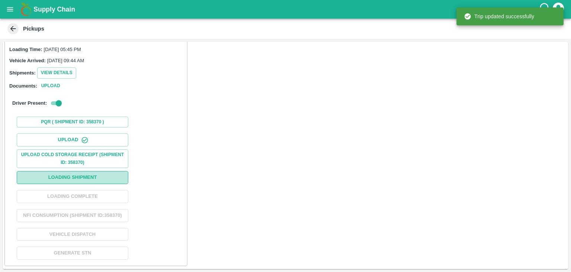
click at [91, 171] on button "Loading Shipment" at bounding box center [73, 177] width 112 height 13
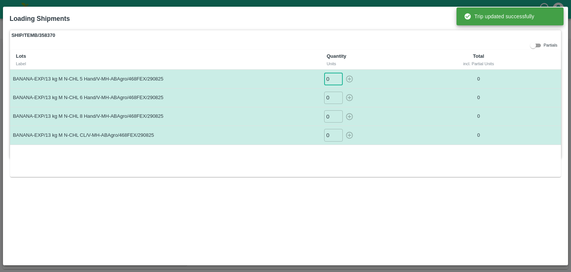
click at [329, 78] on input "0" at bounding box center [333, 79] width 19 height 12
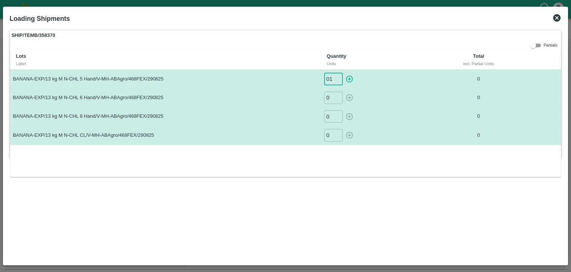
type input "01"
click at [344, 73] on button "button" at bounding box center [350, 79] width 12 height 12
type input "0"
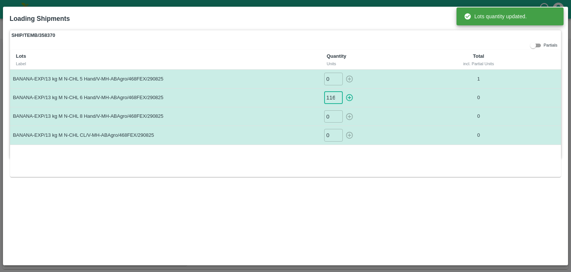
type input "116"
click at [344, 92] on button "button" at bounding box center [350, 98] width 12 height 12
type input "0"
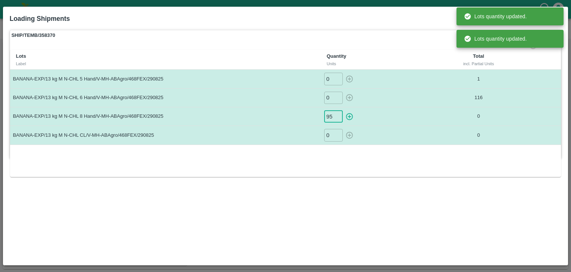
type input "95"
click at [344, 110] on button "button" at bounding box center [350, 116] width 12 height 12
type input "0"
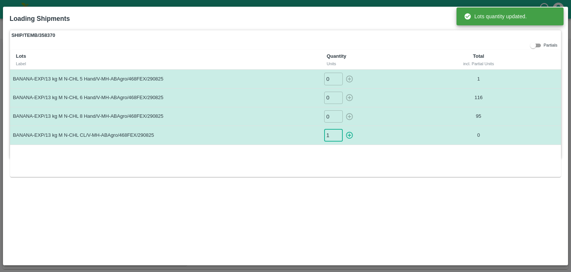
type input "1"
click at [344, 129] on button "button" at bounding box center [350, 135] width 12 height 12
type input "0"
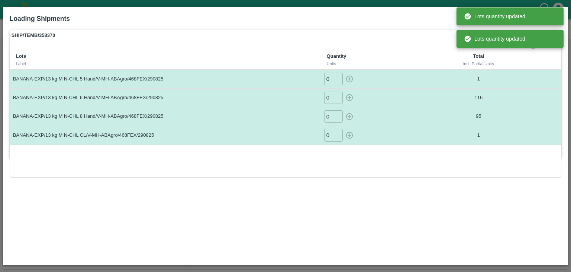
click at [356, 151] on div "Lots Label Quantity Units Total incl. Partial Units BANANA-EXP/13 kg M N-CHL 5 …" at bounding box center [286, 113] width 552 height 127
click at [445, 103] on td "116" at bounding box center [479, 97] width 96 height 19
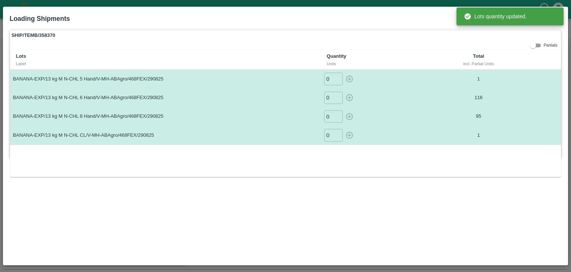
click at [513, 55] on th "Total incl. Partial Units" at bounding box center [479, 60] width 96 height 20
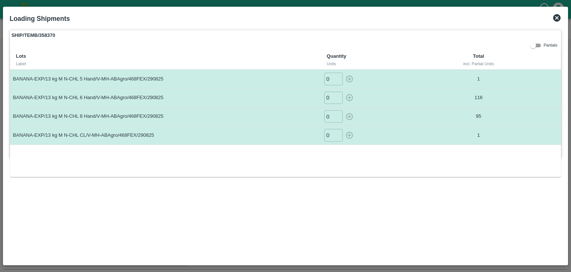
click at [560, 16] on icon at bounding box center [557, 17] width 7 height 7
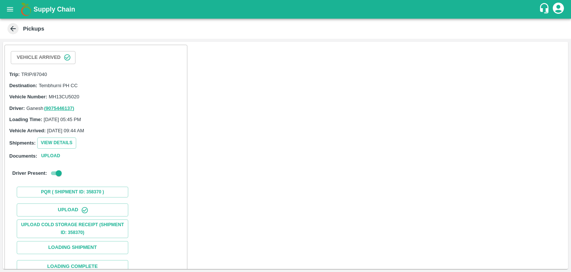
scroll to position [77, 0]
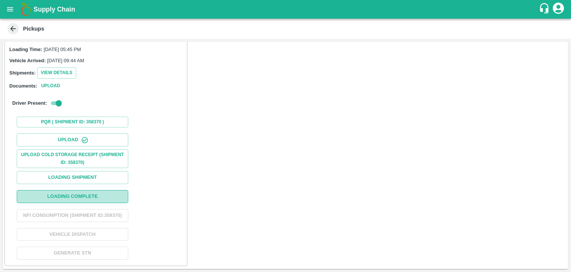
click at [106, 190] on button "Loading Complete" at bounding box center [73, 196] width 112 height 13
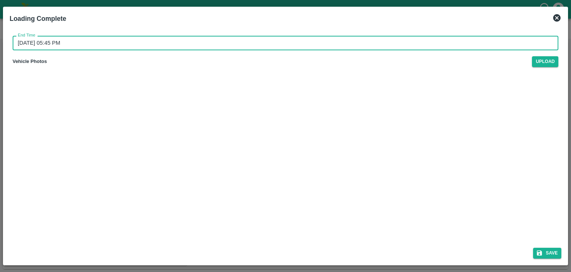
click at [271, 44] on input "30/08/2025 05:45 PM" at bounding box center [283, 43] width 541 height 14
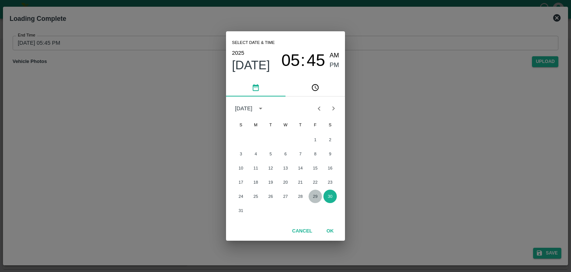
click at [314, 197] on button "29" at bounding box center [315, 195] width 13 height 13
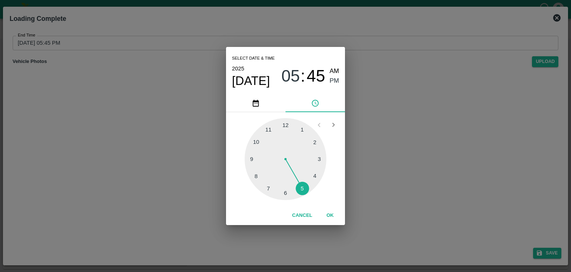
click at [314, 180] on div at bounding box center [286, 159] width 82 height 82
click at [334, 212] on button "OK" at bounding box center [330, 215] width 24 height 13
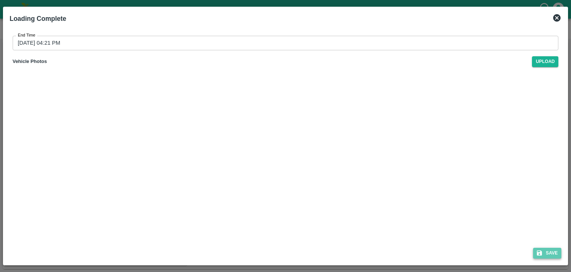
click at [548, 248] on button "Save" at bounding box center [547, 252] width 28 height 11
type input "30/08/2025 05:45 PM"
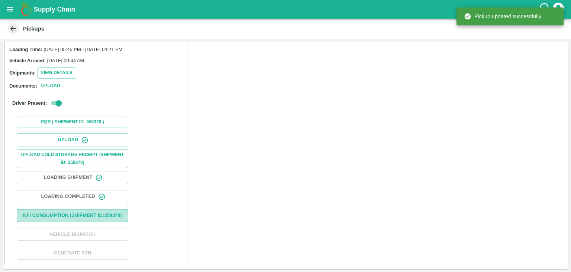
click at [96, 209] on button "Nfi Consumption (SHIPMENT ID: 358370 )" at bounding box center [73, 215] width 112 height 13
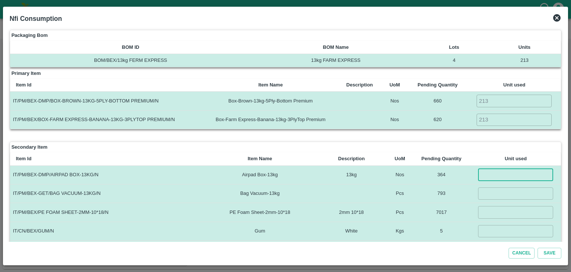
click at [490, 176] on input "number" at bounding box center [515, 175] width 75 height 12
type input "213"
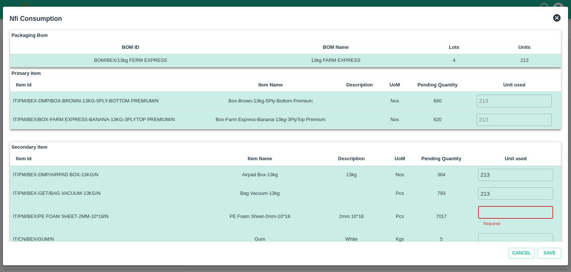
click at [489, 209] on input "number" at bounding box center [515, 212] width 75 height 12
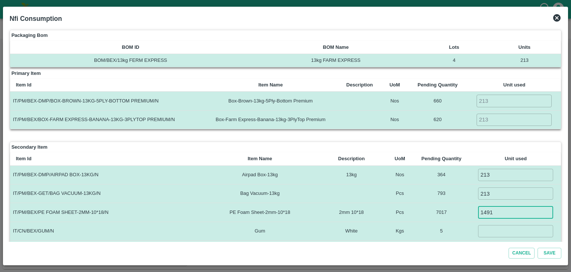
type input "1491"
type input "1"
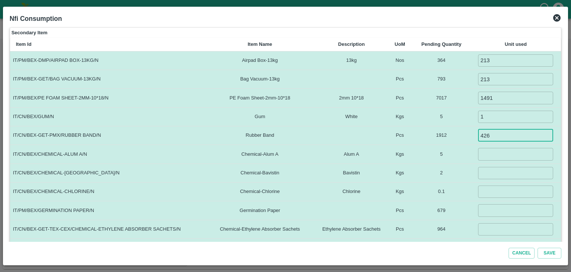
type input "426"
type input "5"
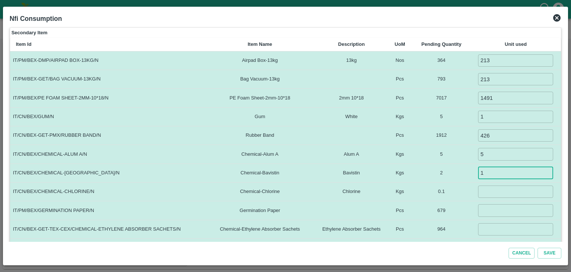
type input "1"
type input "0.1"
type input "213"
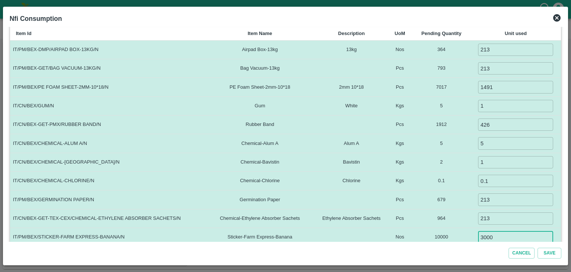
type input "3000"
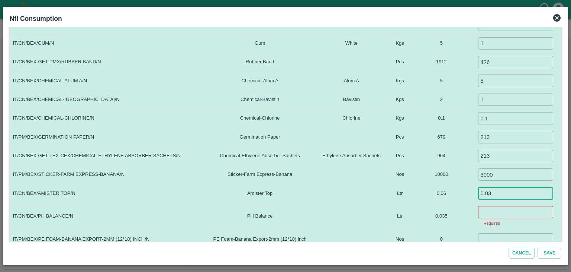
click at [506, 187] on input "0.03" at bounding box center [515, 193] width 75 height 12
type input "0.06"
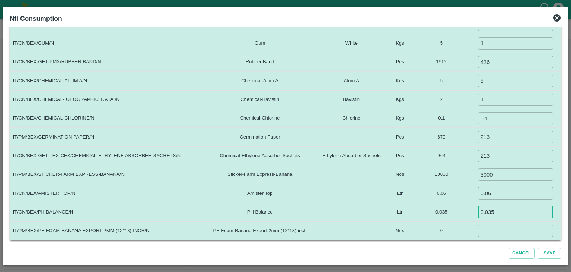
type input "0.035"
type input "0"
click at [538, 247] on button "Save" at bounding box center [550, 252] width 24 height 11
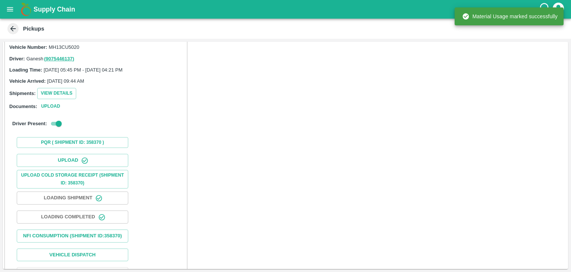
scroll to position [77, 0]
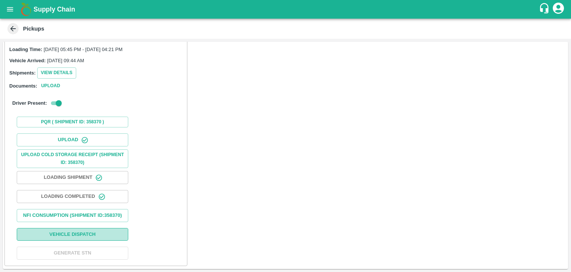
click at [116, 232] on button "Vehicle Dispatch" at bounding box center [73, 234] width 112 height 13
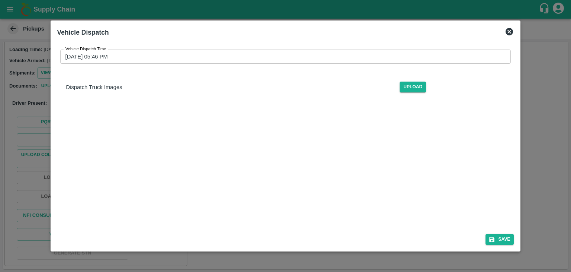
click at [303, 55] on input "30/08/2025 05:46 PM" at bounding box center [283, 56] width 446 height 14
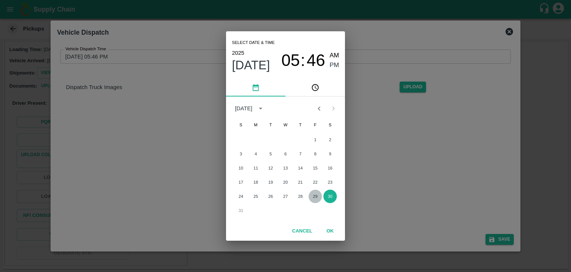
click at [314, 198] on button "29" at bounding box center [315, 195] width 13 height 13
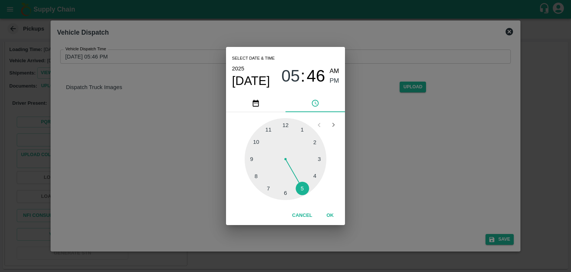
click at [284, 195] on div at bounding box center [286, 159] width 82 height 82
type input "29/08/2025 06:30 PM"
click at [324, 214] on button "OK" at bounding box center [330, 215] width 24 height 13
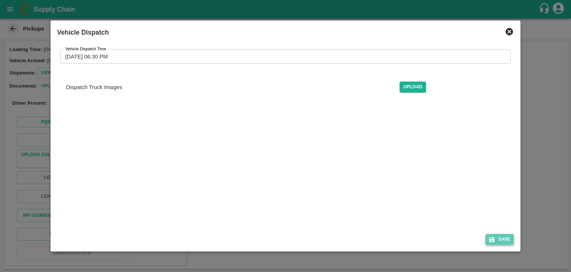
click at [511, 235] on button "Save" at bounding box center [500, 239] width 28 height 11
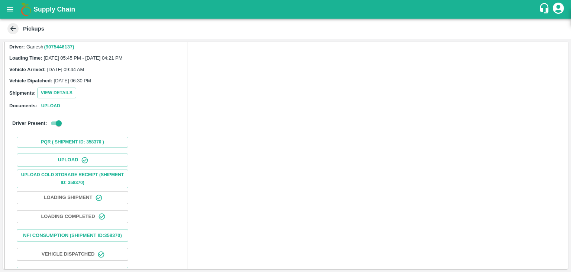
scroll to position [78, 0]
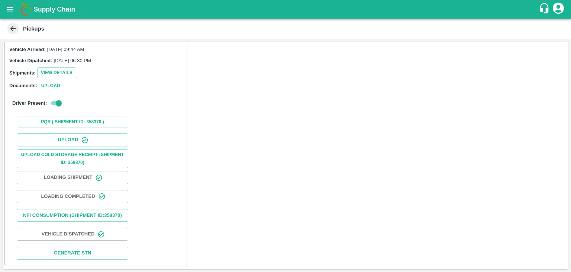
click at [7, 10] on icon "open drawer" at bounding box center [10, 9] width 8 height 8
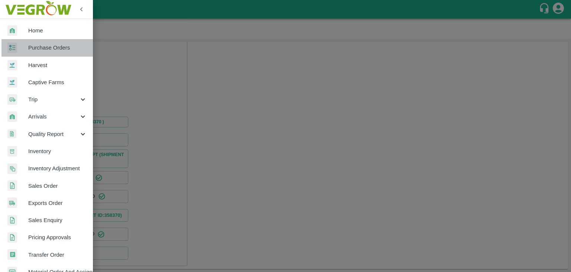
click at [56, 48] on span "Purchase Orders" at bounding box center [57, 48] width 59 height 8
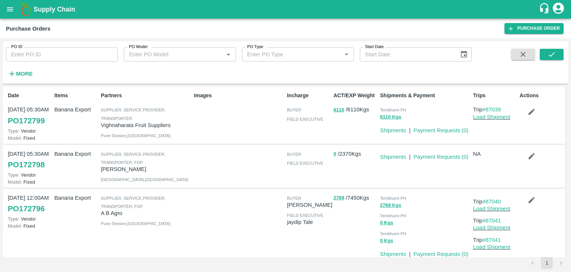
scroll to position [84, 0]
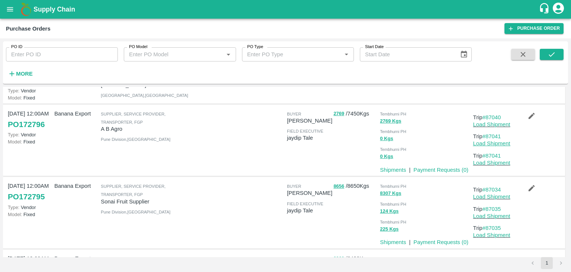
click at [489, 141] on link "Load Shipment" at bounding box center [492, 143] width 37 height 6
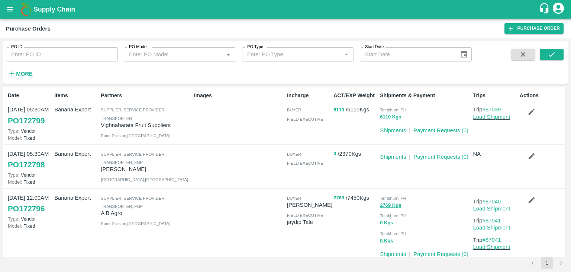
click at [487, 230] on link "Load Shipment" at bounding box center [492, 227] width 37 height 6
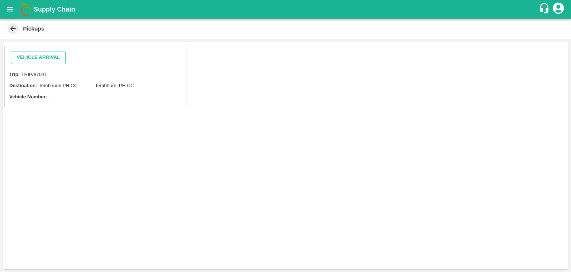
drag, startPoint x: 42, startPoint y: 64, endPoint x: 42, endPoint y: 55, distance: 9.7
click at [42, 55] on div "Vehicle Arrival" at bounding box center [38, 57] width 61 height 19
click at [42, 55] on button "Vehicle Arrival" at bounding box center [38, 57] width 55 height 13
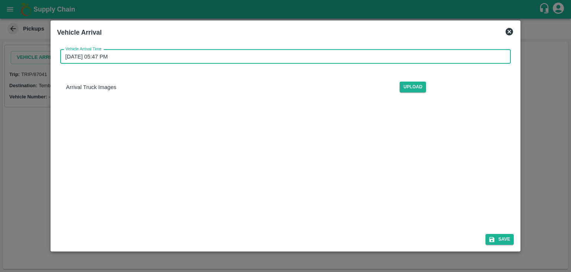
click at [243, 54] on input "[DATE] 05:47 PM" at bounding box center [283, 56] width 446 height 14
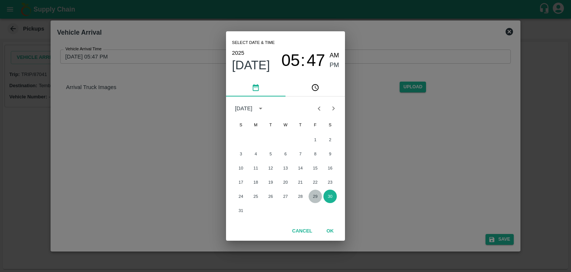
click at [315, 195] on button "29" at bounding box center [315, 195] width 13 height 13
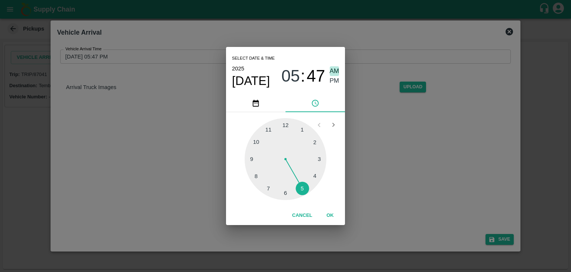
click at [331, 69] on span "AM" at bounding box center [335, 71] width 10 height 10
click at [249, 159] on div at bounding box center [286, 159] width 82 height 82
type input "[DATE] 09:45 AM"
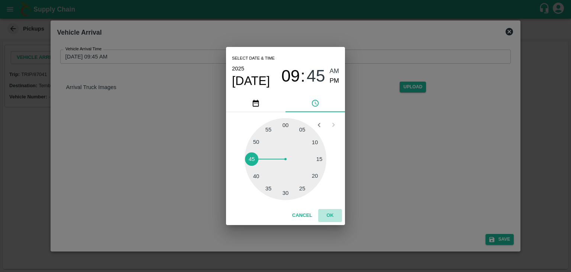
click at [327, 214] on button "OK" at bounding box center [330, 215] width 24 height 13
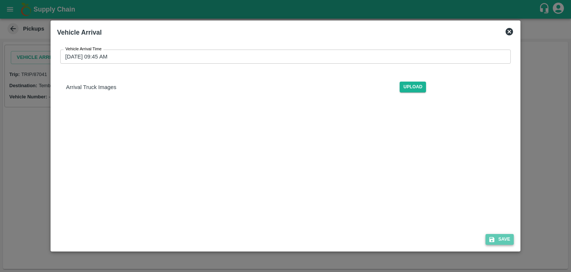
click at [497, 237] on button "Save" at bounding box center [500, 239] width 28 height 11
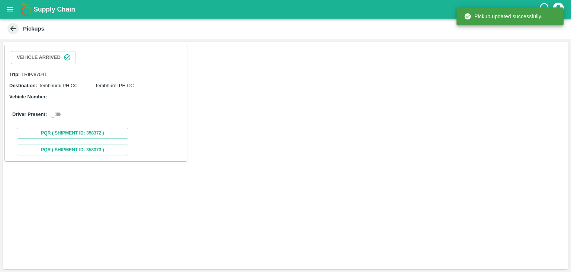
click at [54, 111] on input "checkbox" at bounding box center [52, 114] width 27 height 9
checkbox input "true"
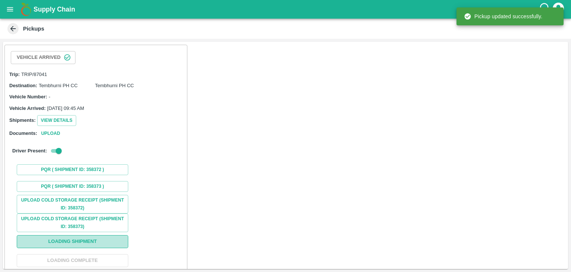
click at [102, 242] on button "Loading Shipment" at bounding box center [73, 241] width 112 height 13
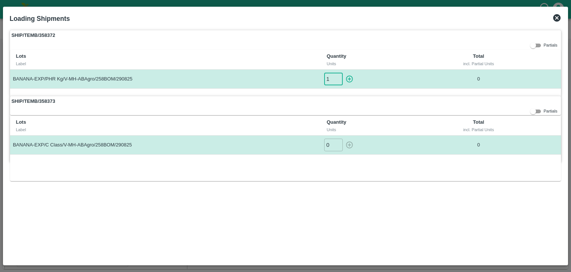
click at [337, 76] on input "1" at bounding box center [333, 79] width 19 height 12
click at [350, 77] on icon "button" at bounding box center [349, 79] width 7 height 7
type input "0"
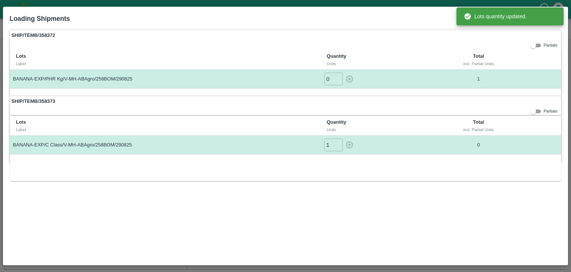
click at [339, 141] on input "1" at bounding box center [333, 144] width 19 height 12
click at [349, 143] on icon "button" at bounding box center [350, 145] width 8 height 8
type input "0"
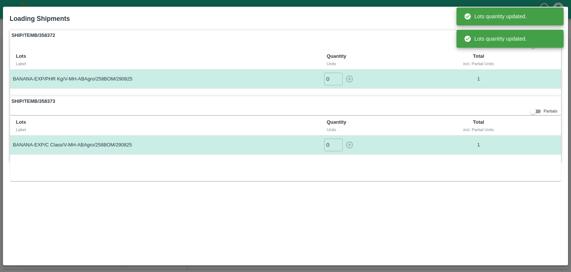
click at [389, 177] on div "Lots Label Quantity Units Total incl. Partial Units BANANA-EXP/C Class/V-MH-ABA…" at bounding box center [286, 148] width 552 height 65
click at [465, 96] on label "SHIP/TEMB/358373" at bounding box center [286, 101] width 552 height 10
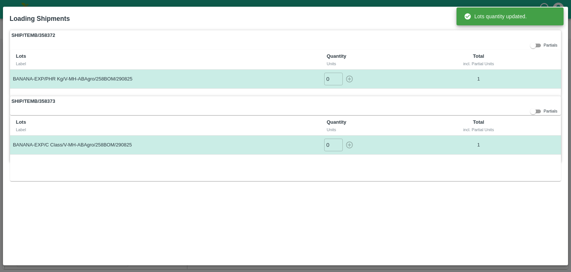
click at [524, 47] on div "SHIP/TEMB/358372 Partials Lots Label Quantity Units Total incl. Partial Units B…" at bounding box center [286, 63] width 552 height 66
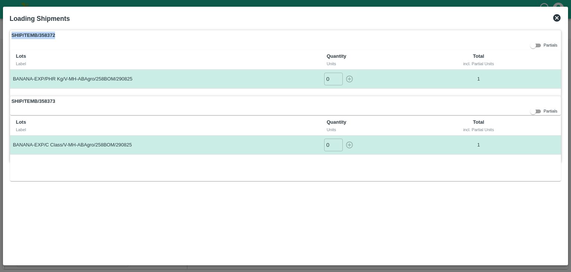
drag, startPoint x: 543, startPoint y: 28, endPoint x: 558, endPoint y: 18, distance: 18.2
click at [558, 18] on div "Loading Shipments SHIP/TEMB/358372 Partials Lots Label Quantity Units Total inc…" at bounding box center [286, 136] width 566 height 258
click at [558, 18] on icon at bounding box center [557, 17] width 7 height 7
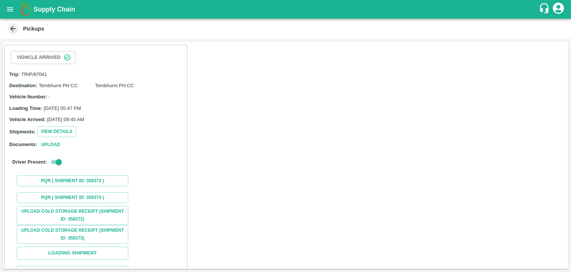
scroll to position [55, 0]
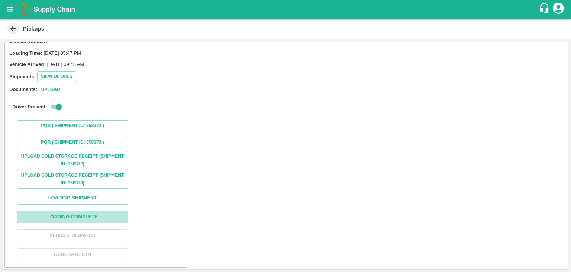
click at [100, 212] on button "Loading Complete" at bounding box center [73, 216] width 112 height 13
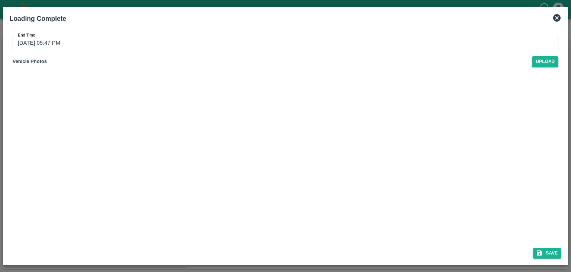
click at [268, 39] on input "[DATE] 05:47 PM" at bounding box center [283, 43] width 541 height 14
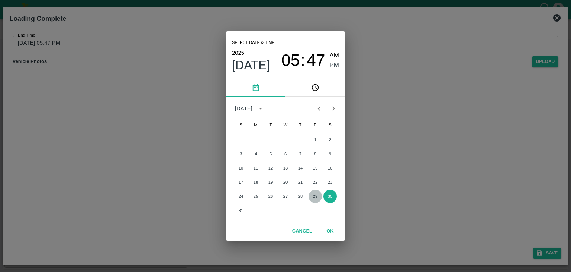
click at [315, 194] on button "29" at bounding box center [315, 195] width 13 height 13
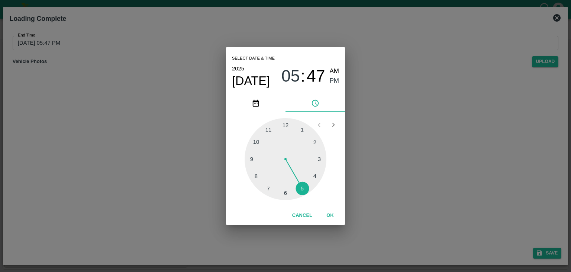
click at [311, 177] on div at bounding box center [286, 159] width 82 height 82
click at [331, 210] on button "OK" at bounding box center [330, 215] width 24 height 13
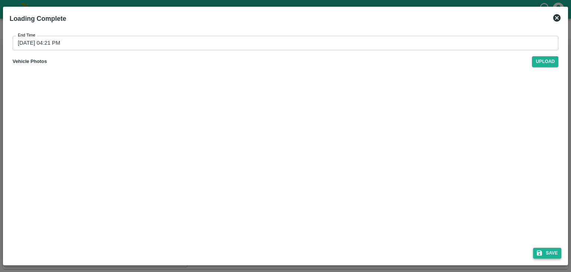
drag, startPoint x: 550, startPoint y: 245, endPoint x: 554, endPoint y: 252, distance: 8.2
click at [554, 252] on div "Save" at bounding box center [286, 251] width 558 height 20
click at [554, 252] on button "Save" at bounding box center [547, 252] width 28 height 11
type input "[DATE] 05:47 PM"
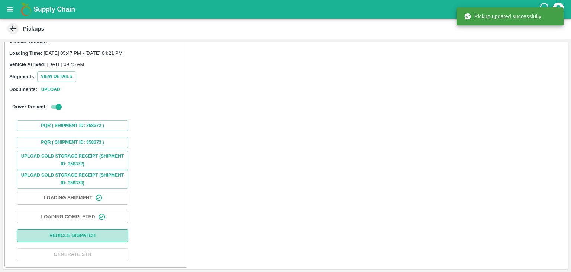
click at [113, 230] on button "Vehicle Dispatch" at bounding box center [73, 235] width 112 height 13
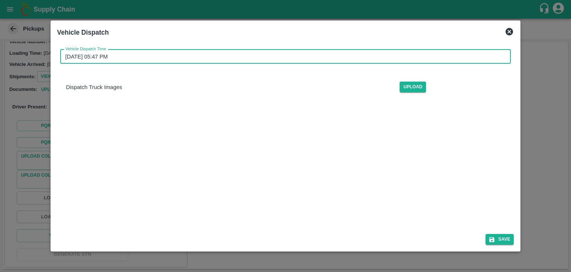
click at [292, 52] on input "[DATE] 05:47 PM" at bounding box center [283, 56] width 446 height 14
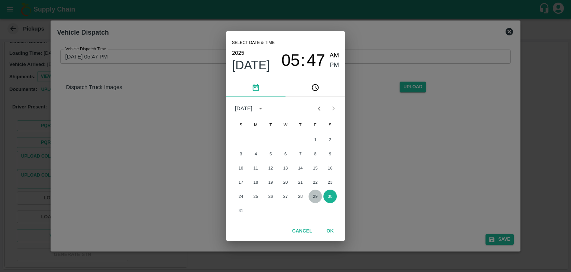
click at [311, 201] on button "29" at bounding box center [315, 195] width 13 height 13
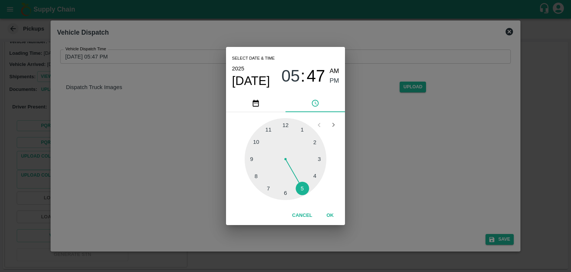
click at [290, 192] on div at bounding box center [286, 159] width 82 height 82
type input "[DATE] 06:29 PM"
click at [327, 214] on button "OK" at bounding box center [330, 215] width 24 height 13
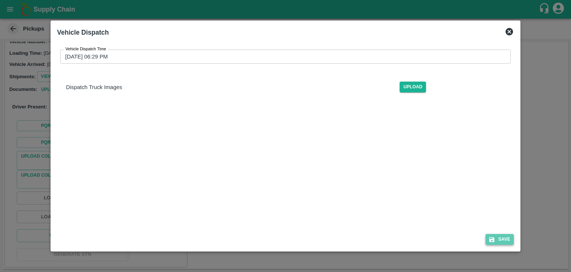
click at [503, 241] on button "Save" at bounding box center [500, 239] width 28 height 11
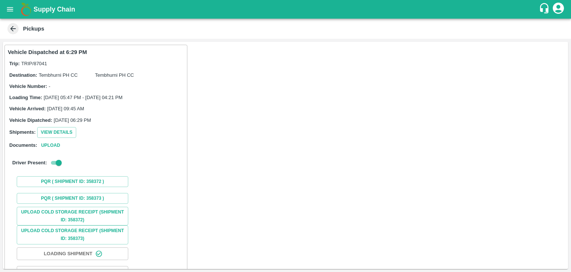
scroll to position [56, 0]
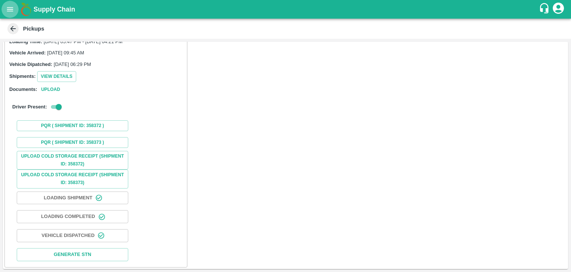
click at [4, 8] on button "open drawer" at bounding box center [9, 9] width 17 height 17
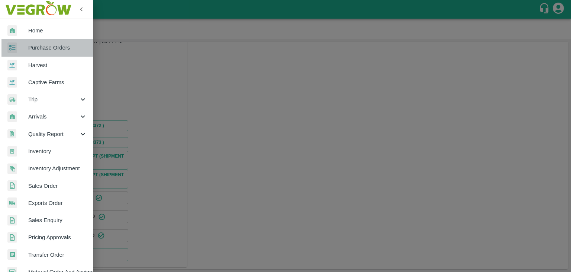
click at [49, 47] on span "Purchase Orders" at bounding box center [57, 48] width 59 height 8
